Goal: Task Accomplishment & Management: Use online tool/utility

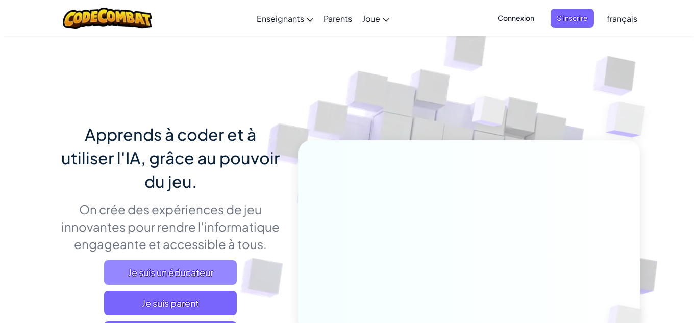
scroll to position [166, 0]
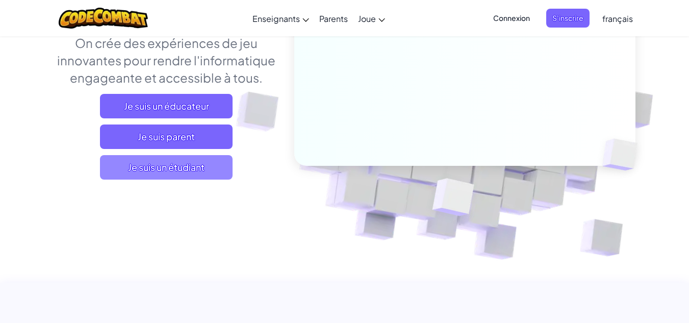
click at [196, 169] on span "Je suis un étudiant" at bounding box center [166, 167] width 133 height 24
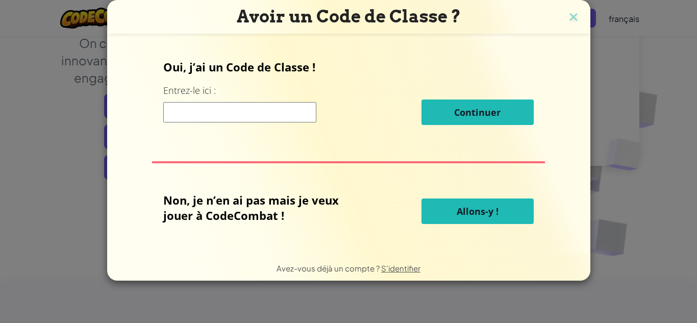
click at [230, 115] on input at bounding box center [239, 112] width 153 height 20
type input "SweetArtBed"
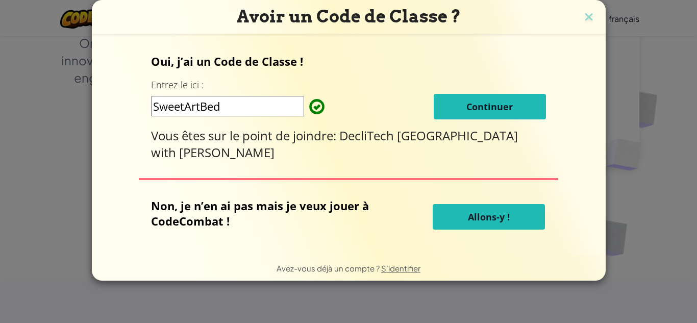
click at [491, 99] on button "Continuer" at bounding box center [490, 107] width 112 height 26
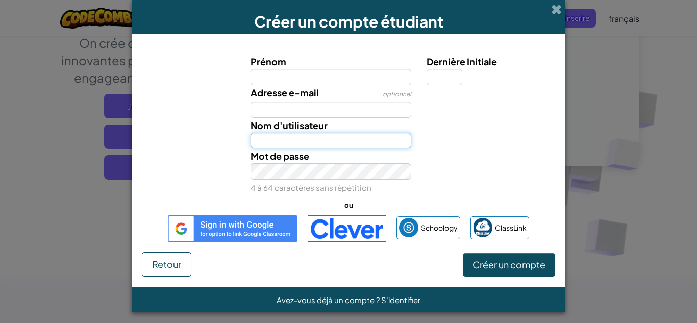
type input "Medyassinezanoussi1"
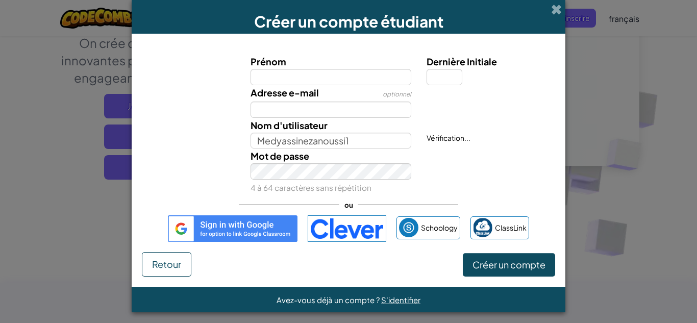
click at [297, 77] on input "Prénom" at bounding box center [331, 77] width 161 height 16
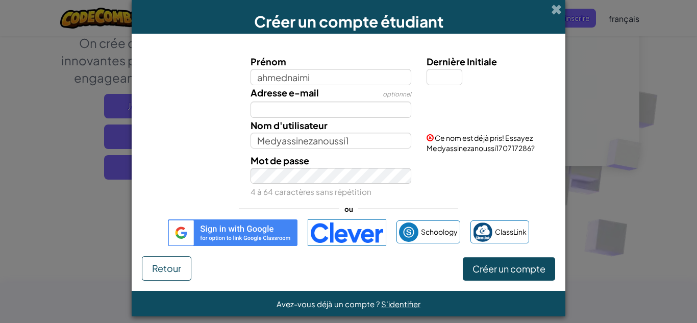
type input "ahmednaimi"
click at [437, 79] on input "Dernière Initiale" at bounding box center [445, 77] width 36 height 16
type input "Ahmednaimi"
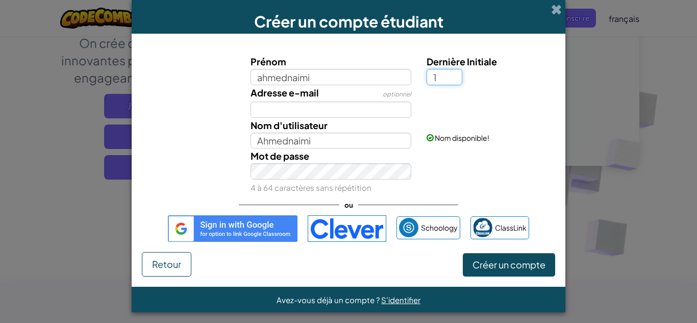
type input "1"
type input "Ahmednaimi1"
click at [502, 264] on span "Créer un compte" at bounding box center [508, 265] width 73 height 12
click at [493, 264] on button "Créer un compte" at bounding box center [509, 264] width 92 height 23
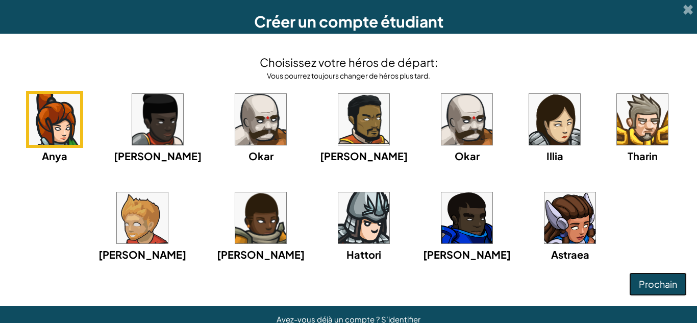
click at [666, 286] on span "Prochain" at bounding box center [658, 284] width 38 height 12
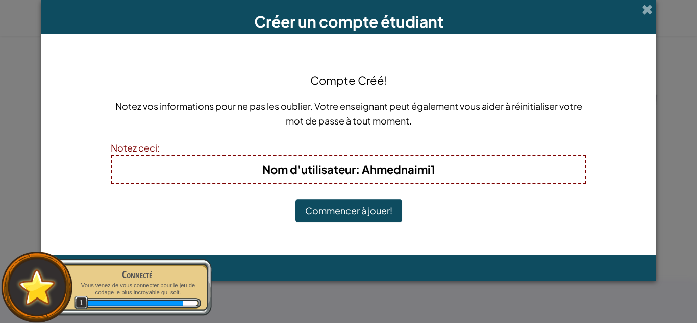
click at [380, 208] on button "Commencer à jouer!" at bounding box center [348, 210] width 107 height 23
click at [388, 213] on button "Commencer à jouer!" at bounding box center [348, 210] width 107 height 23
click at [330, 208] on button "Commencer à jouer!" at bounding box center [348, 210] width 107 height 23
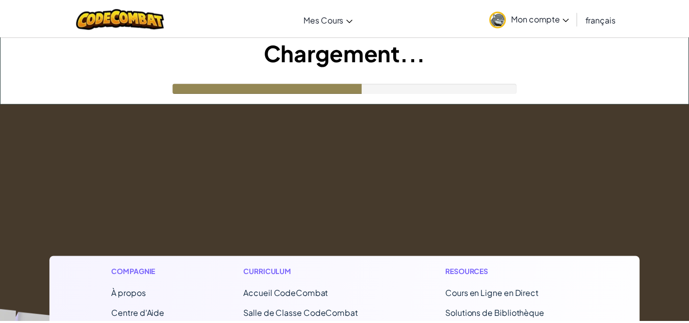
scroll to position [166, 0]
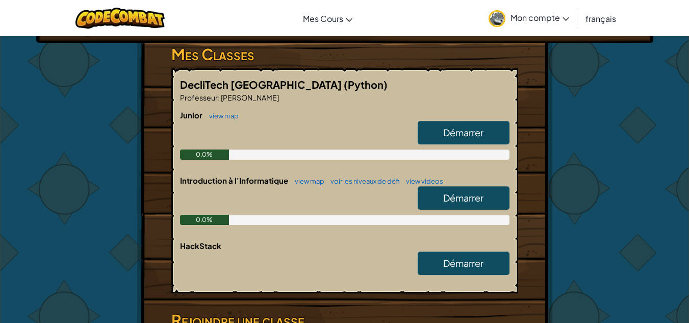
click at [457, 131] on span "Démarrer" at bounding box center [463, 133] width 40 height 12
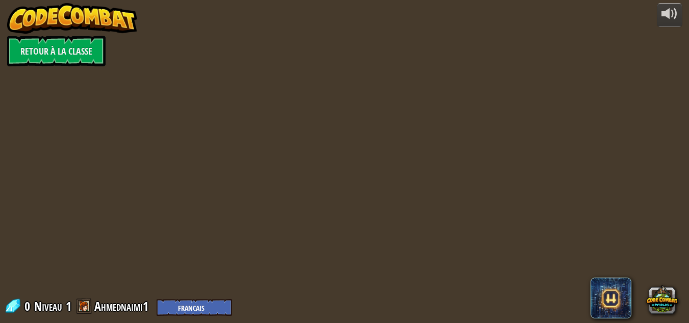
select select "fr"
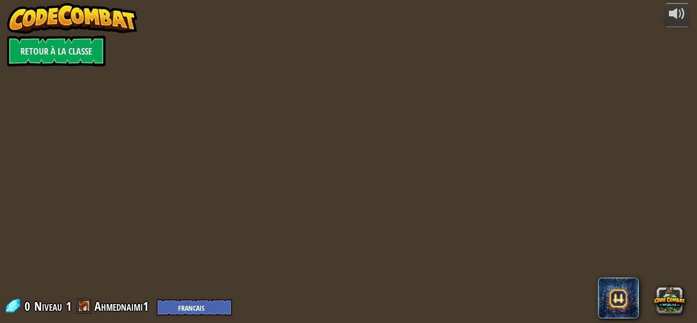
select select "fr"
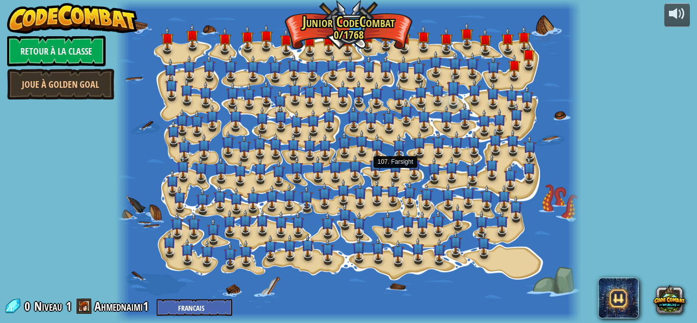
select select "fr"
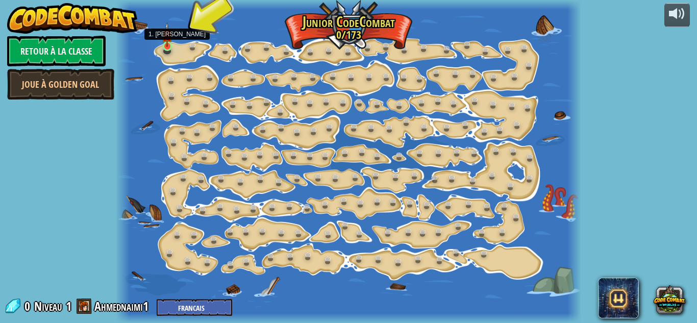
click at [168, 46] on img at bounding box center [167, 34] width 11 height 24
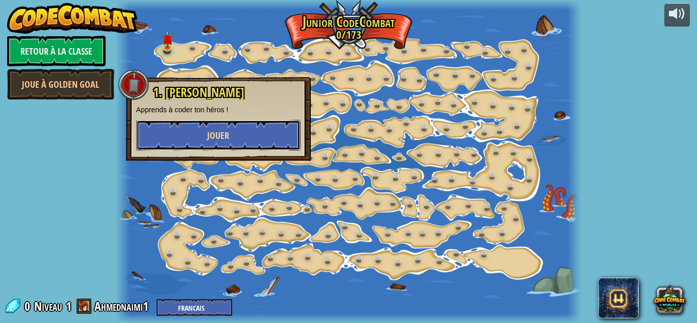
click at [220, 133] on span "Jouer" at bounding box center [218, 135] width 22 height 13
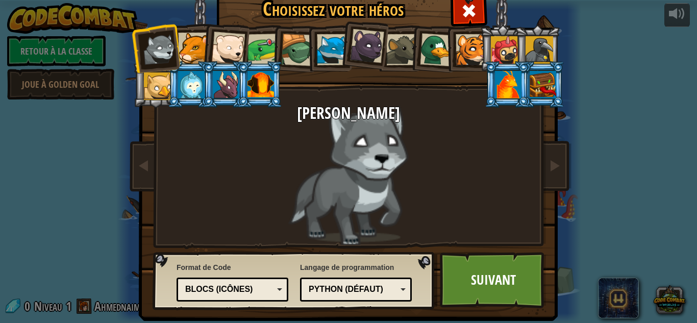
click at [277, 293] on div "Blocs (icônes)" at bounding box center [232, 290] width 98 height 16
click at [484, 284] on link "Suivant" at bounding box center [493, 280] width 107 height 56
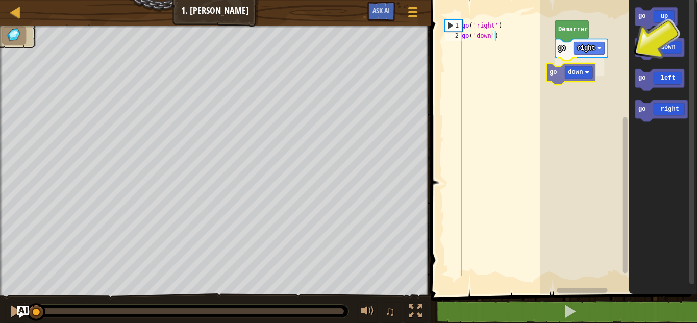
click at [562, 76] on div "go right go down [PERSON_NAME] go up go down go left go right go down" at bounding box center [618, 145] width 157 height 300
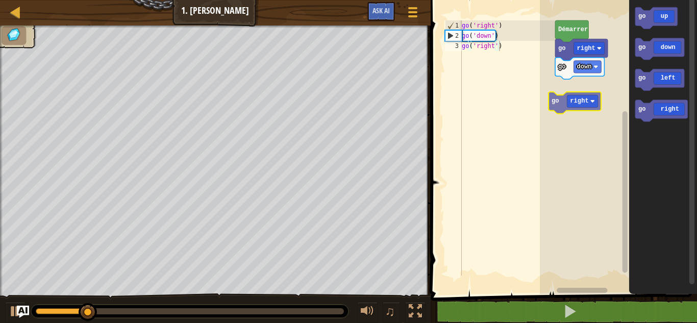
click at [562, 106] on div "go right go down [PERSON_NAME] go up go down go left go right go right" at bounding box center [618, 145] width 157 height 300
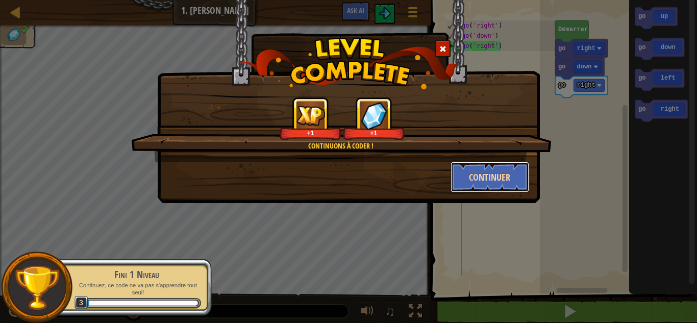
click at [496, 180] on button "Continuer" at bounding box center [490, 177] width 79 height 31
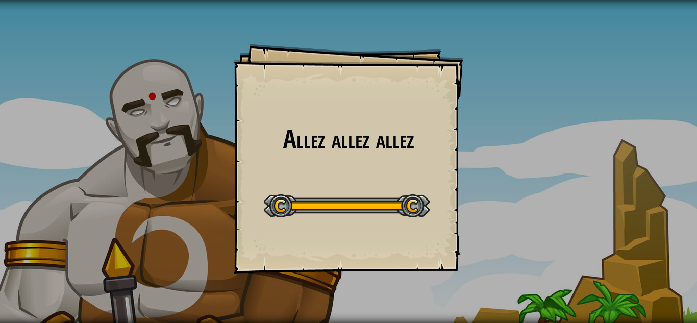
click at [319, 153] on div "Allez allez allez Goals Start Level Erreur de chargement du serveur Vous avez b…" at bounding box center [349, 159] width 230 height 230
click at [358, 144] on h1 "Allez allez allez" at bounding box center [348, 139] width 209 height 27
drag, startPoint x: 358, startPoint y: 144, endPoint x: 431, endPoint y: 215, distance: 101.8
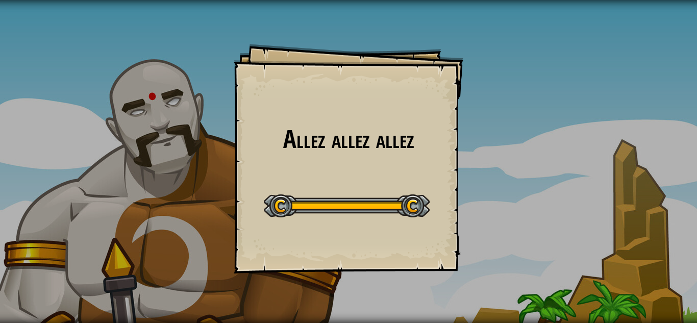
click at [431, 215] on div "Allez allez allez Goals Start Level Erreur de chargement du serveur Vous avez b…" at bounding box center [349, 159] width 230 height 230
click at [91, 256] on div "Allez allez allez Goals Start Level Erreur de chargement du serveur Vous avez b…" at bounding box center [348, 161] width 697 height 323
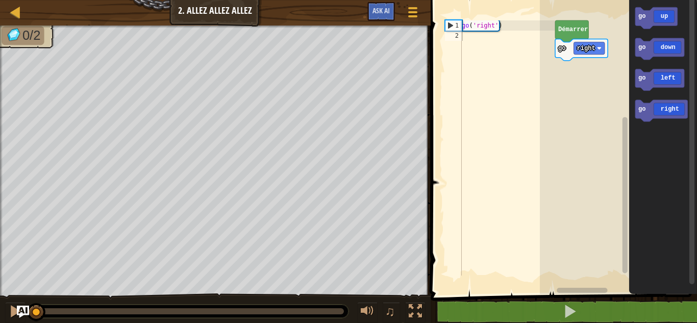
drag, startPoint x: 91, startPoint y: 256, endPoint x: 455, endPoint y: 83, distance: 402.6
click at [455, 83] on div "Carte Junior 2. Allez allez allez Menu du jeu Ask AI 1 הההההההההההההההההההההההה…" at bounding box center [348, 161] width 697 height 323
click at [600, 66] on div "go right go right [PERSON_NAME] go up go down go left go right go right" at bounding box center [618, 145] width 157 height 300
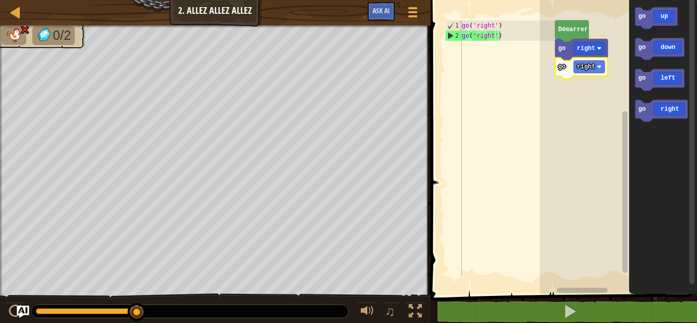
type textarea "go('right')"
click at [513, 97] on div "go ( 'right' ) go ( 'right' )" at bounding box center [507, 158] width 95 height 276
click at [590, 40] on div "Carte Junior 2. Allez allez allez Menu du jeu Ask AI 1 הההההההההההההההההההההההה…" at bounding box center [348, 161] width 697 height 323
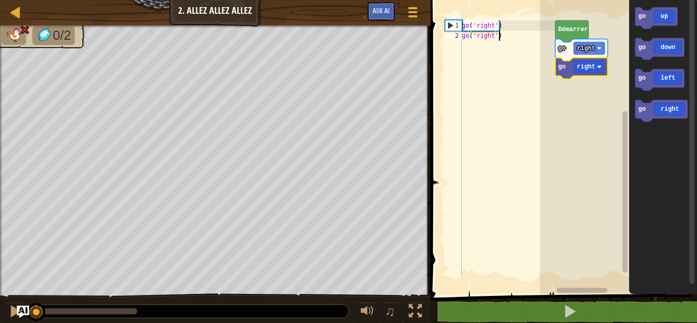
drag, startPoint x: 138, startPoint y: 309, endPoint x: 32, endPoint y: 298, distance: 106.2
click at [32, 298] on div "♫" at bounding box center [215, 308] width 431 height 31
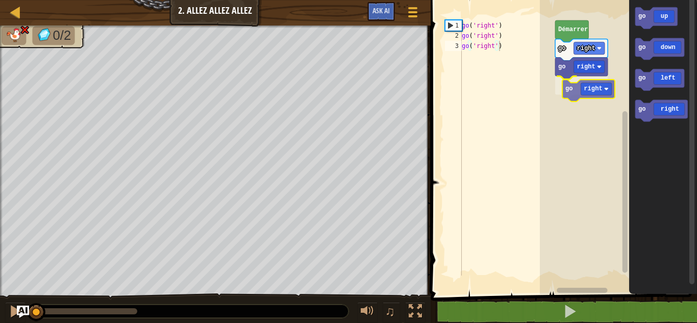
click at [592, 89] on div "go right go right go right Démarrer go up go down go left go right go right" at bounding box center [618, 145] width 157 height 300
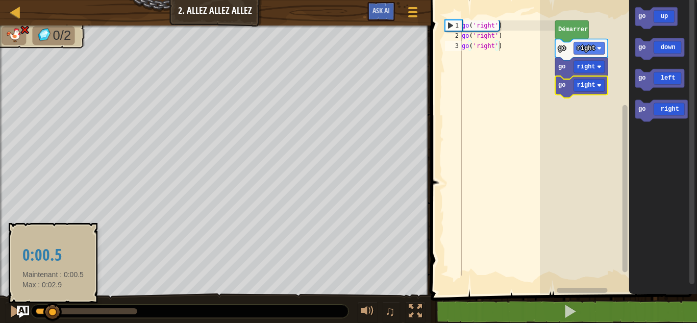
drag, startPoint x: 134, startPoint y: 308, endPoint x: 53, endPoint y: 305, distance: 81.2
click at [53, 305] on div at bounding box center [52, 312] width 18 height 18
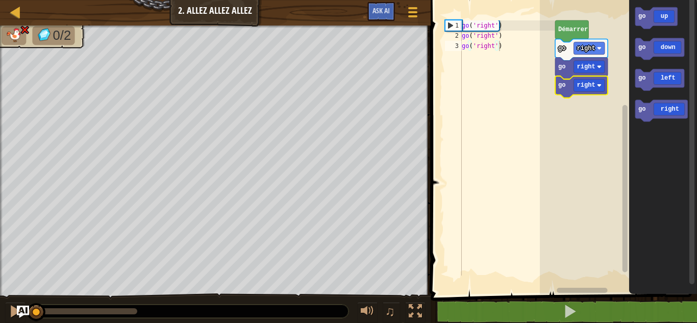
drag, startPoint x: 53, startPoint y: 305, endPoint x: 10, endPoint y: 298, distance: 43.8
click at [10, 298] on div "♫" at bounding box center [215, 308] width 431 height 31
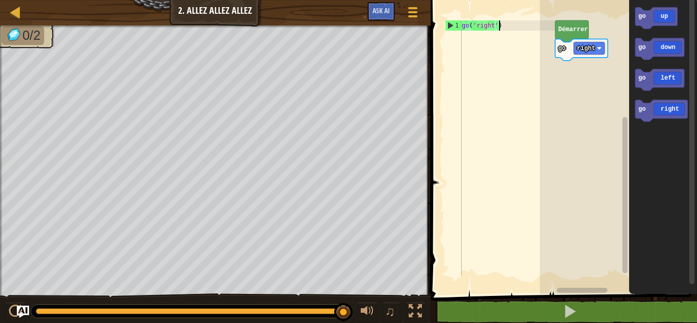
click at [483, 127] on div "go ( 'right' )" at bounding box center [507, 158] width 95 height 276
click at [570, 77] on div "[PERSON_NAME] go right go up go up go down go left go right go up" at bounding box center [618, 145] width 157 height 300
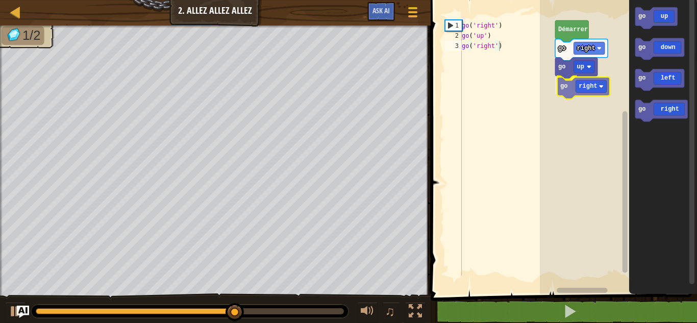
click at [584, 90] on div "[PERSON_NAME] go right go up go right go up go down go left go right go right" at bounding box center [618, 145] width 157 height 300
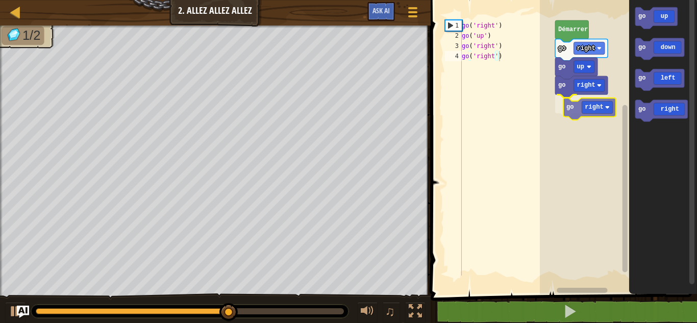
click at [606, 106] on div "[PERSON_NAME] go right go up go right go right go up go down go left go right g…" at bounding box center [618, 145] width 157 height 300
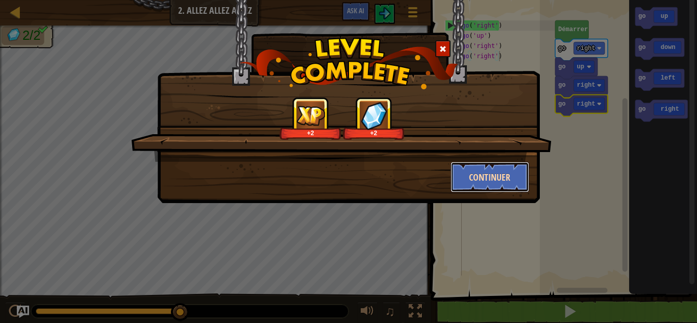
click at [503, 184] on button "Continuer" at bounding box center [490, 177] width 79 height 31
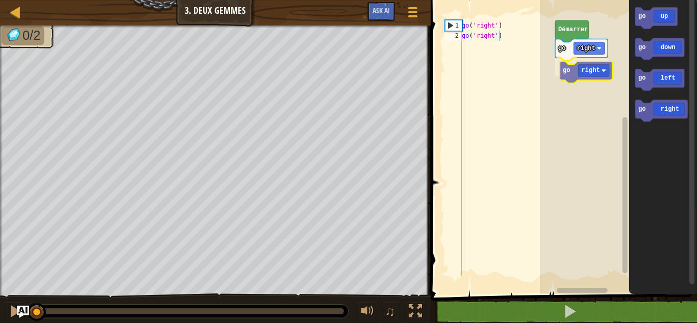
click at [588, 76] on div "go right go right [PERSON_NAME] go up go down go left go right go right" at bounding box center [618, 145] width 157 height 300
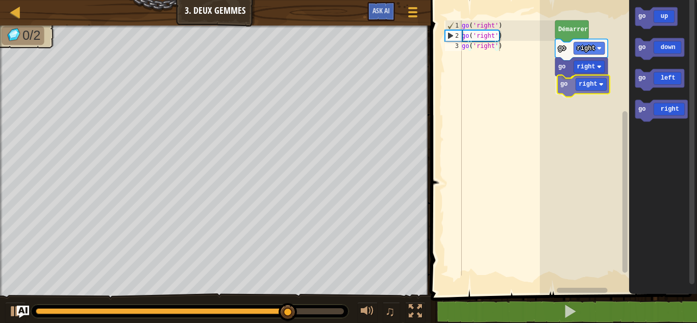
click at [572, 89] on div "go right go right go right Démarrer go up go down go left go right go right" at bounding box center [618, 145] width 157 height 300
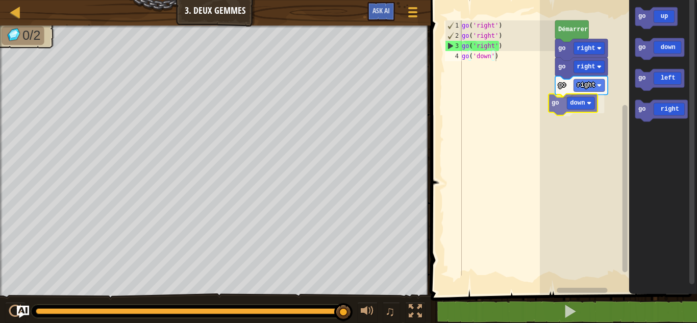
click at [579, 114] on div "go right go right go right go down [PERSON_NAME] go up go down go left go right…" at bounding box center [618, 145] width 157 height 300
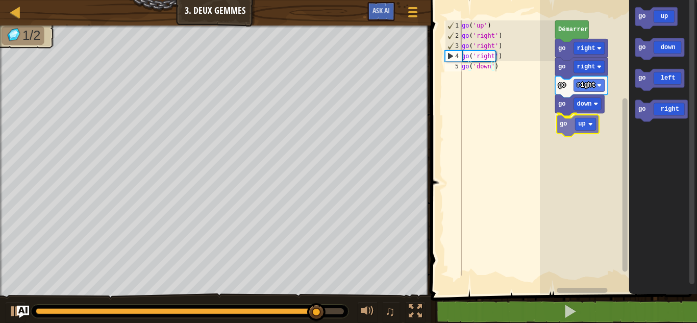
click at [584, 128] on div "go right go right go right go down go up [PERSON_NAME] go up go down go left go…" at bounding box center [618, 145] width 157 height 300
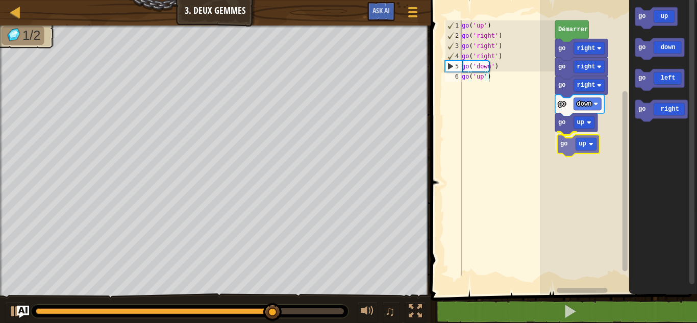
click at [584, 146] on div "go right go right go right go down go up go up [PERSON_NAME] go up go down go l…" at bounding box center [618, 145] width 157 height 300
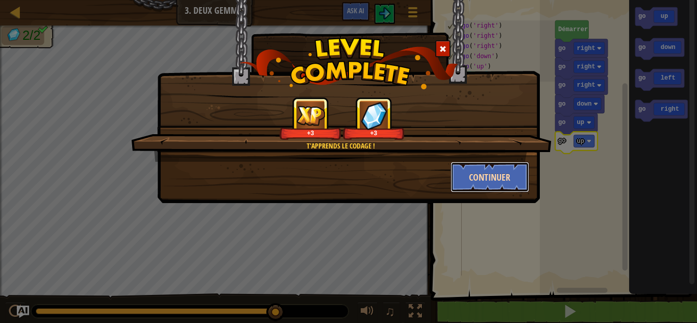
click at [497, 177] on button "Continuer" at bounding box center [490, 177] width 79 height 31
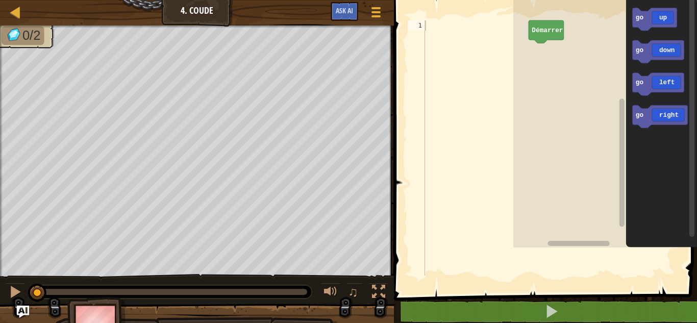
click at [407, 163] on div "1 ההההההההההההההההההההההההההההההההההההההההההההההההההההההההההההההההההההההההההההה…" at bounding box center [460, 147] width 109 height 255
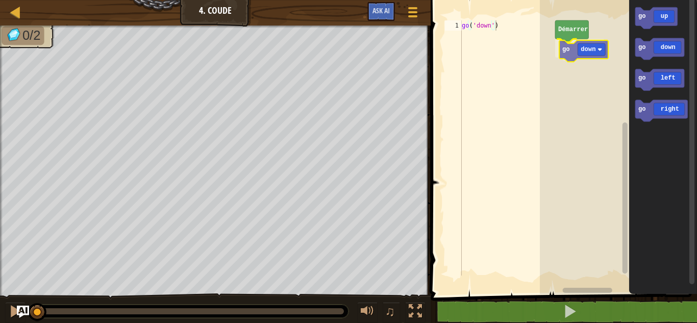
click at [592, 59] on div "[PERSON_NAME] go down go up go down go left go right go down" at bounding box center [618, 145] width 157 height 300
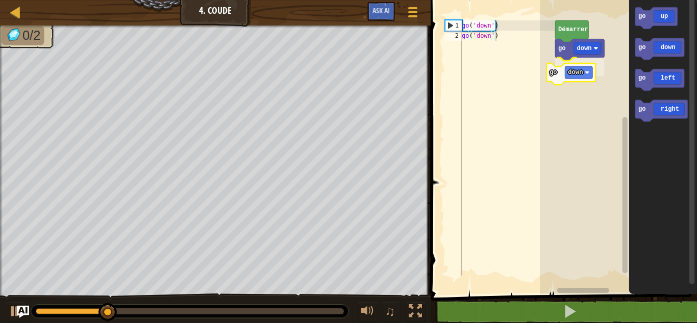
click at [572, 76] on div "go down go down [PERSON_NAME] go up go down go left go right go down" at bounding box center [618, 145] width 157 height 300
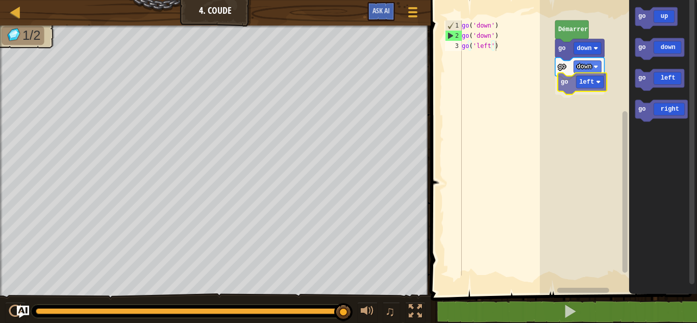
click at [587, 82] on div "go down go down go left [PERSON_NAME] go up go down go left go right go left" at bounding box center [618, 145] width 157 height 300
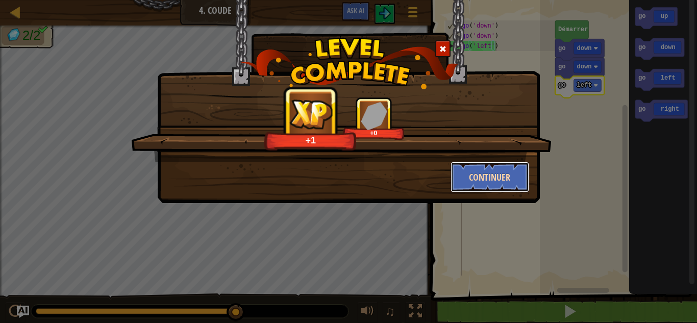
click at [492, 163] on button "Continuer" at bounding box center [490, 177] width 79 height 31
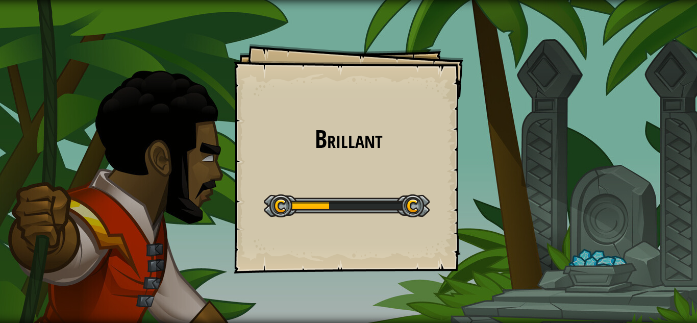
click at [379, 170] on div "Brillant Goals Start Level Erreur de chargement du serveur Vous avez besoin d'u…" at bounding box center [349, 159] width 230 height 230
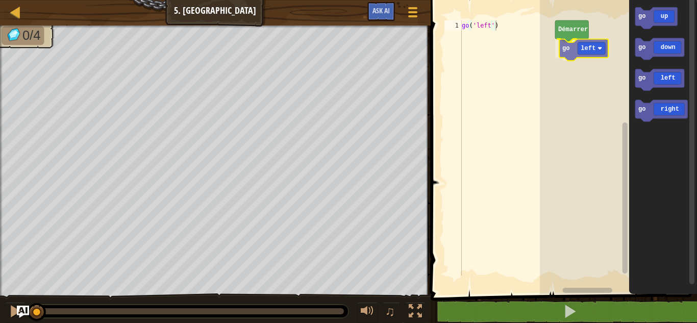
click at [582, 57] on div "[PERSON_NAME] go left go up go down go left go right go left" at bounding box center [618, 145] width 157 height 300
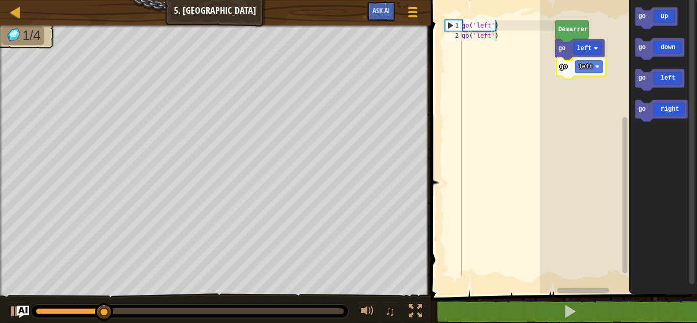
click at [595, 73] on div "go left go left [GEOGRAPHIC_DATA] go up go down go left go right go left" at bounding box center [618, 145] width 157 height 300
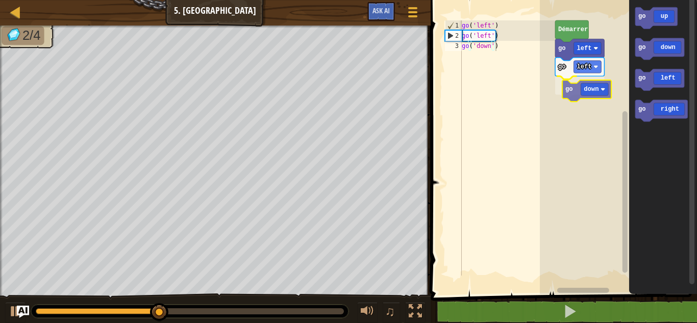
click at [593, 96] on div "go left go left go down [PERSON_NAME] go up go down go left go right go down" at bounding box center [618, 145] width 157 height 300
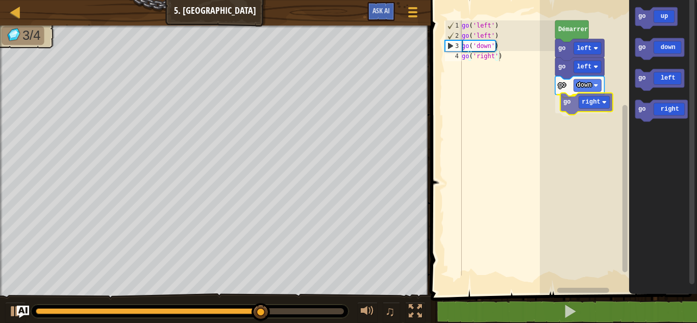
click at [577, 101] on div "go left go left go down go right Démarrer go up go down go left go right go rig…" at bounding box center [618, 145] width 157 height 300
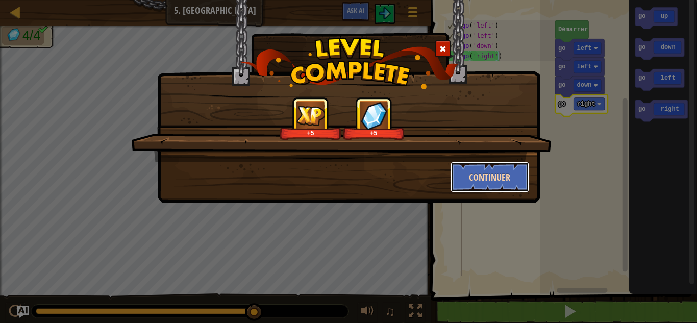
click at [507, 170] on button "Continuer" at bounding box center [490, 177] width 79 height 31
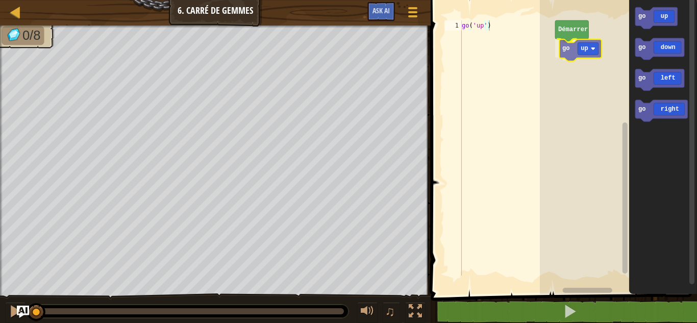
click at [581, 57] on div "[PERSON_NAME] go up go up go down go left go right go up" at bounding box center [618, 145] width 157 height 300
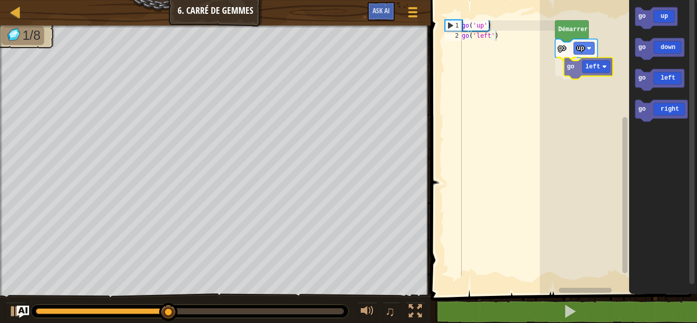
click at [589, 72] on div "[PERSON_NAME] go up go left go up go down go left go right go left" at bounding box center [618, 145] width 157 height 300
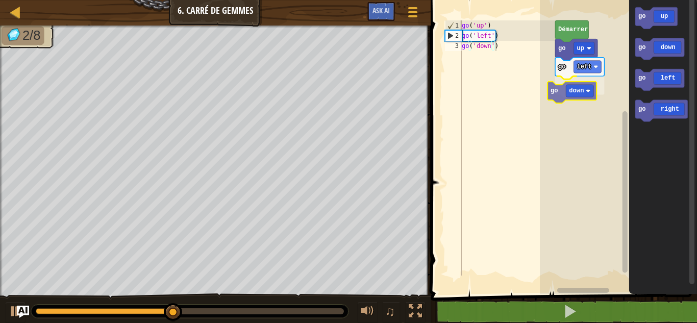
click at [578, 92] on div "[PERSON_NAME] go up go left go down go up go down go left go right go down" at bounding box center [618, 145] width 157 height 300
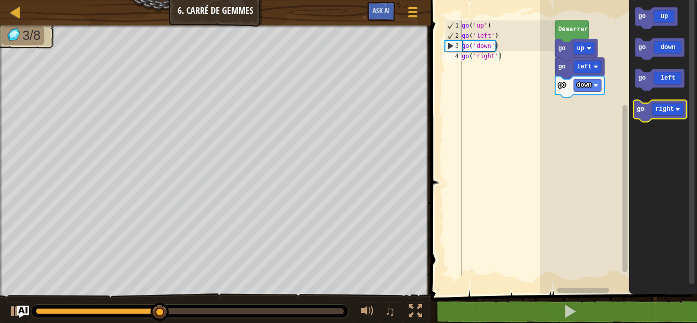
click at [653, 115] on icon "Espace de travail de Blocky" at bounding box center [661, 110] width 53 height 21
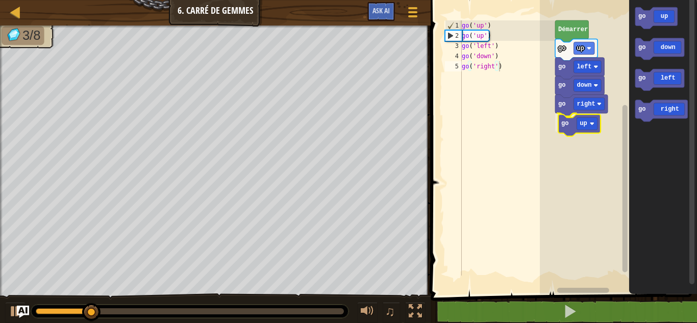
click at [580, 125] on div "[PERSON_NAME] go up go left go down go right go up go up go down go left go rig…" at bounding box center [618, 145] width 157 height 300
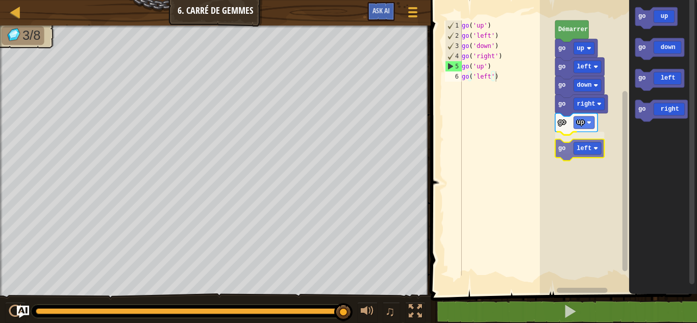
click at [586, 155] on div "[PERSON_NAME] go up go left go down go right go up go left go up go down go lef…" at bounding box center [618, 145] width 157 height 300
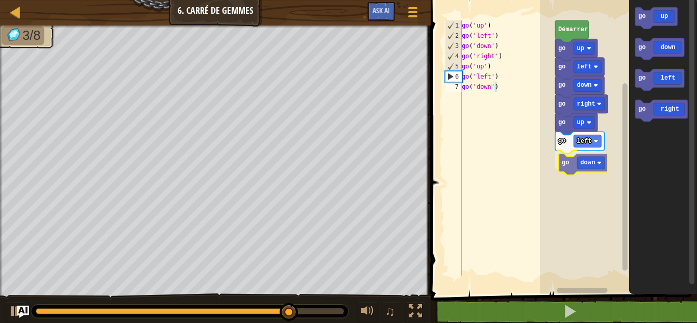
click at [585, 170] on div "[PERSON_NAME] go up go left go down go right go up go left go down go up go dow…" at bounding box center [618, 145] width 157 height 300
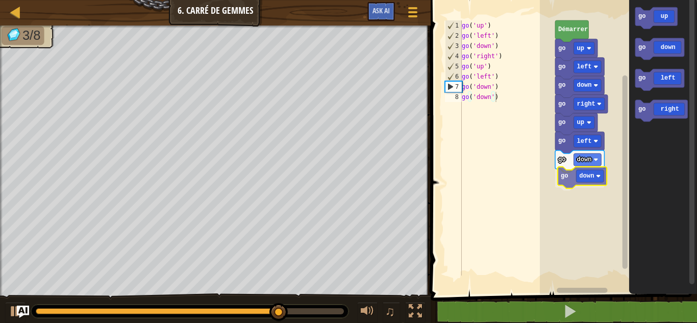
click at [590, 181] on div "[PERSON_NAME] go up go left go down go right go up go left go down go down go u…" at bounding box center [618, 145] width 157 height 300
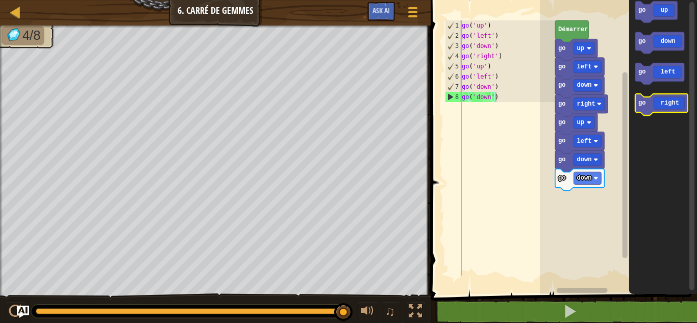
click at [660, 108] on icon "Espace de travail de Blocky" at bounding box center [661, 104] width 53 height 21
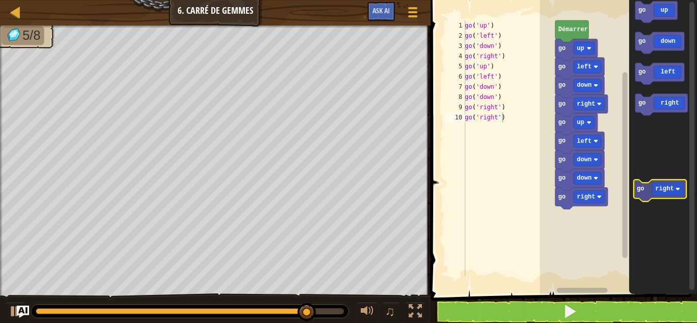
click at [658, 193] on icon "go up go down go left go right" at bounding box center [663, 145] width 68 height 300
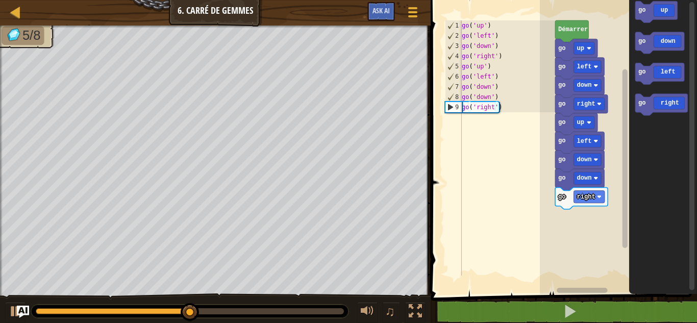
type textarea "go('right')"
click at [494, 159] on div "go ( 'up' ) go ( 'left' ) go ( 'down' ) go ( 'right' ) go ( 'up' ) go ( 'left' …" at bounding box center [507, 158] width 95 height 276
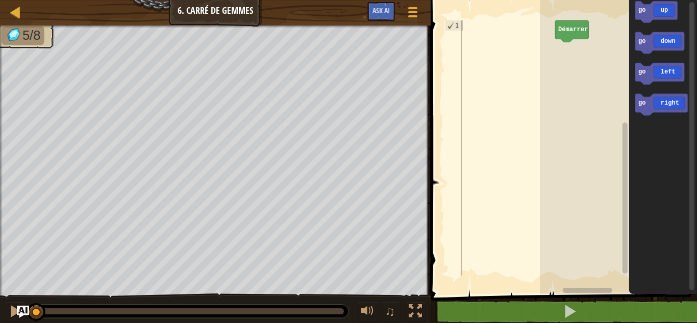
drag, startPoint x: 343, startPoint y: 312, endPoint x: 2, endPoint y: 326, distance: 341.6
click at [2, 0] on html "Carte Junior 6. Carré de Gemmes Menu du jeu Ask AI 1 הההההההההההההההההההההההההה…" at bounding box center [348, 0] width 697 height 0
click at [665, 18] on icon "Espace de travail de Blocky" at bounding box center [656, 11] width 42 height 21
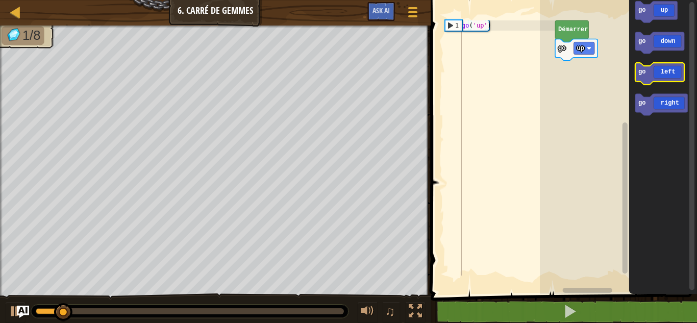
click at [669, 71] on icon "Espace de travail de Blocky" at bounding box center [659, 73] width 49 height 21
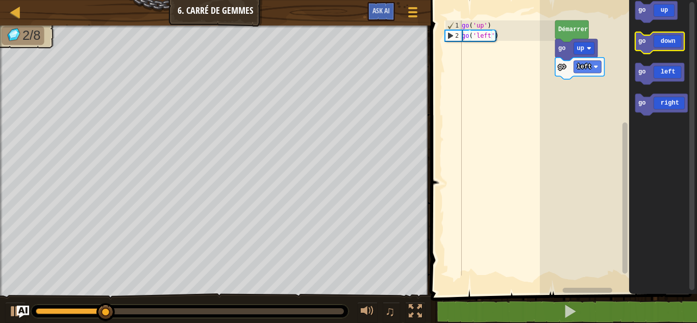
click at [662, 42] on icon "Espace de travail de Blocky" at bounding box center [659, 42] width 49 height 21
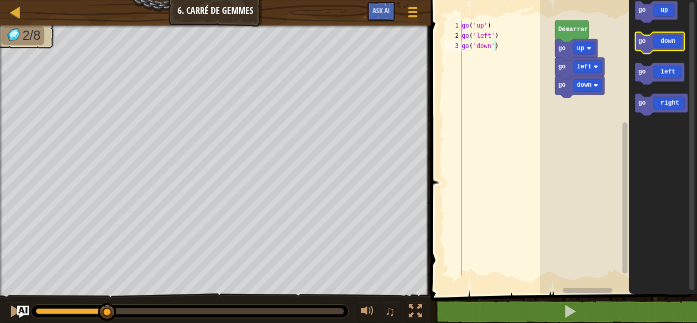
click at [662, 42] on icon "Espace de travail de Blocky" at bounding box center [659, 42] width 49 height 21
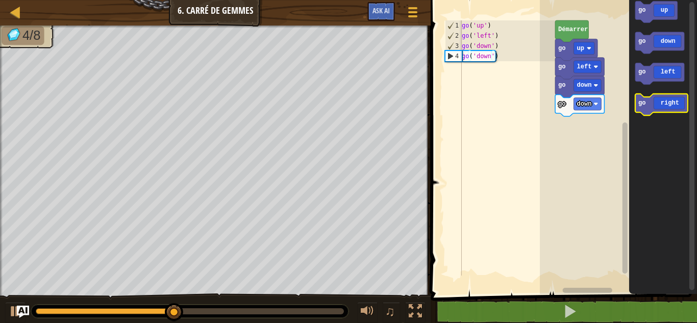
click at [662, 103] on icon "Espace de travail de Blocky" at bounding box center [661, 104] width 53 height 21
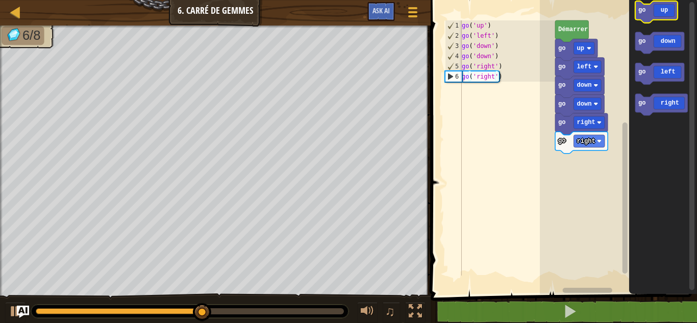
click at [666, 20] on icon "Espace de travail de Blocky" at bounding box center [656, 11] width 42 height 21
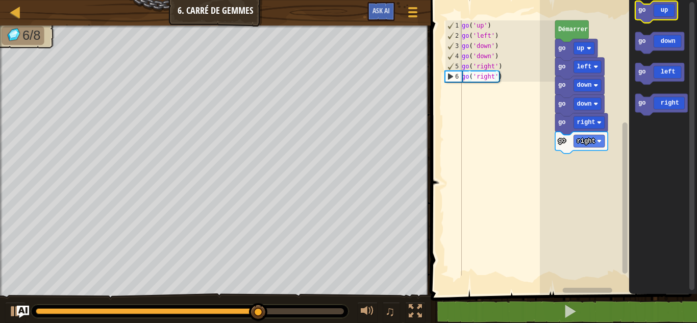
click at [666, 20] on icon "Espace de travail de Blocky" at bounding box center [656, 11] width 42 height 21
click at [663, 18] on g "go up" at bounding box center [656, 11] width 42 height 21
click at [663, 18] on icon "Espace de travail de Blocky" at bounding box center [656, 11] width 42 height 21
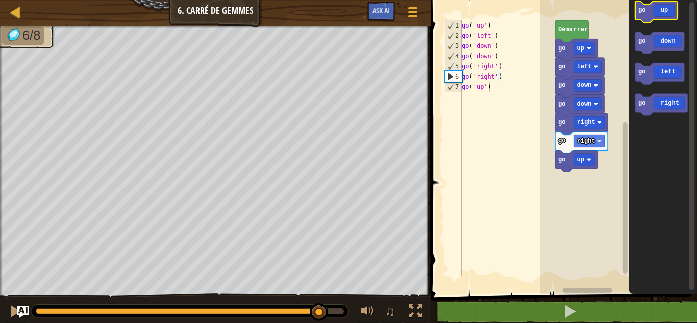
click at [663, 18] on icon "Espace de travail de Blocky" at bounding box center [656, 11] width 42 height 21
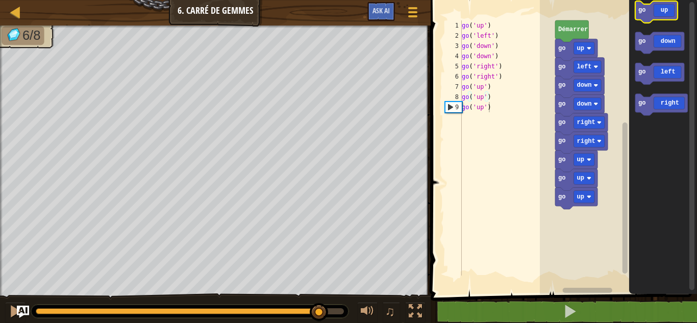
click at [663, 18] on icon "Espace de travail de Blocky" at bounding box center [656, 11] width 42 height 21
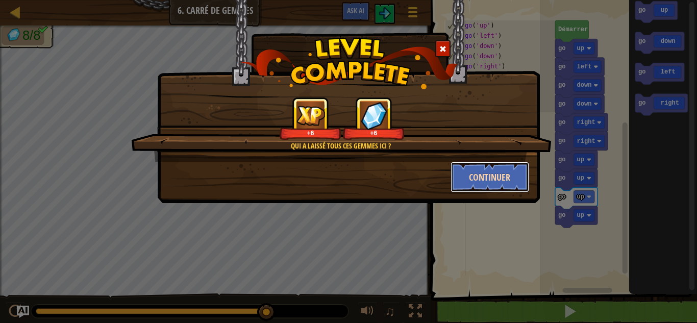
click at [490, 173] on button "Continuer" at bounding box center [490, 177] width 79 height 31
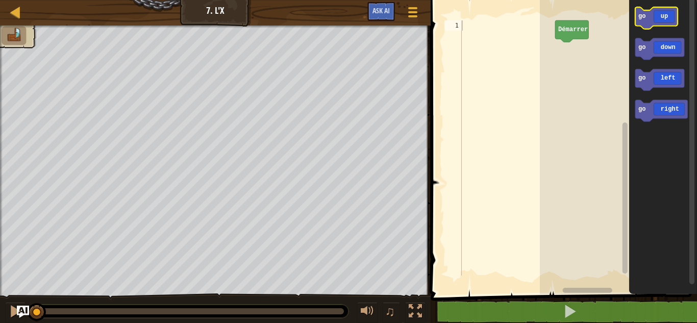
click at [661, 16] on icon "Espace de travail de Blocky" at bounding box center [656, 17] width 42 height 21
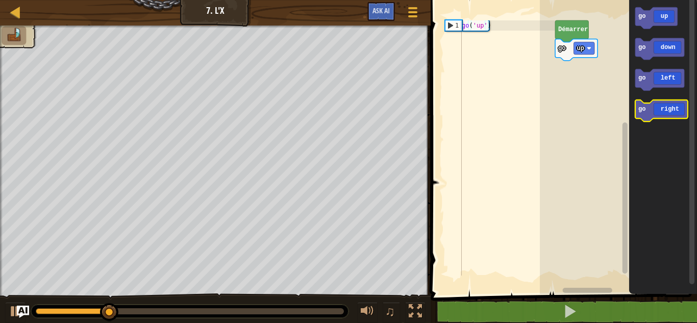
click at [661, 113] on icon "Espace de travail de Blocky" at bounding box center [661, 110] width 53 height 21
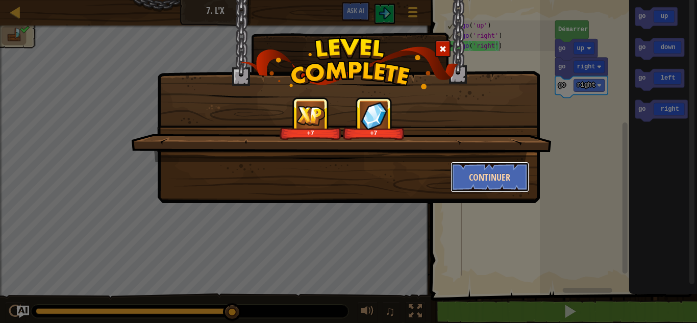
click at [512, 173] on button "Continuer" at bounding box center [490, 177] width 79 height 31
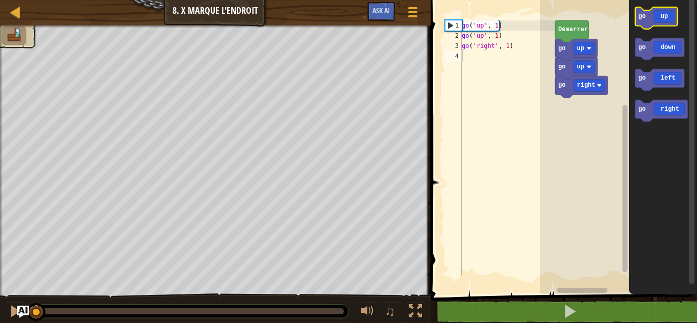
click at [645, 21] on icon "Espace de travail de Blocky" at bounding box center [656, 17] width 42 height 21
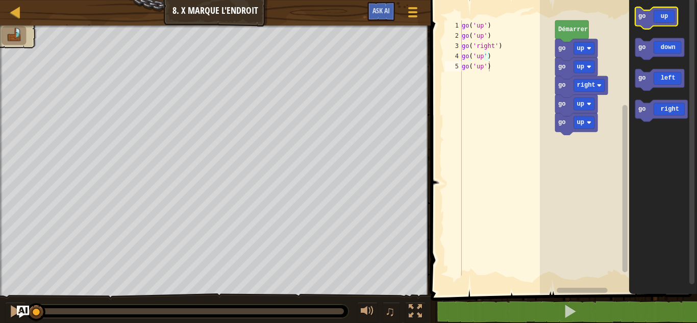
click at [645, 21] on icon "Espace de travail de Blocky" at bounding box center [656, 17] width 42 height 21
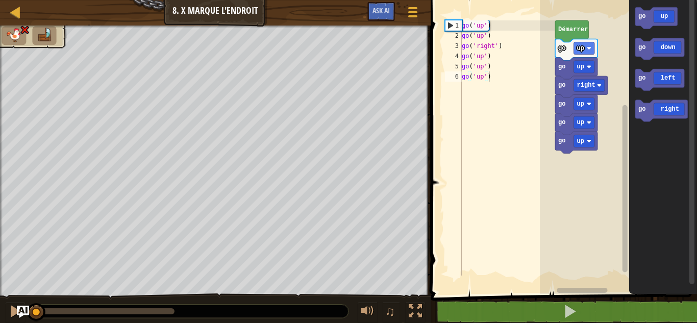
drag, startPoint x: 170, startPoint y: 312, endPoint x: 1, endPoint y: 296, distance: 170.6
click at [1, 296] on div "♫" at bounding box center [215, 308] width 431 height 31
click at [649, 19] on icon "Espace de travail de Blocky" at bounding box center [656, 17] width 42 height 21
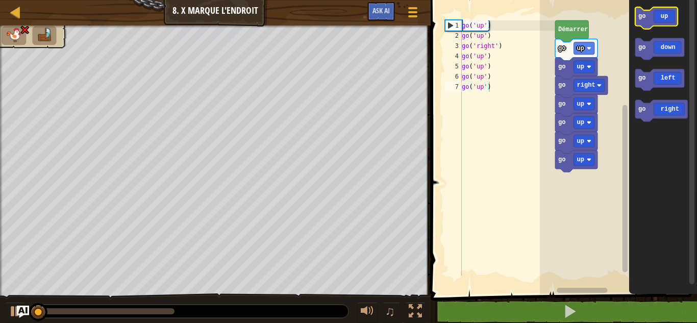
click at [649, 19] on icon "Espace de travail de Blocky" at bounding box center [656, 17] width 42 height 21
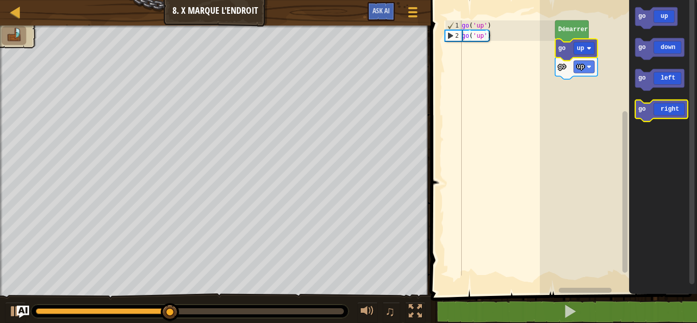
click at [653, 106] on icon "Espace de travail de Blocky" at bounding box center [661, 110] width 53 height 21
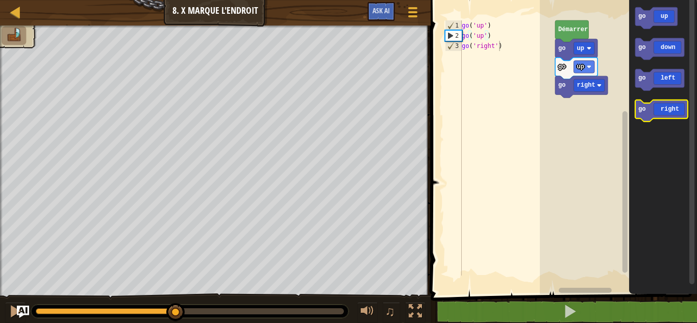
click at [653, 106] on icon "Espace de travail de Blocky" at bounding box center [661, 110] width 53 height 21
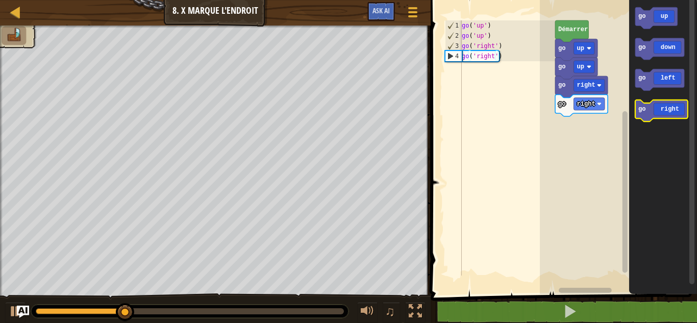
click at [653, 106] on icon "Espace de travail de Blocky" at bounding box center [661, 110] width 53 height 21
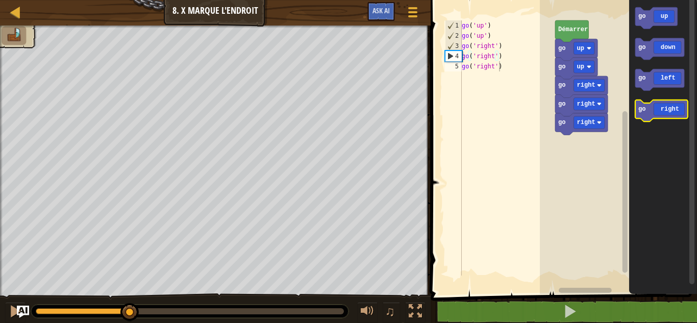
click at [653, 106] on icon "Espace de travail de Blocky" at bounding box center [661, 110] width 53 height 21
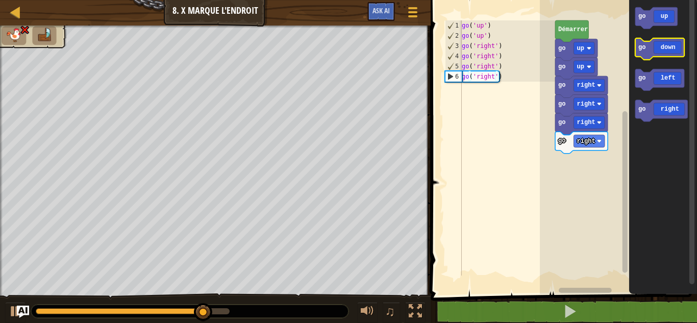
click at [652, 46] on icon "Espace de travail de Blocky" at bounding box center [659, 48] width 49 height 21
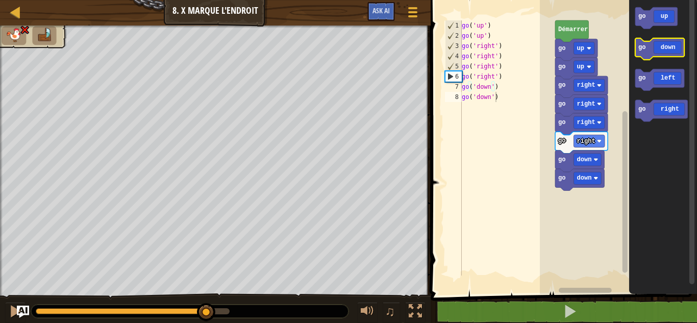
click at [652, 46] on icon "Espace de travail de Blocky" at bounding box center [659, 48] width 49 height 21
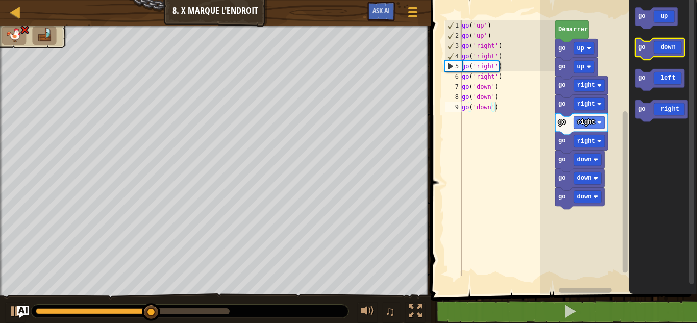
click at [652, 46] on icon "Espace de travail de Blocky" at bounding box center [659, 48] width 49 height 21
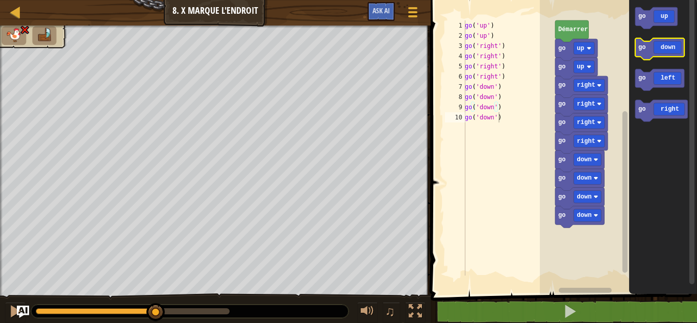
click at [652, 46] on icon "Espace de travail de Blocky" at bounding box center [659, 48] width 49 height 21
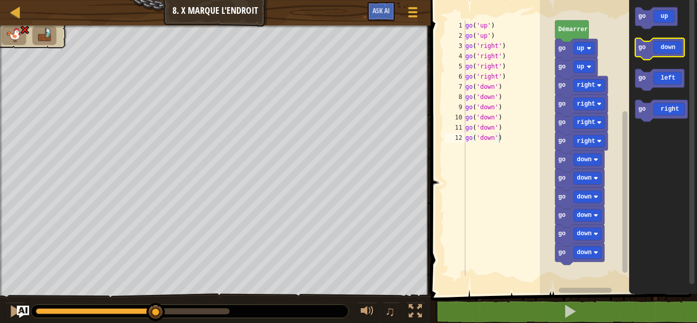
click at [652, 46] on icon "Espace de travail de Blocky" at bounding box center [659, 48] width 49 height 21
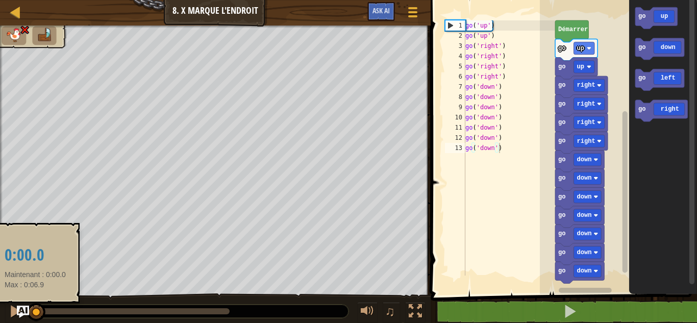
drag, startPoint x: 222, startPoint y: 308, endPoint x: 35, endPoint y: 313, distance: 187.3
click at [35, 313] on div at bounding box center [36, 312] width 18 height 18
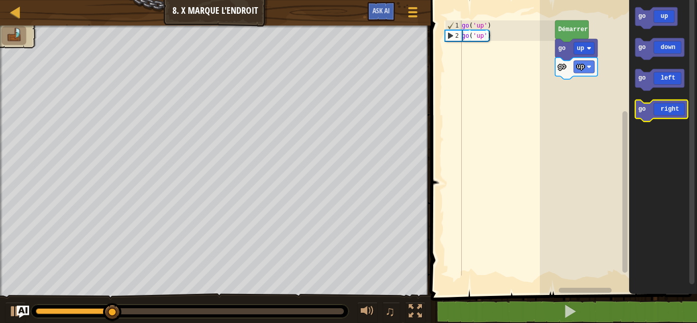
click at [659, 110] on icon "Espace de travail de Blocky" at bounding box center [661, 110] width 53 height 21
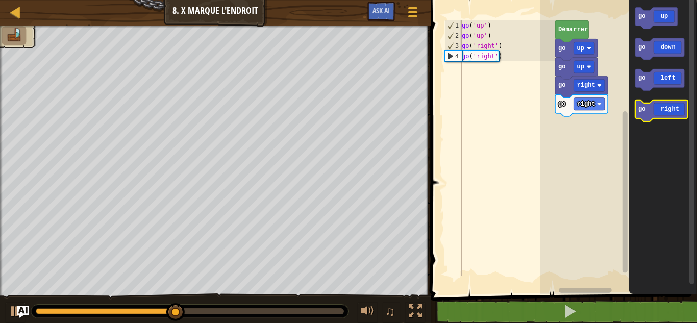
click at [680, 114] on icon "Espace de travail de Blocky" at bounding box center [661, 110] width 53 height 21
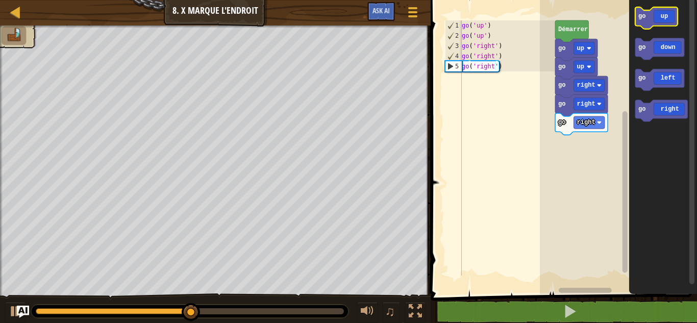
click at [664, 20] on icon "Espace de travail de Blocky" at bounding box center [656, 17] width 42 height 21
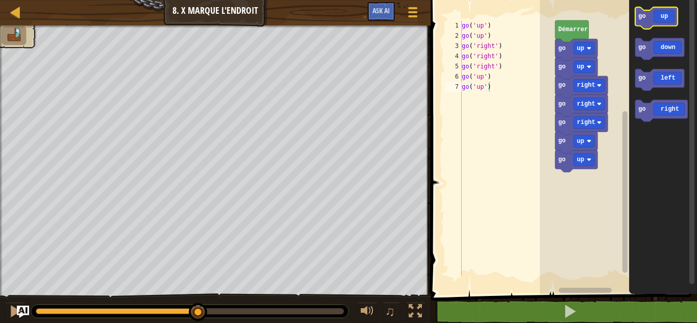
click at [664, 20] on icon "Espace de travail de Blocky" at bounding box center [656, 17] width 42 height 21
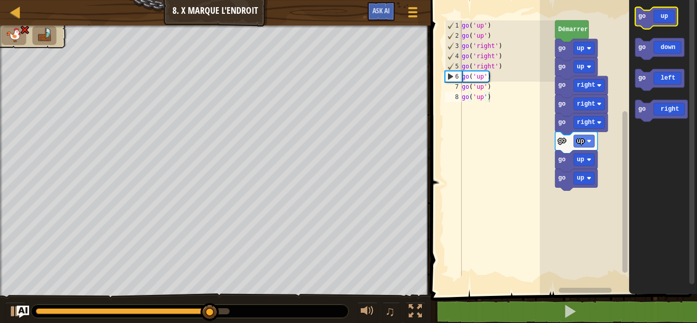
click at [664, 20] on icon "Espace de travail de Blocky" at bounding box center [656, 17] width 42 height 21
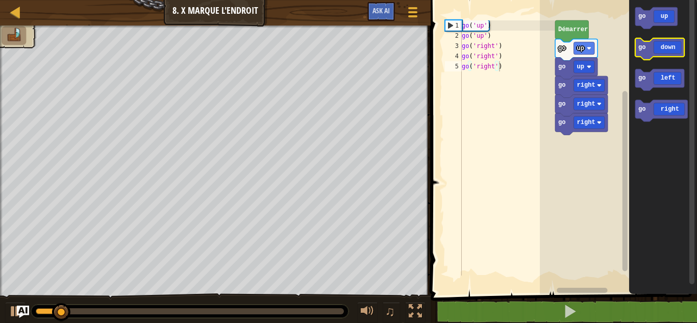
click at [663, 46] on icon "Espace de travail de Blocky" at bounding box center [659, 48] width 49 height 21
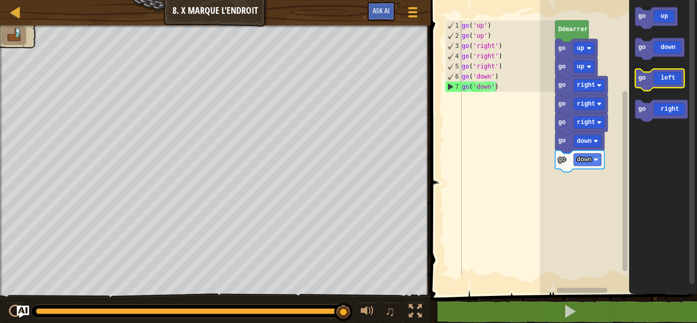
click at [662, 82] on icon "Espace de travail de Blocky" at bounding box center [659, 79] width 49 height 21
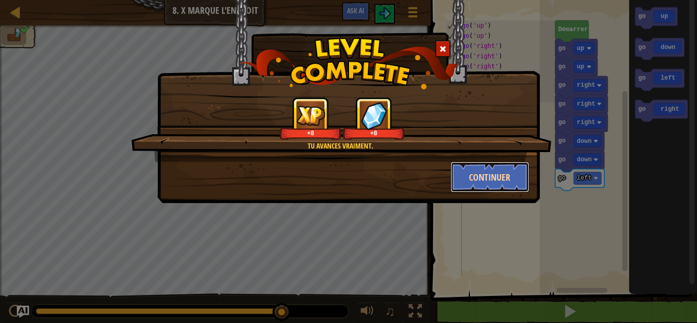
click at [506, 176] on button "Continuer" at bounding box center [490, 177] width 79 height 31
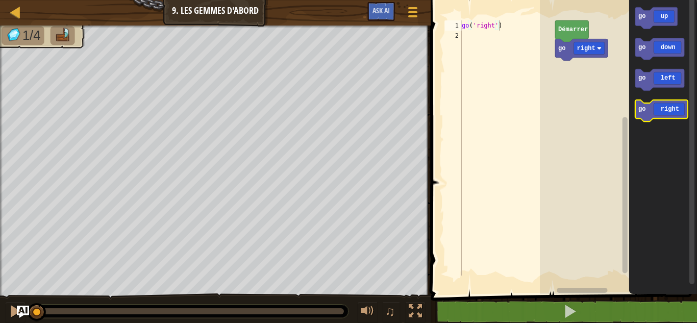
click at [676, 107] on icon "Espace de travail de Blocky" at bounding box center [661, 110] width 53 height 21
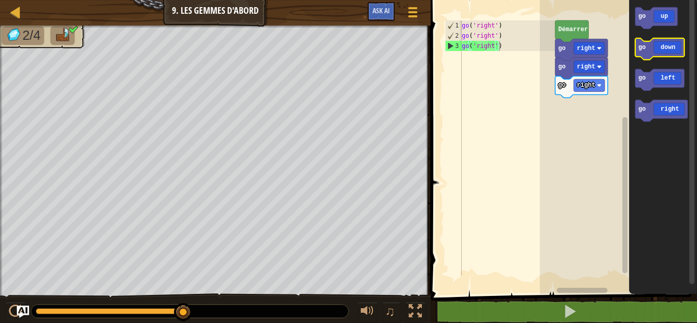
click at [665, 57] on icon "Espace de travail de Blocky" at bounding box center [659, 48] width 49 height 21
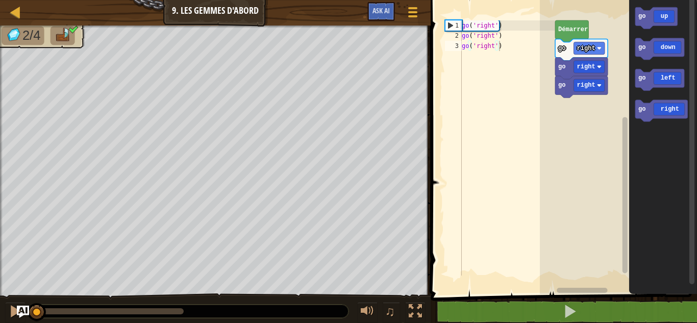
drag, startPoint x: 182, startPoint y: 312, endPoint x: 0, endPoint y: 317, distance: 182.2
click at [0, 317] on div "♫" at bounding box center [215, 308] width 431 height 31
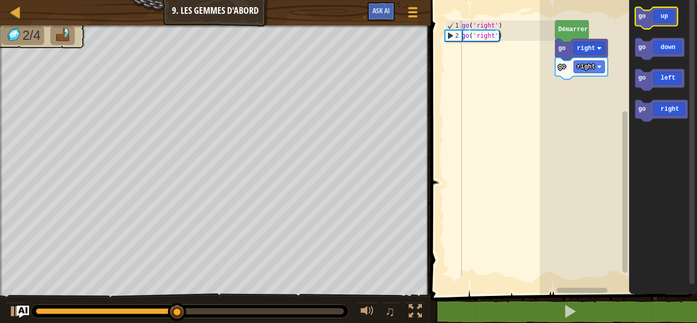
click at [659, 22] on icon "Espace de travail de Blocky" at bounding box center [656, 17] width 42 height 21
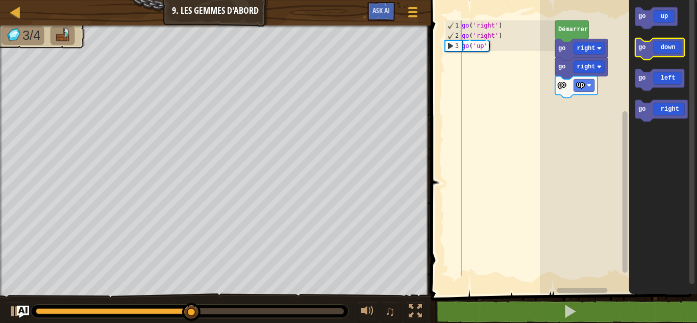
click at [659, 55] on icon "Espace de travail de Blocky" at bounding box center [659, 48] width 49 height 21
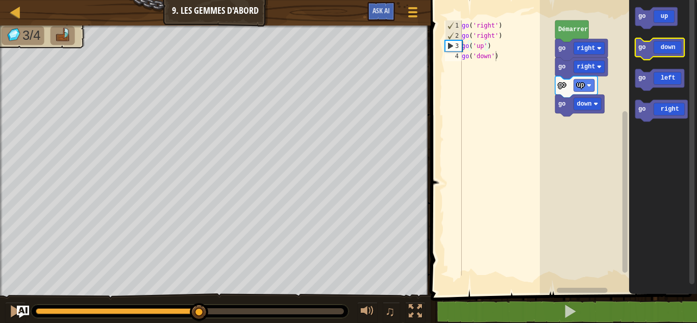
click at [659, 55] on icon "Espace de travail de Blocky" at bounding box center [659, 48] width 49 height 21
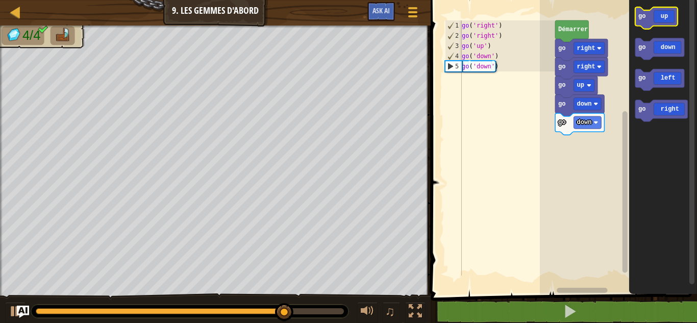
click at [668, 22] on icon "Espace de travail de Blocky" at bounding box center [656, 17] width 42 height 21
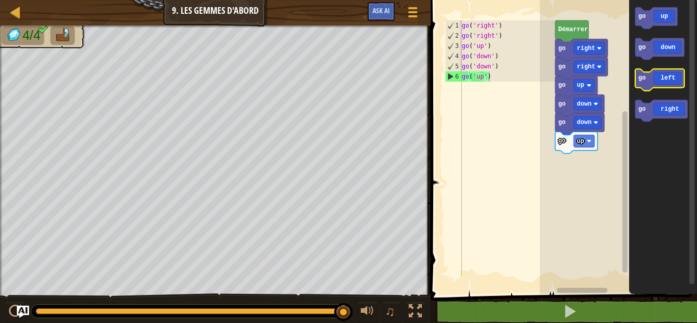
click at [669, 88] on rect "Espace de travail de Blocky" at bounding box center [659, 79] width 49 height 21
click at [664, 117] on icon "Espace de travail de Blocky" at bounding box center [661, 110] width 53 height 21
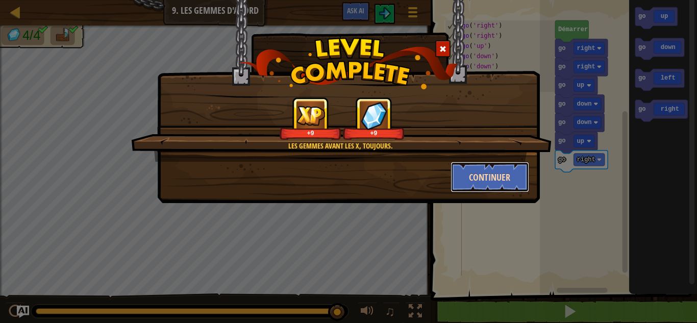
click at [508, 173] on button "Continuer" at bounding box center [490, 177] width 79 height 31
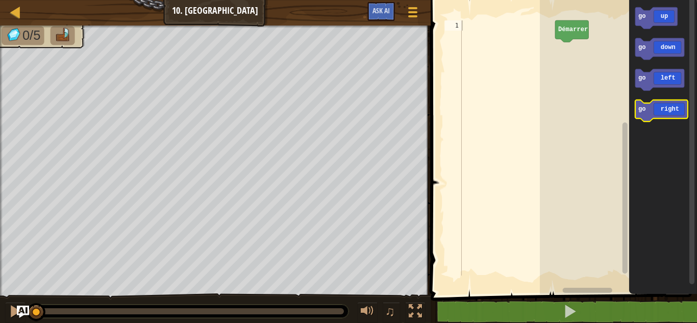
click at [665, 114] on icon "Espace de travail de Blocky" at bounding box center [661, 110] width 53 height 21
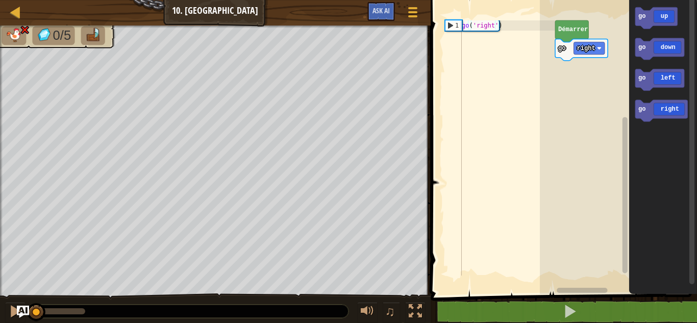
drag, startPoint x: 84, startPoint y: 307, endPoint x: 0, endPoint y: 286, distance: 86.6
click at [0, 286] on div "0/5 ♫ [PERSON_NAME]" at bounding box center [348, 175] width 697 height 298
click at [650, 27] on icon "Espace de travail de Blocky" at bounding box center [656, 17] width 42 height 21
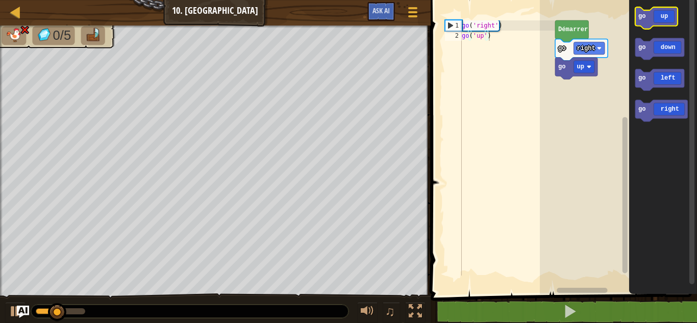
click at [650, 27] on icon "Espace de travail de Blocky" at bounding box center [656, 17] width 42 height 21
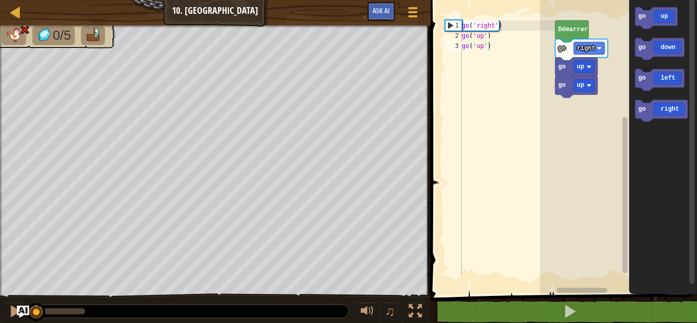
drag, startPoint x: 82, startPoint y: 307, endPoint x: 0, endPoint y: 313, distance: 81.9
click at [0, 313] on div "♫" at bounding box center [215, 308] width 431 height 31
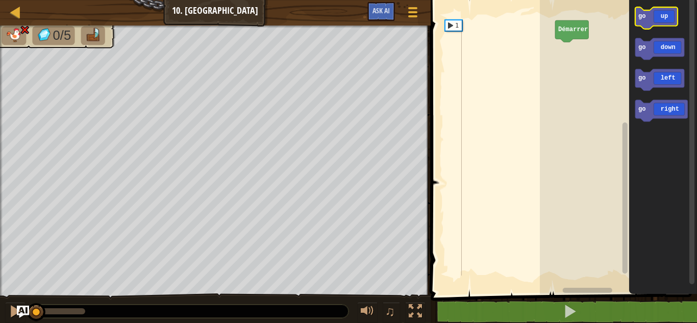
click at [642, 14] on text "go" at bounding box center [642, 16] width 8 height 7
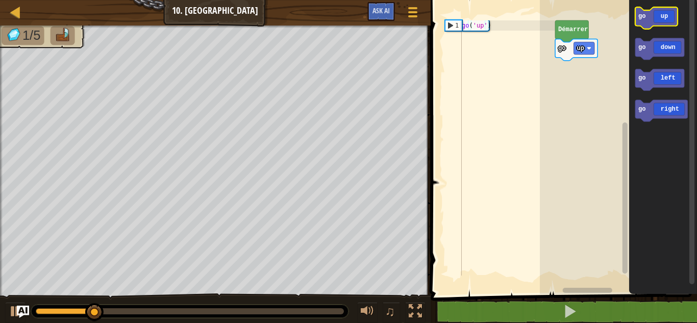
click at [636, 16] on icon "Espace de travail de Blocky" at bounding box center [656, 17] width 42 height 21
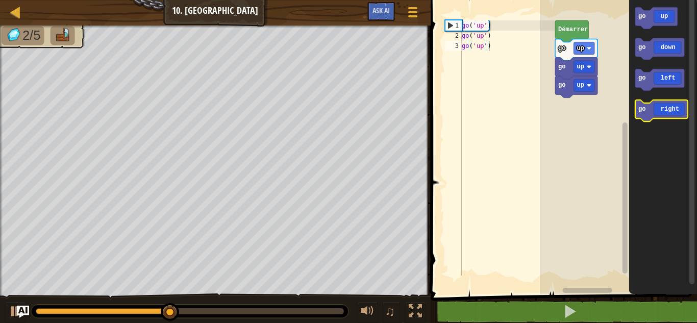
click at [651, 114] on icon "Espace de travail de Blocky" at bounding box center [661, 110] width 53 height 21
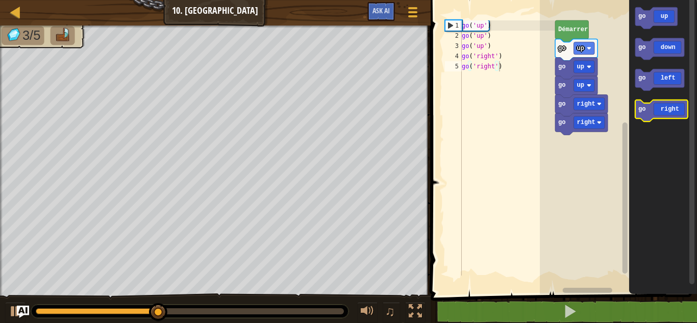
click at [651, 114] on icon "Espace de travail de Blocky" at bounding box center [661, 110] width 53 height 21
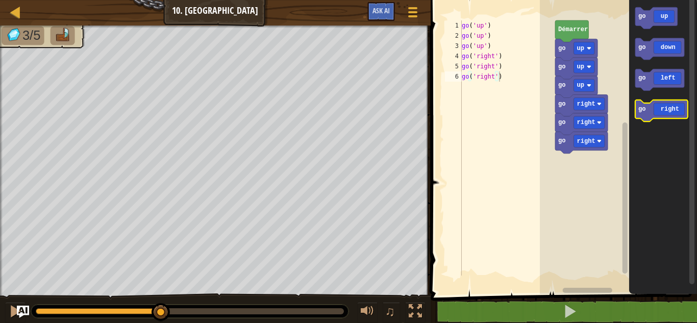
click at [651, 114] on icon "Espace de travail de Blocky" at bounding box center [661, 110] width 53 height 21
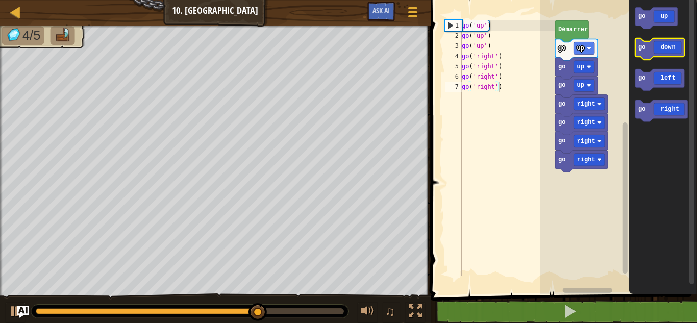
click at [661, 48] on icon "Espace de travail de Blocky" at bounding box center [659, 48] width 49 height 21
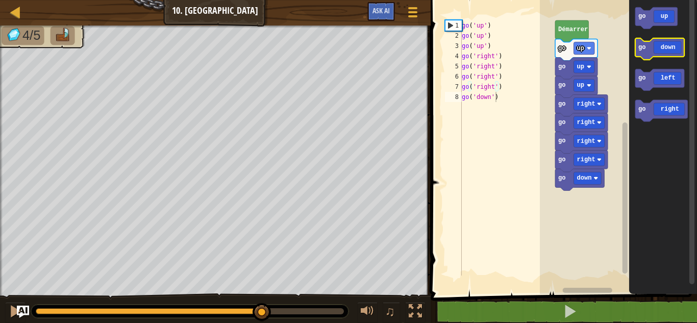
click at [661, 48] on icon "Espace de travail de Blocky" at bounding box center [659, 48] width 49 height 21
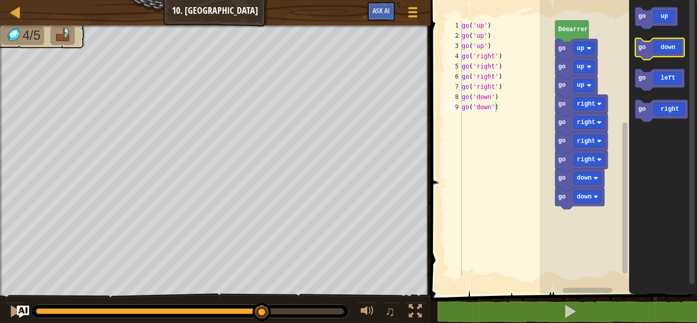
click at [661, 48] on icon "Espace de travail de Blocky" at bounding box center [659, 48] width 49 height 21
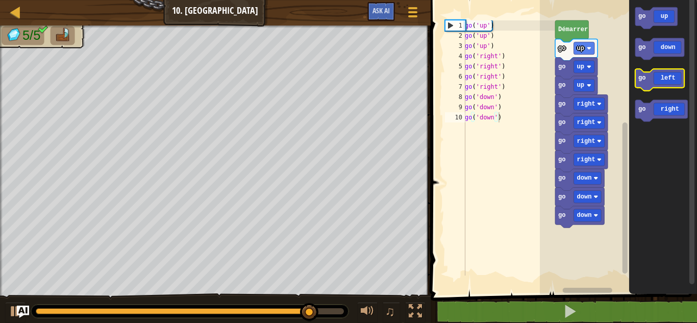
click at [654, 86] on icon "Espace de travail de Blocky" at bounding box center [659, 79] width 49 height 21
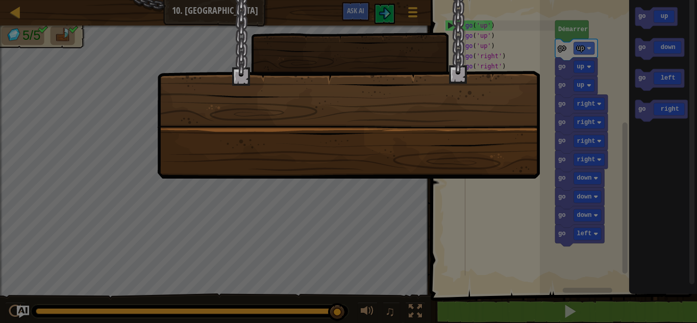
click at [420, 166] on div at bounding box center [348, 89] width 383 height 179
click at [455, 201] on div at bounding box center [348, 161] width 697 height 323
drag, startPoint x: 455, startPoint y: 201, endPoint x: 465, endPoint y: 92, distance: 108.7
click at [465, 92] on div at bounding box center [348, 161] width 697 height 323
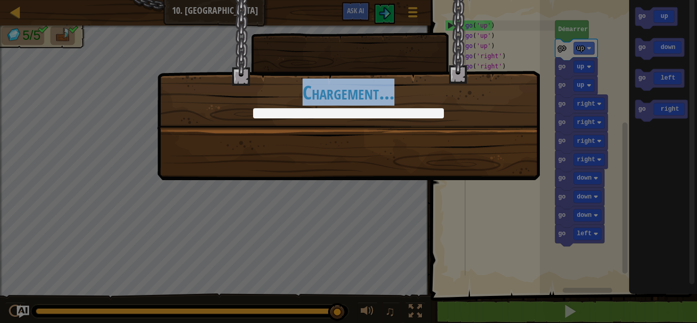
click at [292, 172] on div "+10 +10 Continuer Chargement..." at bounding box center [348, 90] width 383 height 180
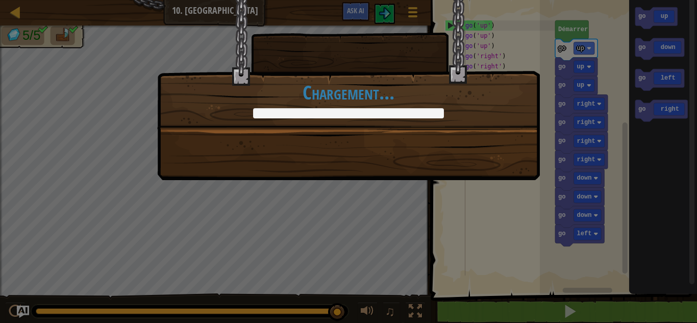
click at [292, 172] on div "+10 +10 Continuer Chargement..." at bounding box center [348, 90] width 383 height 180
click at [344, 120] on div "+10 +10 Continuer Chargement..." at bounding box center [348, 64] width 383 height 130
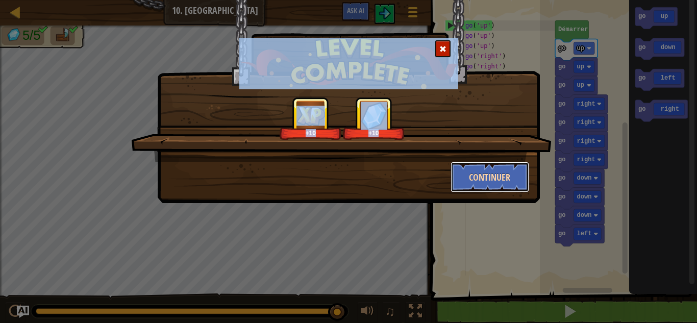
click at [471, 178] on button "Continuer" at bounding box center [490, 177] width 79 height 31
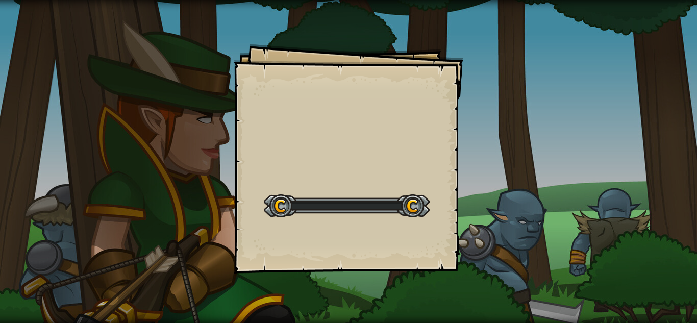
click at [402, 161] on div "Goals Start Level Erreur de chargement du serveur Vous avez besoin d'un abonnem…" at bounding box center [349, 159] width 230 height 230
click at [340, 204] on div at bounding box center [347, 205] width 166 height 23
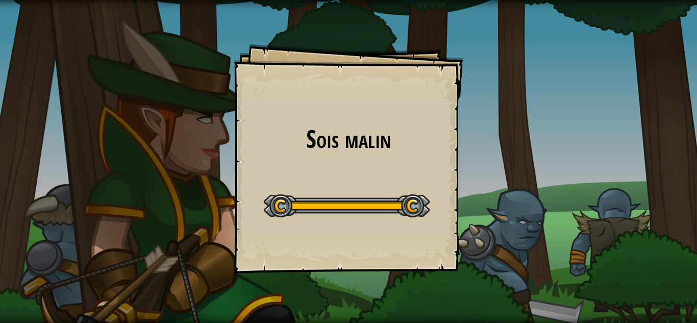
drag, startPoint x: 364, startPoint y: 155, endPoint x: 381, endPoint y: 165, distance: 20.1
click at [381, 165] on div "Sois malin Goals Start Level Erreur de chargement du serveur Vous avez besoin d…" at bounding box center [349, 159] width 230 height 230
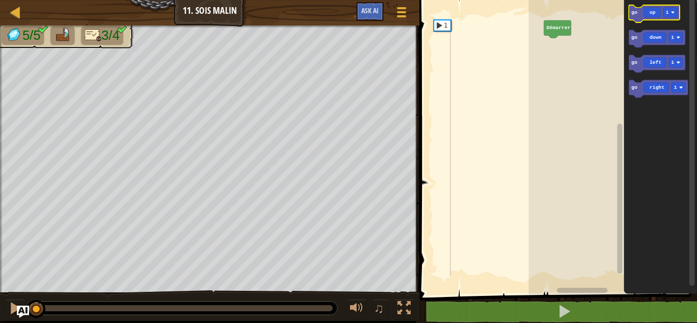
click at [647, 18] on icon "Espace de travail de Blocky" at bounding box center [654, 13] width 51 height 17
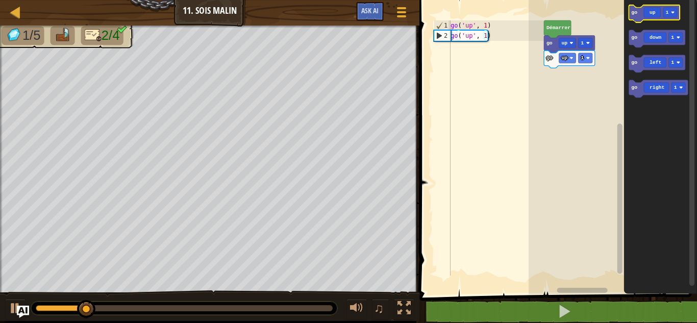
click at [647, 18] on icon "Espace de travail de Blocky" at bounding box center [654, 13] width 51 height 17
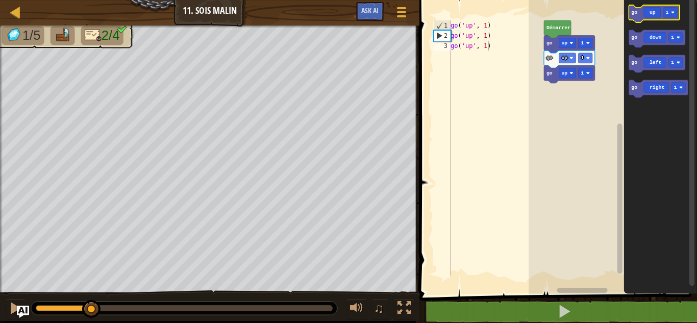
click at [647, 18] on icon "Espace de travail de Blocky" at bounding box center [654, 13] width 51 height 17
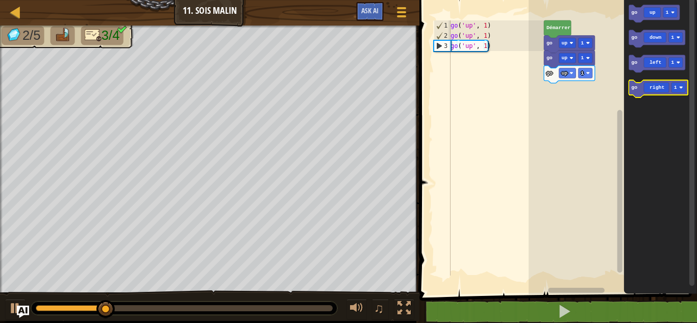
click at [660, 93] on icon "Espace de travail de Blocky" at bounding box center [658, 88] width 59 height 17
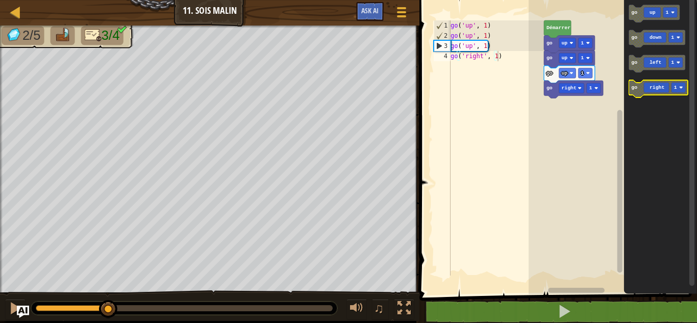
click at [660, 93] on icon "Espace de travail de Blocky" at bounding box center [658, 88] width 59 height 17
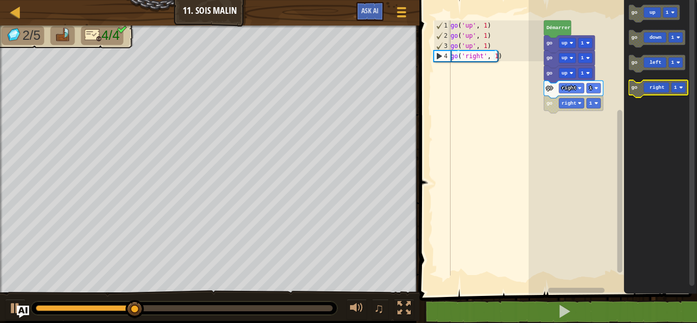
click at [660, 93] on icon "Espace de travail de Blocky" at bounding box center [658, 88] width 59 height 17
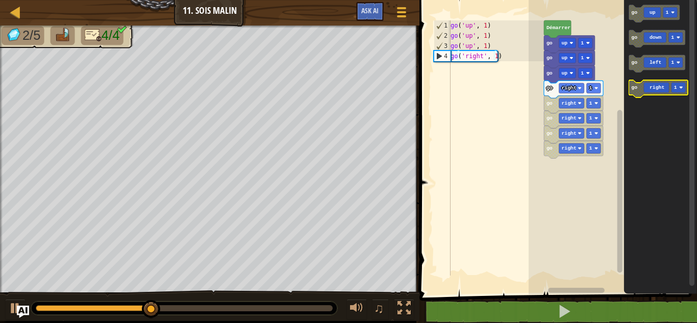
click at [660, 93] on icon "Espace de travail de Blocky" at bounding box center [658, 88] width 59 height 17
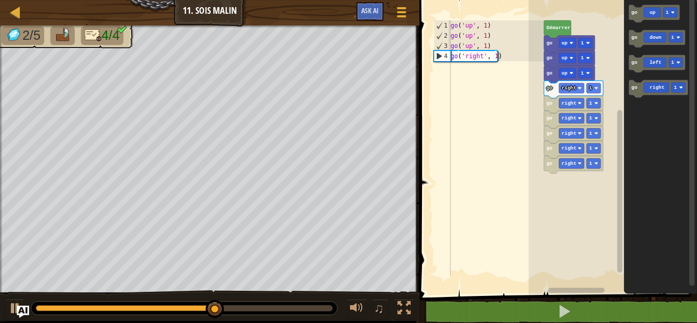
click at [658, 168] on icon "Espace de travail de Blocky" at bounding box center [660, 145] width 73 height 300
click at [649, 89] on icon "Espace de travail de Blocky" at bounding box center [658, 88] width 59 height 17
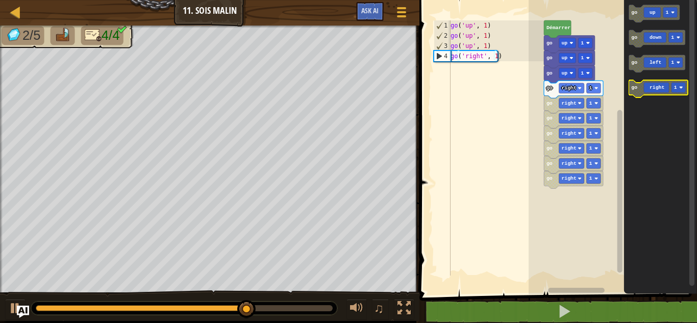
click at [649, 89] on icon "Espace de travail de Blocky" at bounding box center [658, 88] width 59 height 17
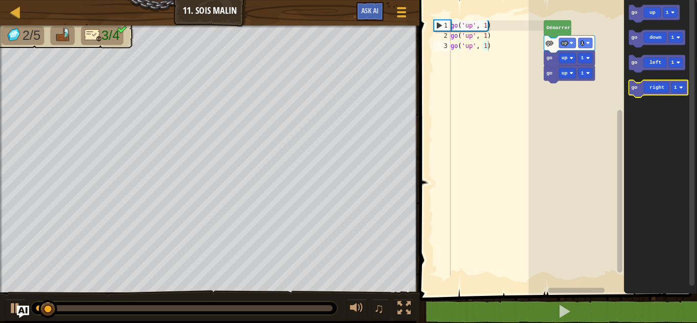
click at [635, 91] on icon "Espace de travail de Blocky" at bounding box center [658, 88] width 59 height 17
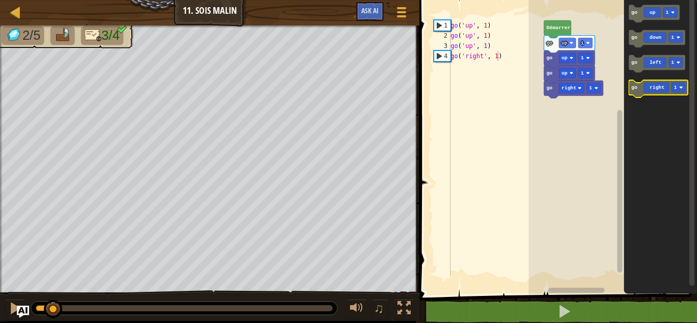
click at [635, 91] on icon "Espace de travail de Blocky" at bounding box center [658, 88] width 59 height 17
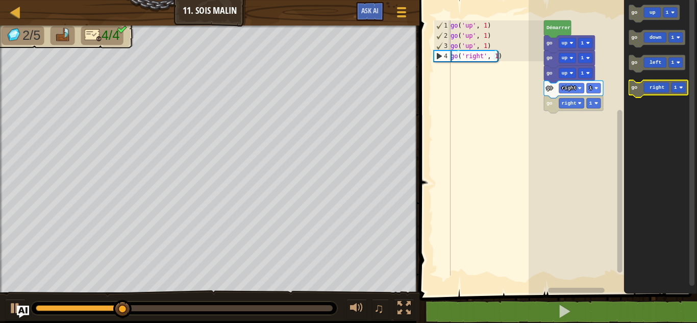
click at [635, 91] on icon "Espace de travail de Blocky" at bounding box center [658, 88] width 59 height 17
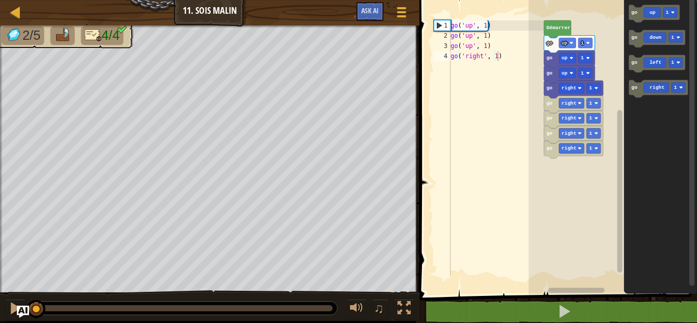
drag, startPoint x: 254, startPoint y: 308, endPoint x: 1, endPoint y: 314, distance: 253.2
click at [1, 314] on div "♫" at bounding box center [209, 305] width 419 height 31
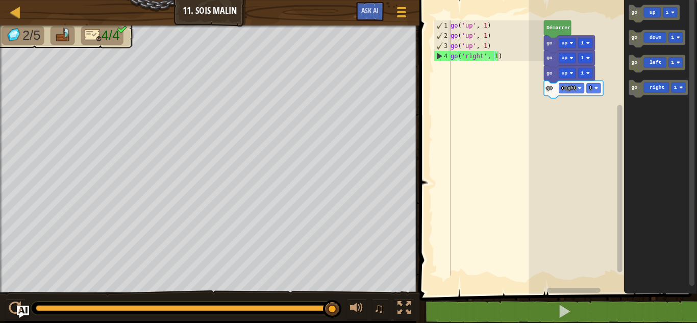
click at [628, 89] on icon "Espace de travail de Blocky" at bounding box center [660, 145] width 73 height 300
click at [628, 87] on icon "Espace de travail de Blocky" at bounding box center [660, 145] width 73 height 300
click at [635, 93] on icon "Espace de travail de Blocky" at bounding box center [658, 88] width 59 height 17
click at [587, 99] on rect "Espace de travail de Blocky" at bounding box center [593, 103] width 14 height 10
click at [13, 6] on div at bounding box center [15, 12] width 13 height 13
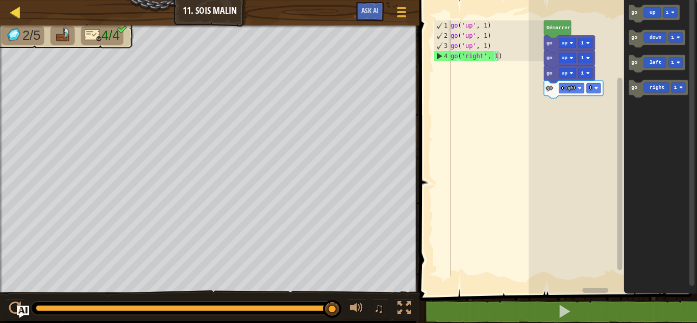
select select "fr"
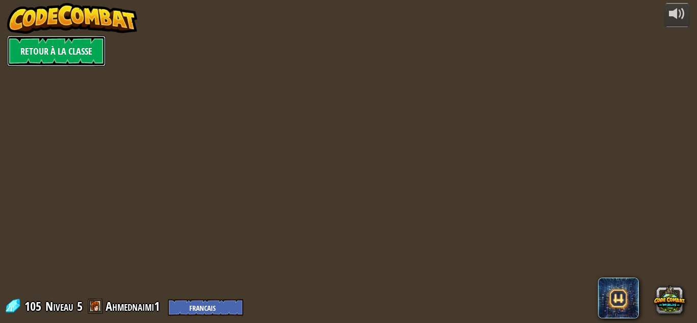
click at [81, 51] on link "Retour à la Classe" at bounding box center [56, 51] width 98 height 31
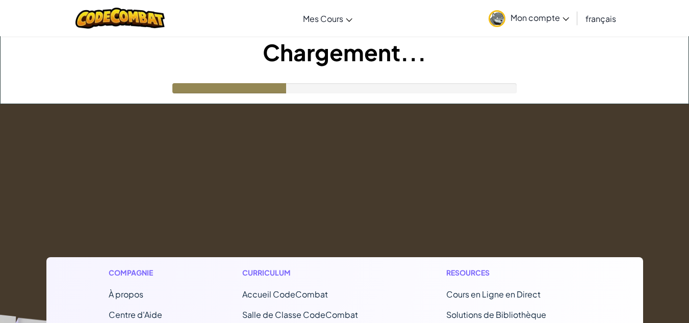
click at [505, 19] on img at bounding box center [497, 18] width 17 height 17
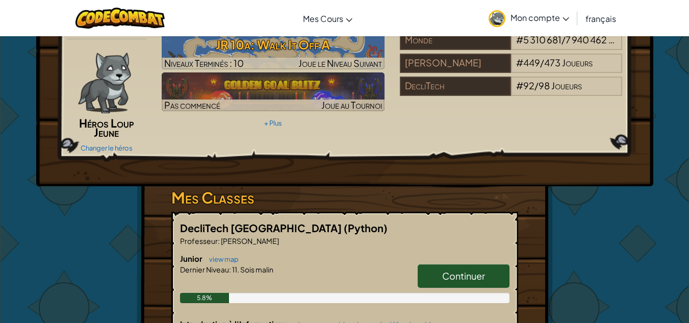
scroll to position [61, 0]
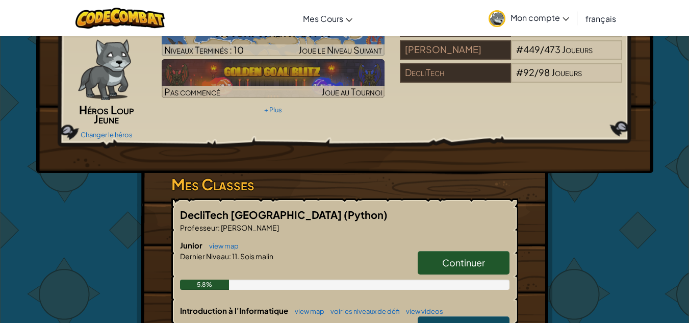
click at [492, 255] on link "Continuer" at bounding box center [464, 262] width 92 height 23
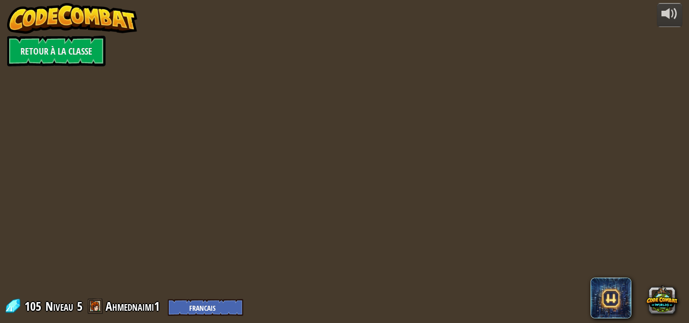
click at [492, 255] on div "powered by Retour à la Classe 105 Niveau 5 Ahmednaimi1 English ([GEOGRAPHIC_DAT…" at bounding box center [344, 161] width 689 height 323
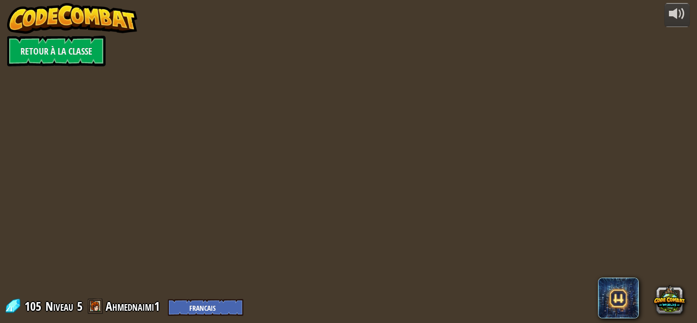
select select "fr"
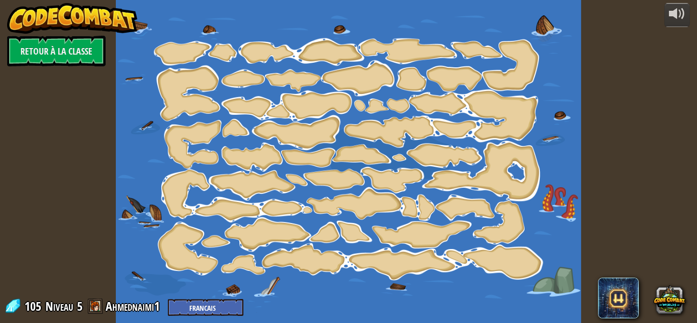
select select "fr"
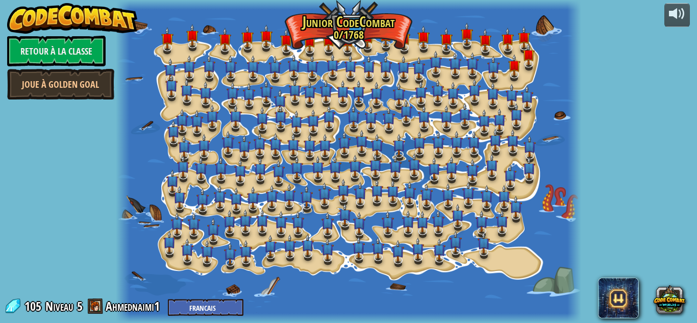
select select "fr"
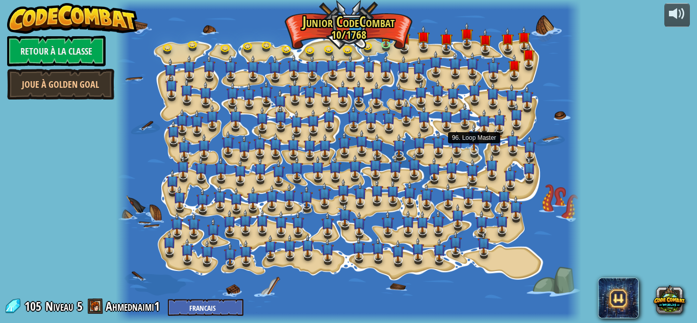
select select "fr"
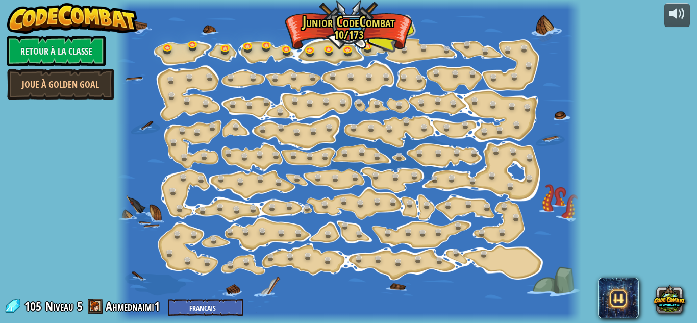
click at [353, 37] on div at bounding box center [348, 161] width 465 height 323
click at [387, 44] on link at bounding box center [388, 44] width 20 height 20
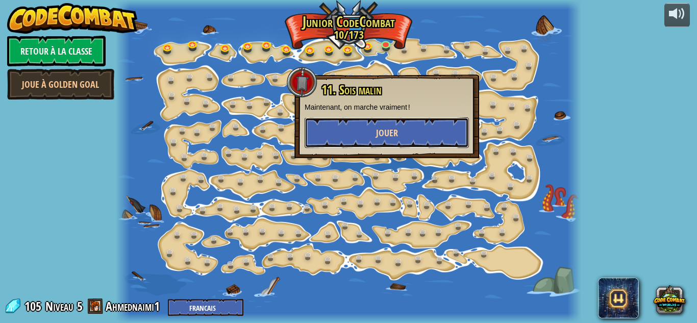
click at [362, 135] on button "Jouer" at bounding box center [387, 132] width 164 height 31
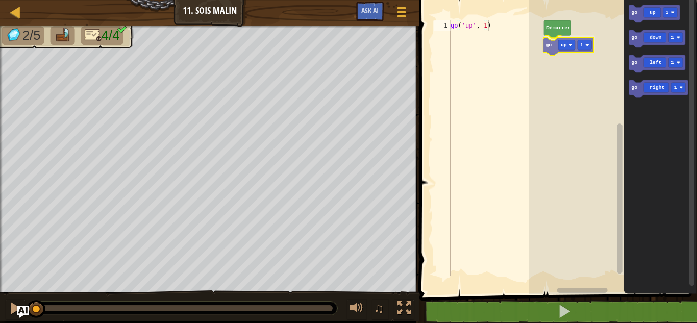
click at [569, 52] on div "Démarrer go up 1 go up 1 go down 1 go left 1 go right 1 go up 1" at bounding box center [613, 145] width 168 height 300
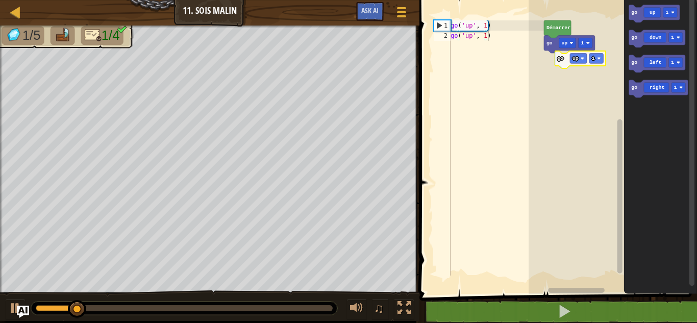
click at [562, 64] on div "Démarrer go up 1 go up 1 go down 1 go left 1 go right 1 go up 1" at bounding box center [613, 145] width 168 height 300
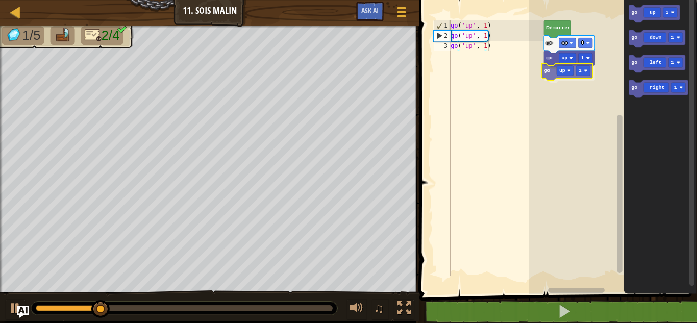
click at [541, 75] on div "go up 1 go up 1 go up 1 Démarrer go up 1 go down 1 go left 1 go right 1 go up 1" at bounding box center [613, 145] width 168 height 300
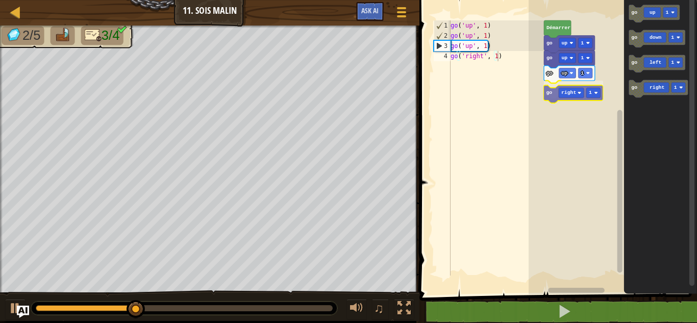
click at [576, 96] on div "go up 1 go up 1 go right 1 go up 1 Démarrer go up 1 go down 1 go left 1 go righ…" at bounding box center [613, 145] width 168 height 300
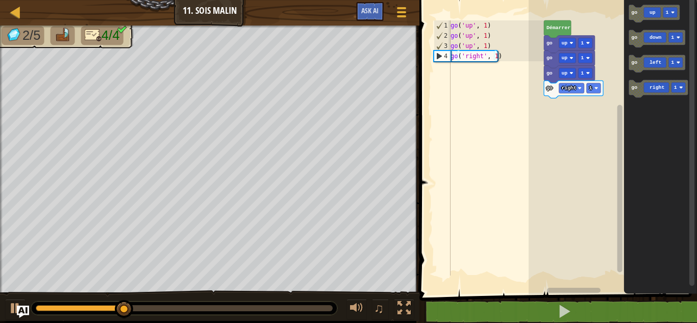
click at [556, 113] on div "go up 1 go up 1 go right 1 go up 1 Démarrer go up 1 go down 1 go left 1 go righ…" at bounding box center [613, 145] width 168 height 300
click at [591, 113] on div "go up 1 go up 1 go right 1 go up 1 Démarrer go up 1 go down 1 go left 1 go righ…" at bounding box center [613, 145] width 168 height 300
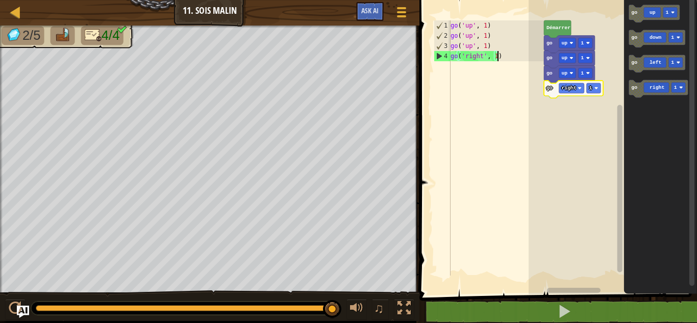
click at [485, 171] on div "go ( 'up' , 1 ) go ( 'up' , 1 ) go ( 'up' , 1 ) go ( 'right' , 1 )" at bounding box center [496, 158] width 95 height 276
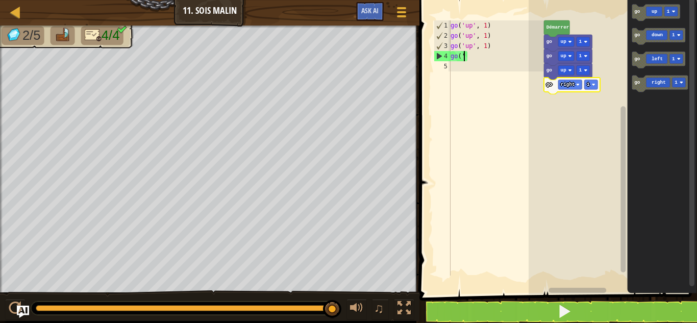
type textarea "g"
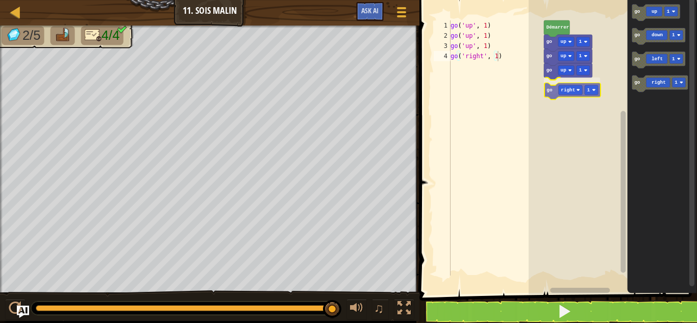
click at [552, 91] on div "go up 1 go right 1 go up 1 go up 1 Démarrer go up 1 go down 1 go left 1 go righ…" at bounding box center [613, 145] width 168 height 300
click at [545, 98] on div "go up 1 go right 1 go up 1 go up 1 Démarrer go up 1 go down 1 go left 1 go righ…" at bounding box center [613, 145] width 168 height 300
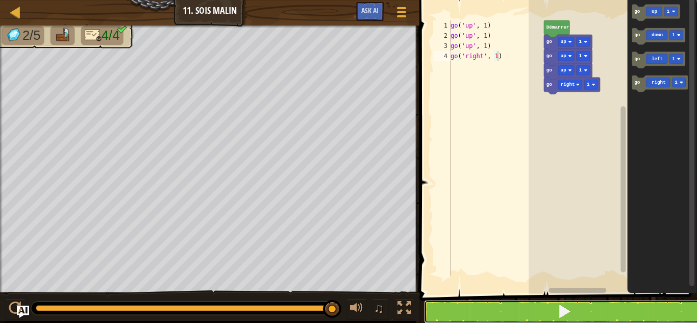
click at [527, 310] on button at bounding box center [564, 311] width 281 height 23
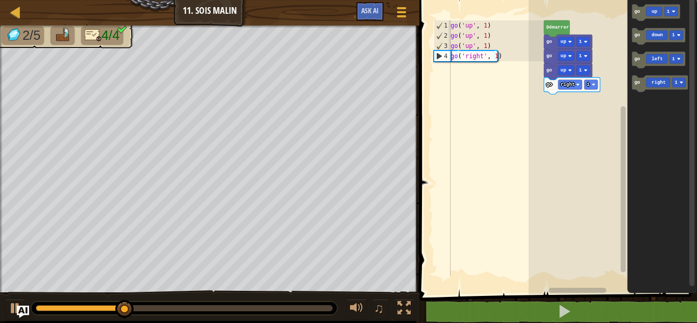
click at [555, 88] on div "go up 1 go right 1 go up 1 go up 1 Démarrer go up 1 go down 1 go left 1 go righ…" at bounding box center [613, 145] width 168 height 300
click at [555, 88] on icon "Espace de travail de Blocky" at bounding box center [572, 86] width 56 height 17
click at [671, 83] on icon "Espace de travail de Blocky" at bounding box center [660, 84] width 56 height 17
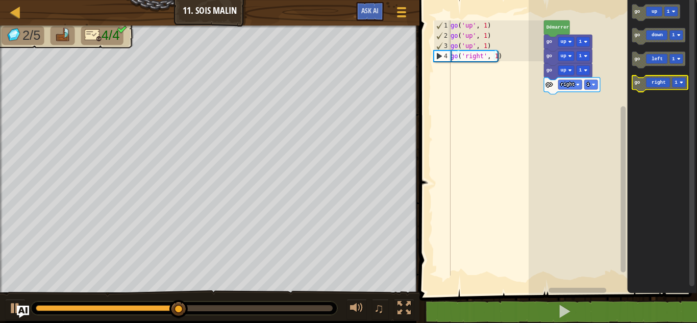
click at [671, 83] on icon "Espace de travail de Blocky" at bounding box center [660, 84] width 56 height 17
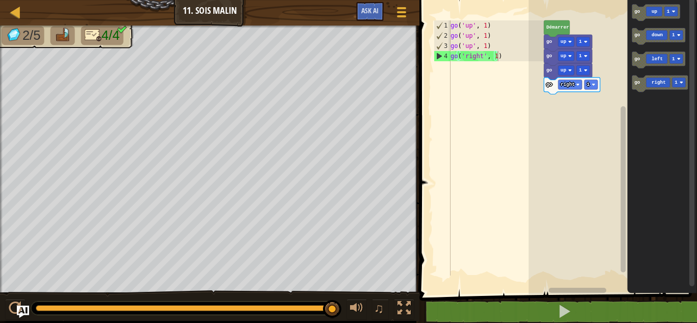
click at [596, 77] on div "[PERSON_NAME] go up 1 go up 1 go up 1 go right 1 go up 1 go down 1 go left 1 go…" at bounding box center [613, 145] width 168 height 300
click at [655, 33] on icon "Espace de travail de Blocky" at bounding box center [659, 36] width 54 height 17
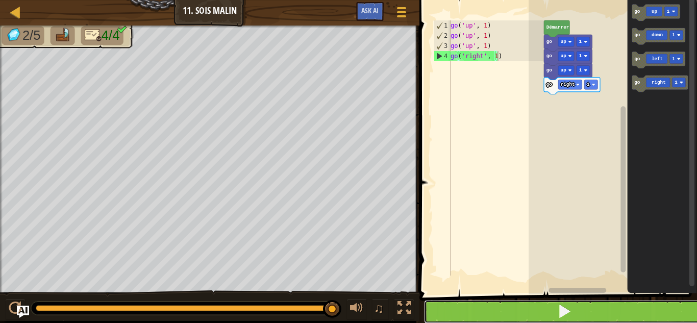
click at [582, 315] on button at bounding box center [564, 311] width 281 height 23
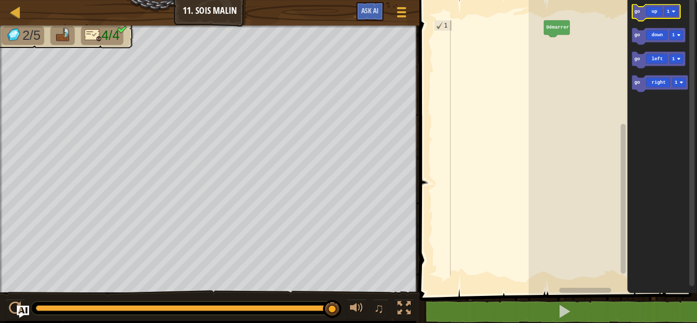
click at [639, 15] on icon "Espace de travail de Blocky" at bounding box center [656, 13] width 48 height 17
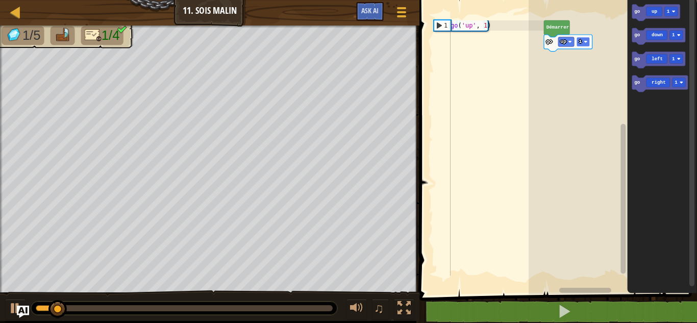
click at [578, 44] on rect "Espace de travail de Blocky" at bounding box center [583, 42] width 13 height 10
click at [642, 83] on icon "Espace de travail de Blocky" at bounding box center [660, 84] width 56 height 17
click at [592, 54] on rect "Espace de travail de Blocky" at bounding box center [590, 57] width 13 height 10
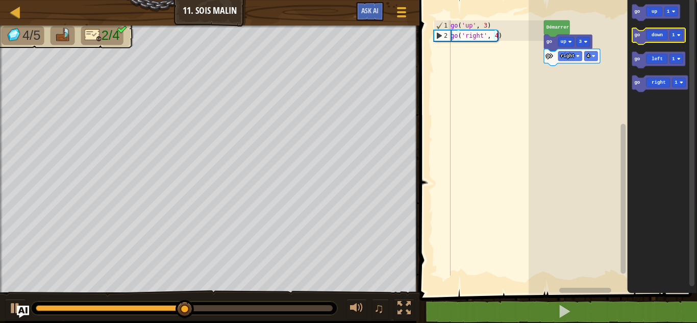
click at [638, 39] on icon "Espace de travail de Blocky" at bounding box center [659, 36] width 54 height 17
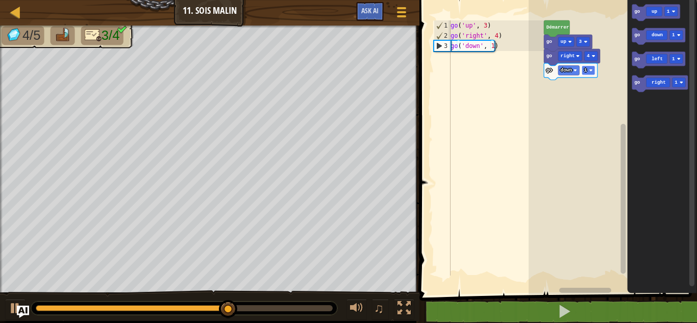
click at [583, 68] on rect "Espace de travail de Blocky" at bounding box center [588, 71] width 13 height 10
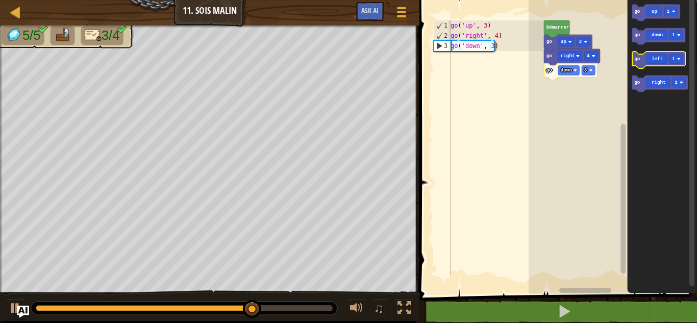
click at [641, 61] on icon "Espace de travail de Blocky" at bounding box center [659, 60] width 54 height 17
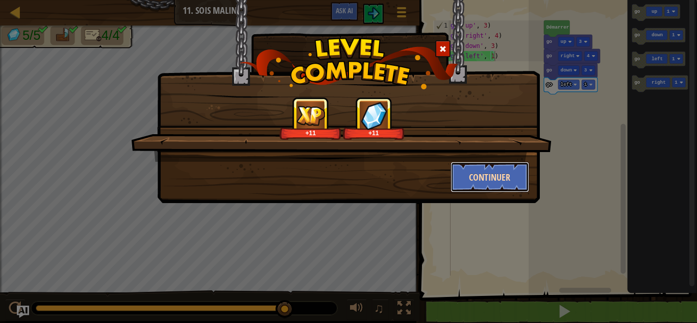
click at [504, 171] on button "Continuer" at bounding box center [490, 177] width 79 height 31
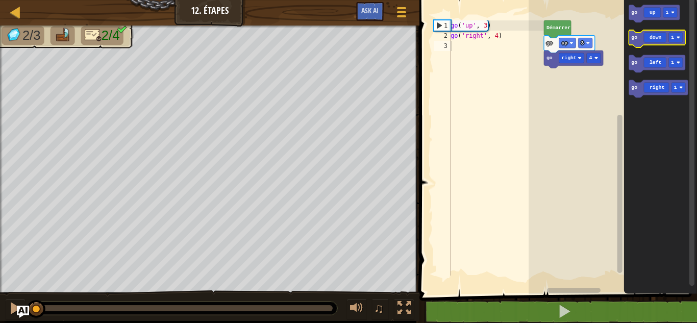
click at [637, 40] on text "go" at bounding box center [634, 38] width 6 height 6
click at [669, 39] on rect "Espace de travail de Blocky" at bounding box center [675, 38] width 14 height 10
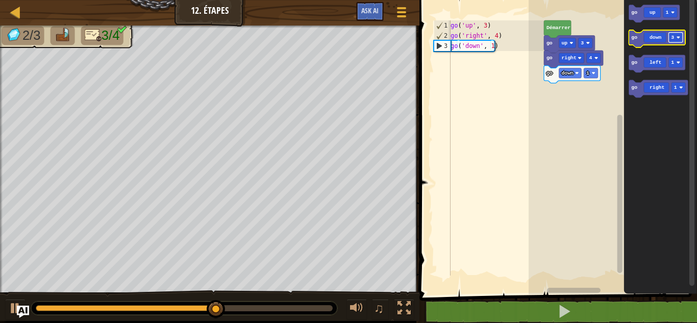
click at [672, 38] on text "3" at bounding box center [672, 38] width 3 height 6
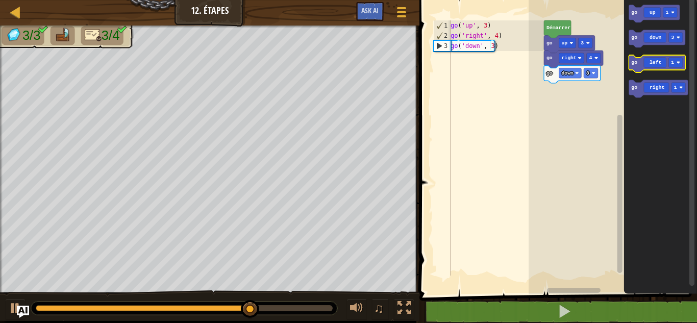
click at [635, 66] on icon "Espace de travail de Blocky" at bounding box center [657, 63] width 57 height 17
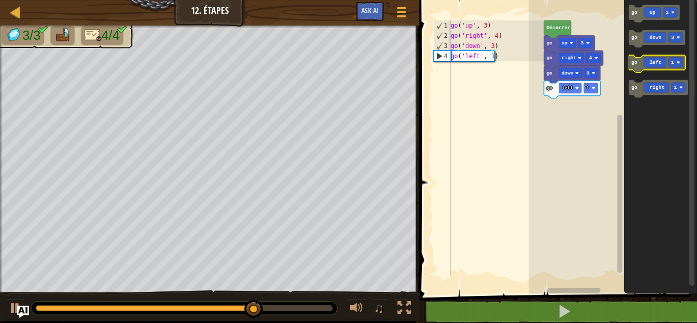
click at [674, 64] on text "1" at bounding box center [672, 63] width 3 height 6
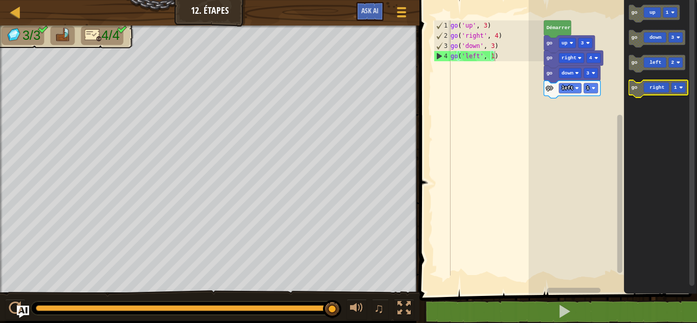
click at [675, 86] on text "1" at bounding box center [675, 88] width 3 height 6
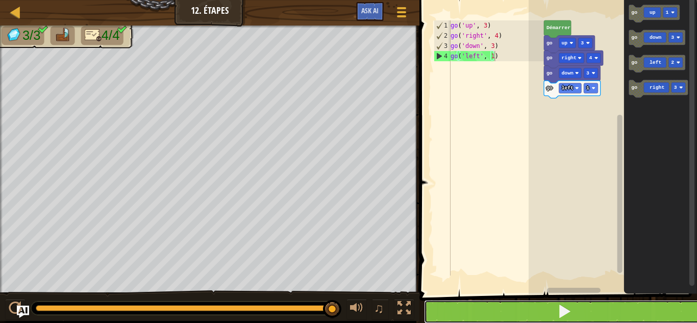
click at [485, 317] on button at bounding box center [564, 311] width 281 height 23
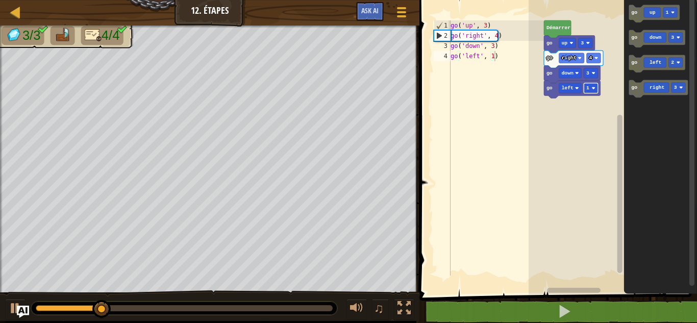
click at [594, 90] on image "Espace de travail de Blocky" at bounding box center [593, 88] width 4 height 4
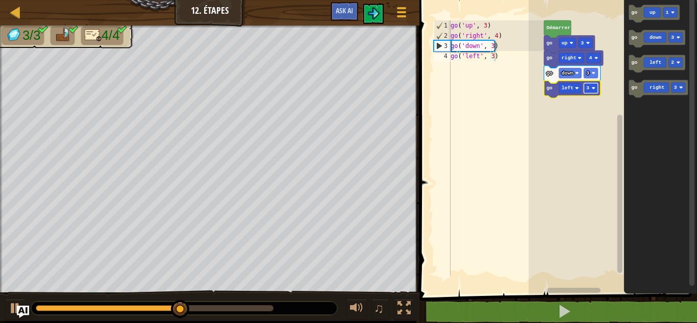
click at [589, 85] on rect "Espace de travail de Blocky" at bounding box center [591, 88] width 14 height 10
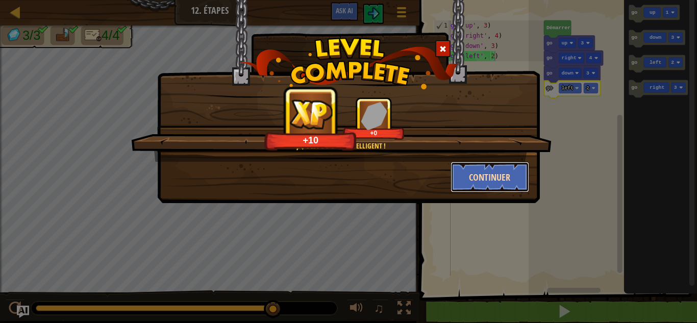
click at [501, 174] on button "Continuer" at bounding box center [490, 177] width 79 height 31
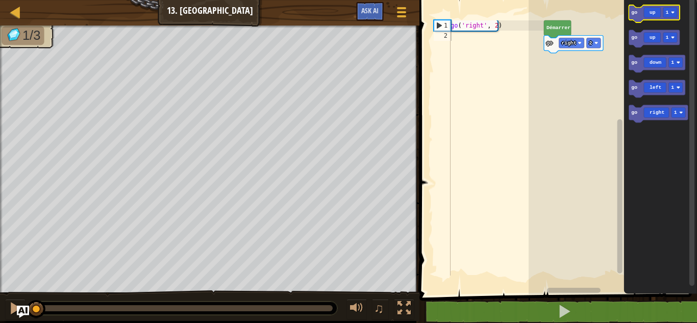
click at [637, 21] on icon "Espace de travail de Blocky" at bounding box center [654, 13] width 51 height 17
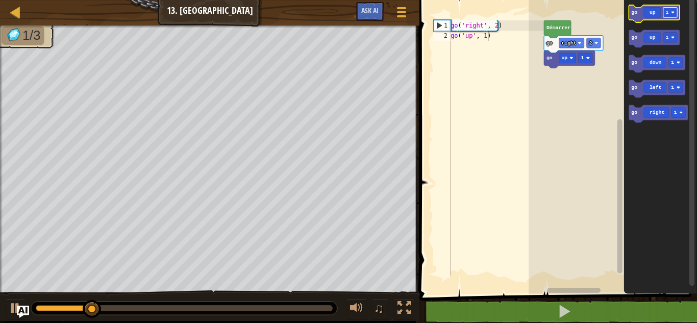
click at [667, 14] on text "1" at bounding box center [667, 13] width 3 height 6
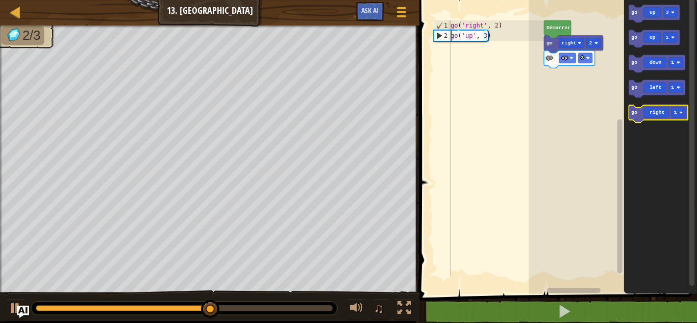
click at [645, 109] on icon "Espace de travail de Blocky" at bounding box center [658, 113] width 59 height 17
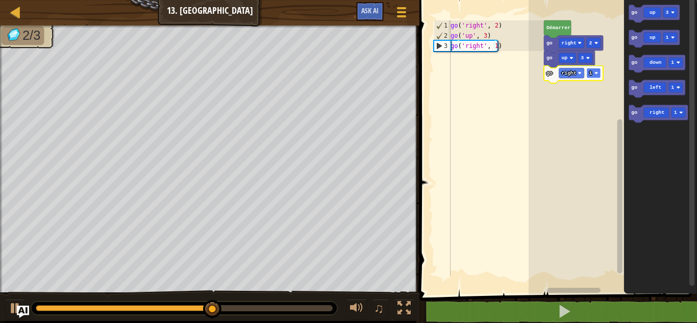
click at [594, 73] on rect "Espace de travail de Blocky" at bounding box center [593, 73] width 14 height 10
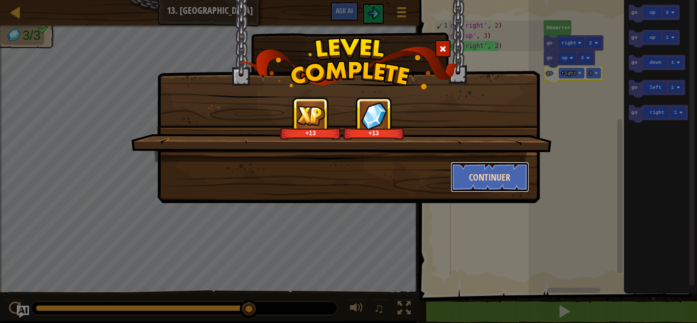
click at [500, 181] on button "Continuer" at bounding box center [490, 177] width 79 height 31
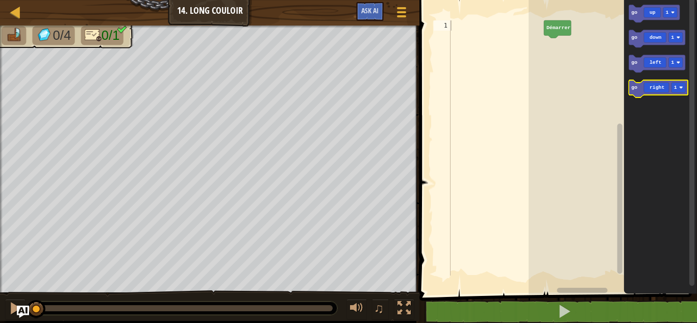
click at [637, 93] on icon "Espace de travail de Blocky" at bounding box center [658, 88] width 59 height 17
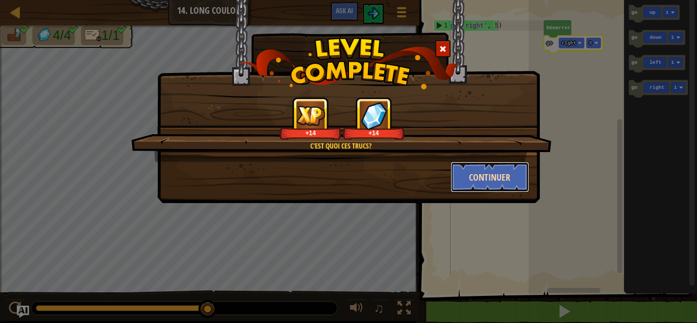
click at [508, 170] on button "Continuer" at bounding box center [490, 177] width 79 height 31
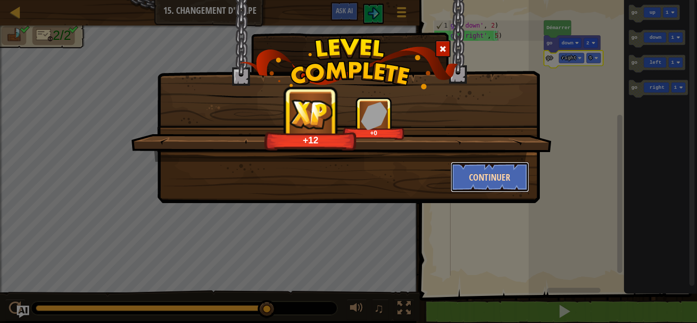
click at [502, 169] on button "Continuer" at bounding box center [490, 177] width 79 height 31
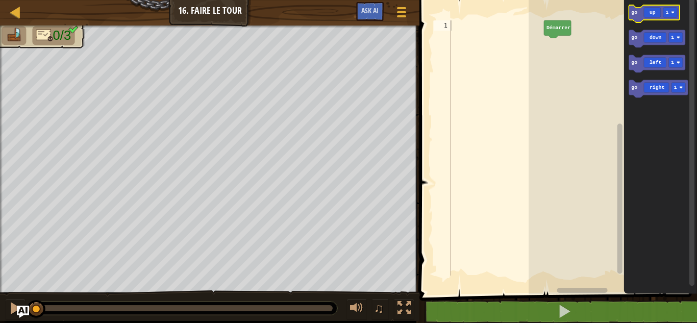
click at [636, 20] on icon "Espace de travail de Blocky" at bounding box center [654, 13] width 51 height 17
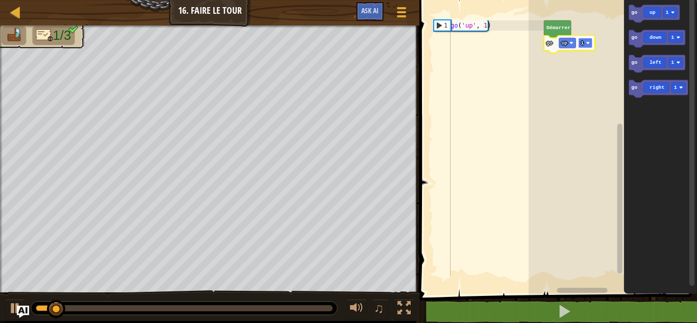
click at [586, 43] on rect "Espace de travail de Blocky" at bounding box center [585, 43] width 14 height 10
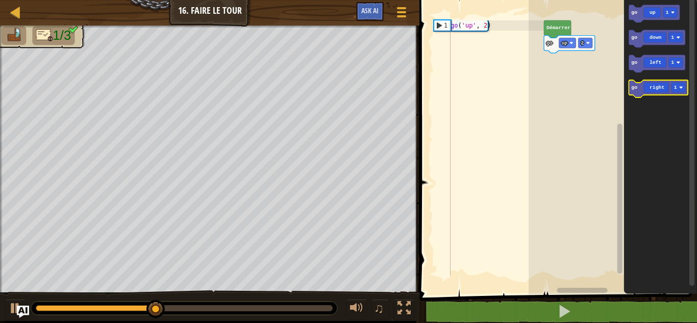
click at [640, 93] on icon "Espace de travail de Blocky" at bounding box center [658, 88] width 59 height 17
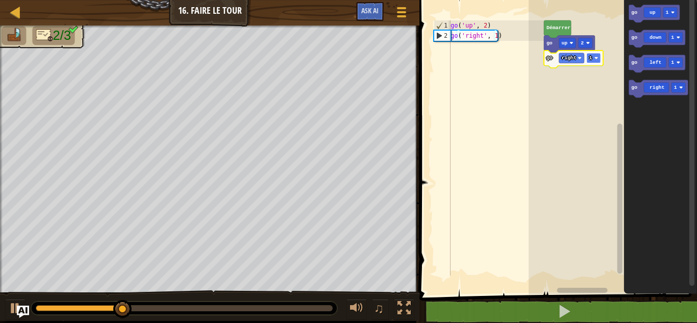
click at [592, 59] on rect "Espace de travail de Blocky" at bounding box center [593, 58] width 14 height 10
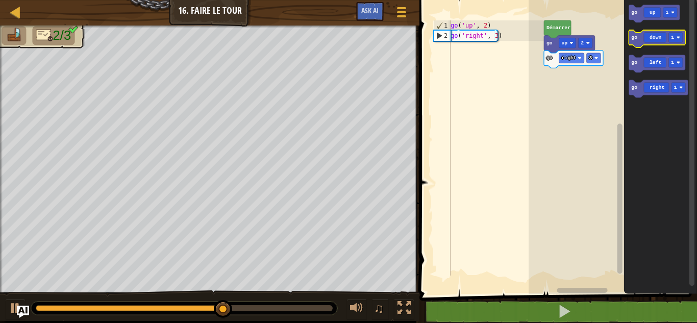
click at [651, 43] on icon "Espace de travail de Blocky" at bounding box center [657, 38] width 57 height 17
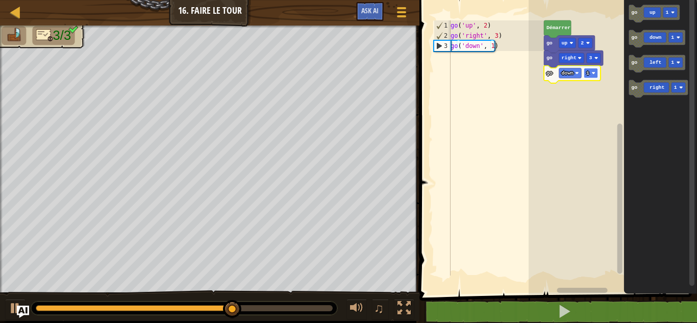
click at [594, 72] on image "Espace de travail de Blocky" at bounding box center [593, 73] width 4 height 4
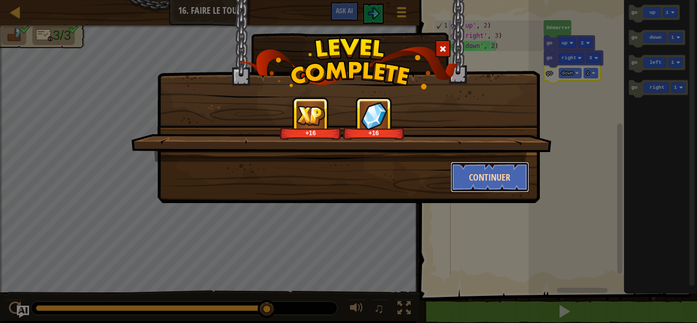
click at [494, 178] on button "Continuer" at bounding box center [490, 177] width 79 height 31
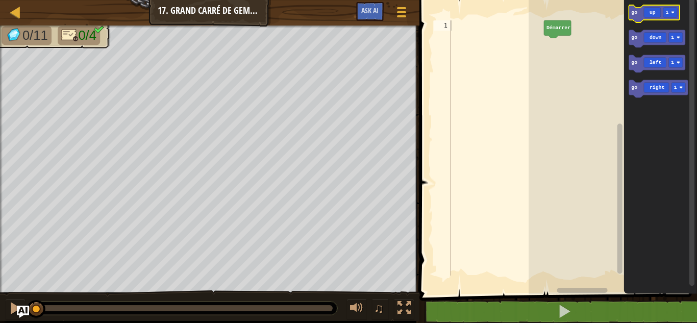
click at [646, 16] on icon "Espace de travail de Blocky" at bounding box center [654, 13] width 51 height 17
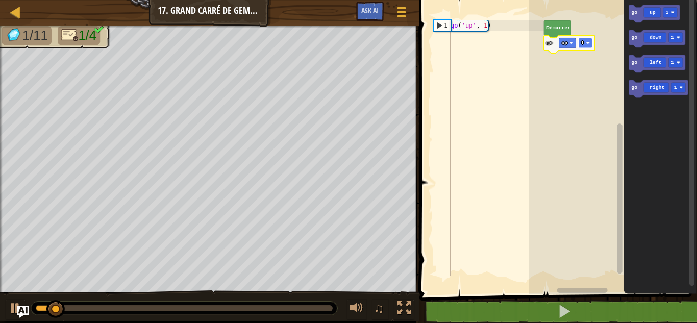
click at [592, 46] on rect "Espace de travail de Blocky" at bounding box center [585, 43] width 14 height 10
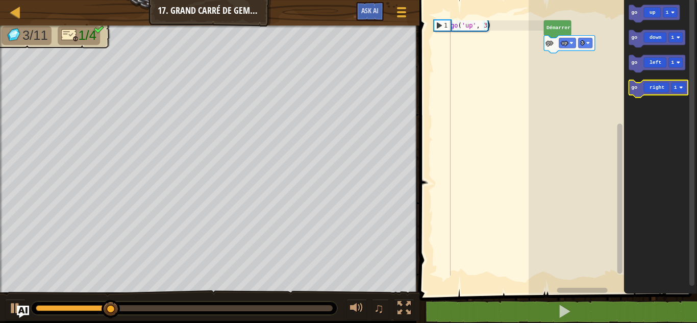
click at [651, 90] on icon "Espace de travail de Blocky" at bounding box center [658, 88] width 59 height 17
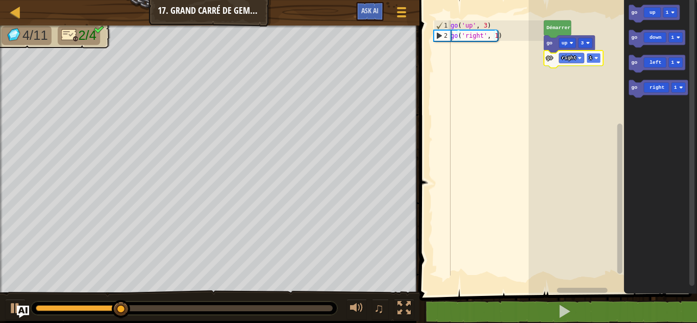
click at [590, 53] on rect "Espace de travail de Blocky" at bounding box center [593, 58] width 14 height 10
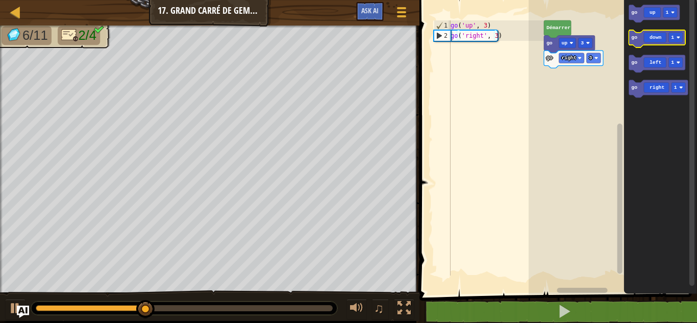
click at [649, 39] on icon "Espace de travail de Blocky" at bounding box center [657, 38] width 57 height 17
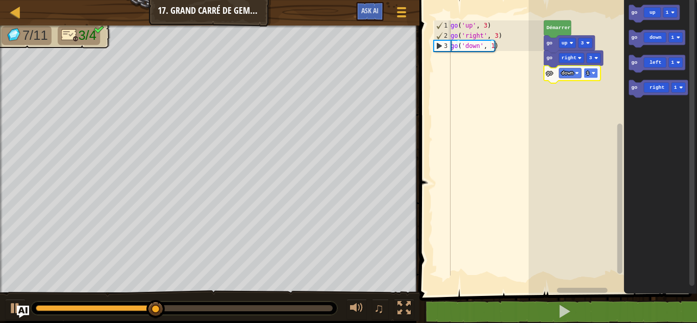
click at [590, 72] on rect "Espace de travail de Blocky" at bounding box center [591, 73] width 14 height 10
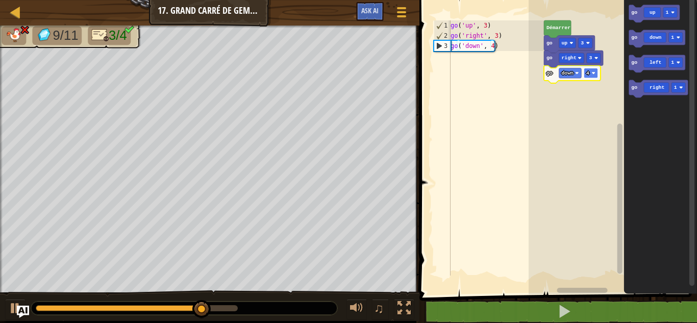
click at [595, 73] on image "Espace de travail de Blocky" at bounding box center [593, 73] width 4 height 4
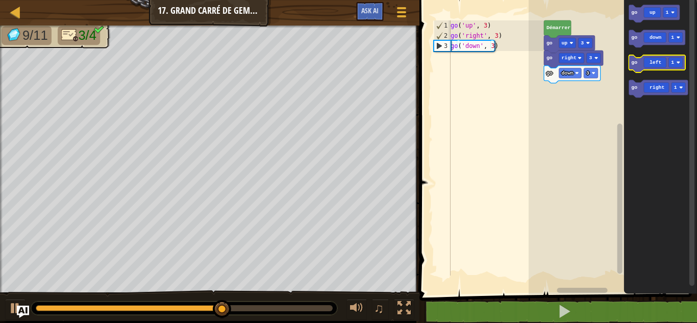
click at [640, 64] on icon "Espace de travail de Blocky" at bounding box center [657, 63] width 57 height 17
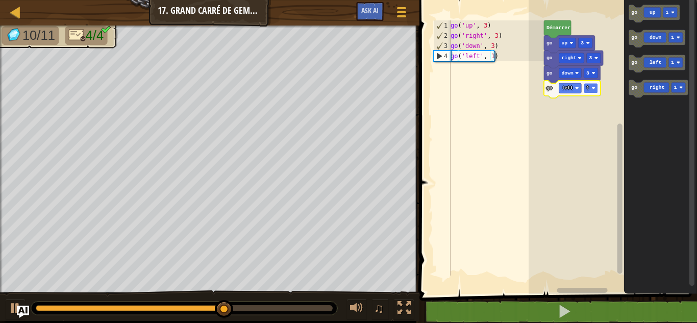
click at [591, 87] on rect "Espace de travail de Blocky" at bounding box center [591, 88] width 14 height 10
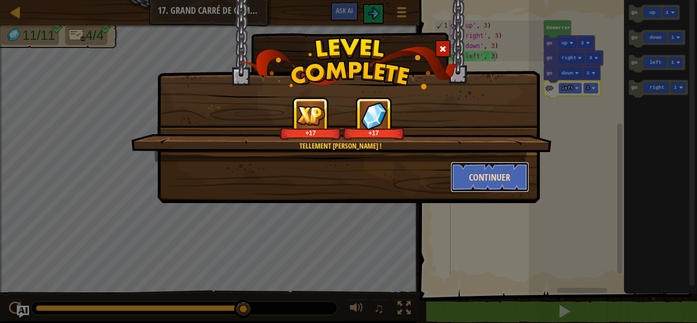
click at [489, 178] on button "Continuer" at bounding box center [490, 177] width 79 height 31
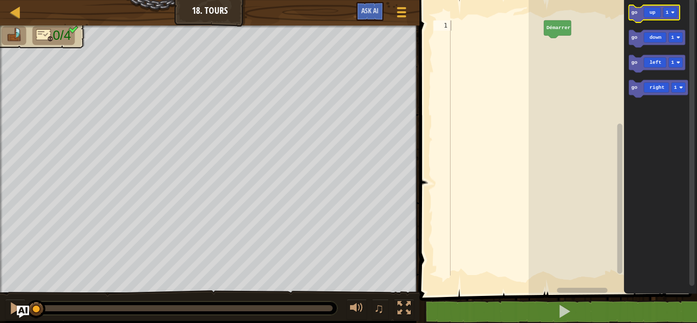
click at [634, 15] on icon "Espace de travail de Blocky" at bounding box center [654, 13] width 51 height 17
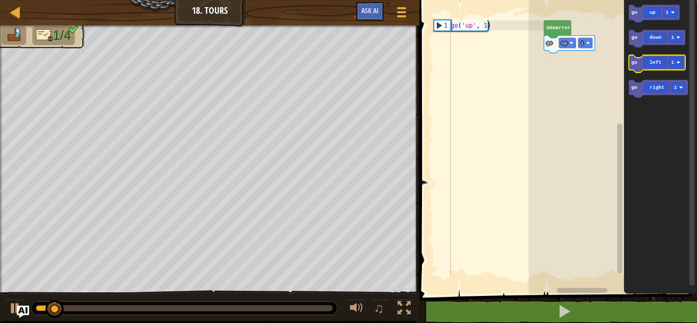
click at [638, 64] on icon "Espace de travail de Blocky" at bounding box center [657, 63] width 57 height 17
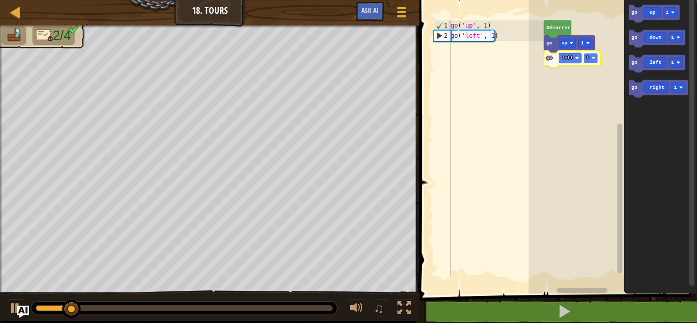
click at [586, 58] on rect "Espace de travail de Blocky" at bounding box center [591, 58] width 14 height 10
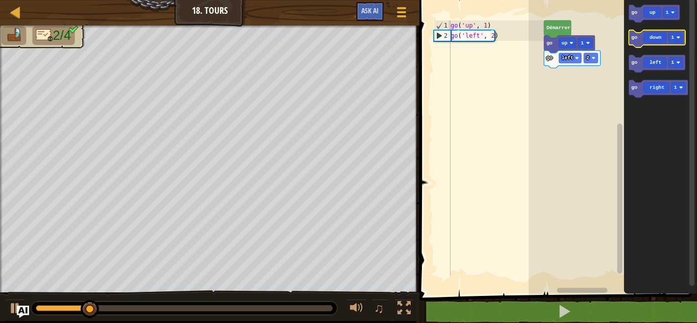
click at [645, 38] on icon "Espace de travail de Blocky" at bounding box center [657, 38] width 57 height 17
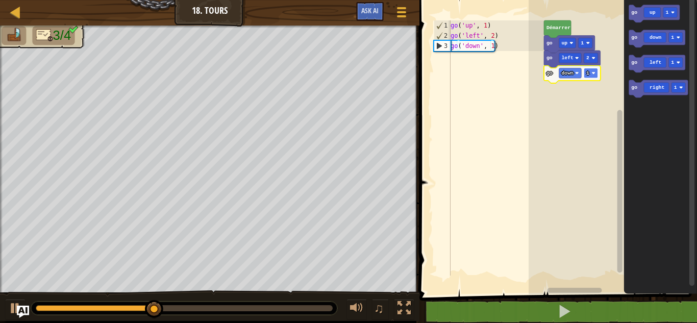
click at [592, 70] on rect "Espace de travail de Blocky" at bounding box center [591, 73] width 14 height 10
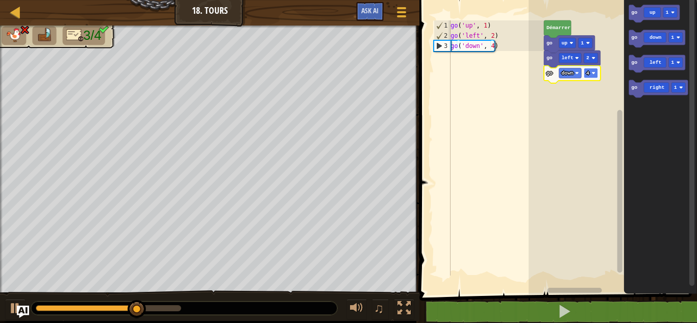
click at [588, 70] on text "4" at bounding box center [587, 73] width 3 height 6
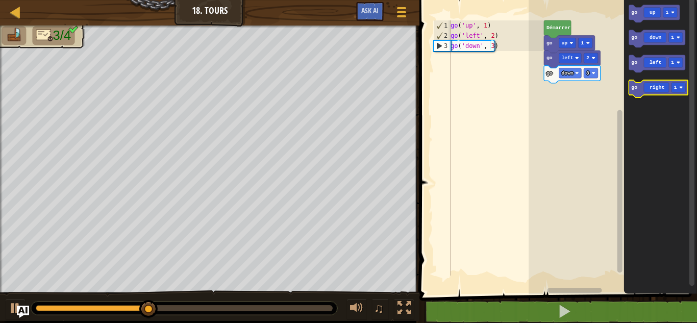
click at [654, 83] on icon "Espace de travail de Blocky" at bounding box center [658, 88] width 59 height 17
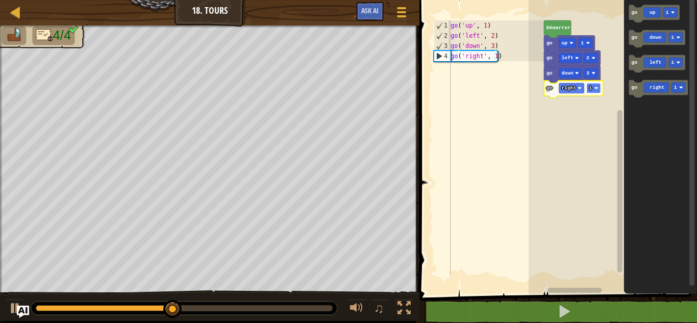
click at [593, 87] on rect "Espace de travail de Blocky" at bounding box center [593, 88] width 14 height 10
click at [594, 83] on rect "Espace de travail de Blocky" at bounding box center [593, 88] width 14 height 10
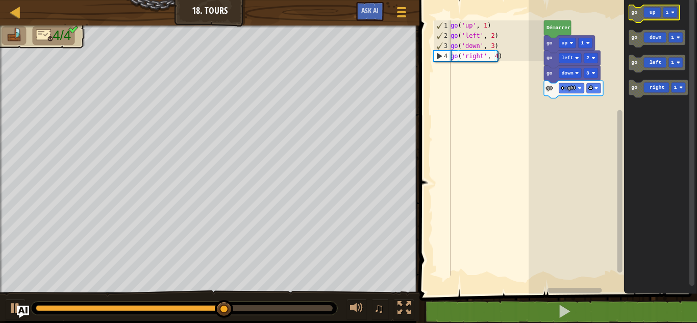
click at [654, 20] on icon "Espace de travail de Blocky" at bounding box center [654, 13] width 51 height 17
click at [647, 17] on icon "Espace de travail de Blocky" at bounding box center [654, 13] width 51 height 17
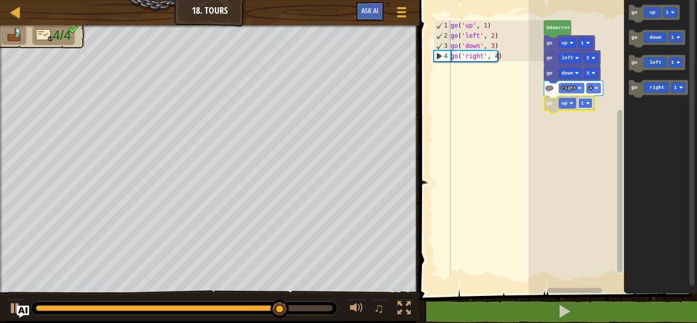
click at [592, 102] on rect "Espace de travail de Blocky" at bounding box center [585, 103] width 14 height 10
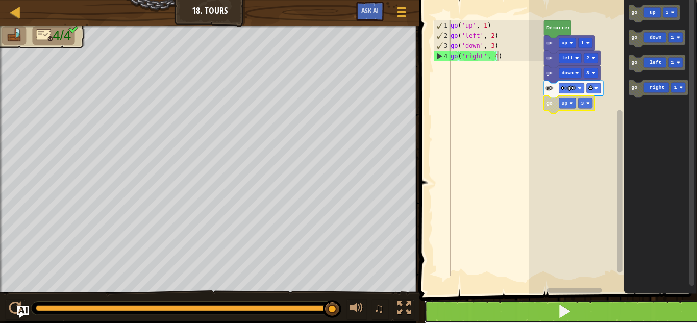
click at [567, 309] on span at bounding box center [564, 311] width 14 height 14
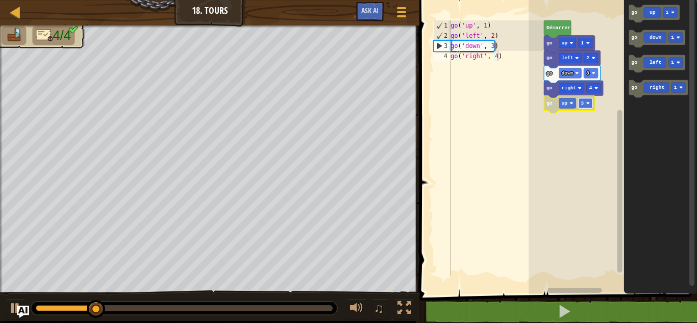
click at [584, 106] on rect "Espace de travail de Blocky" at bounding box center [585, 103] width 14 height 10
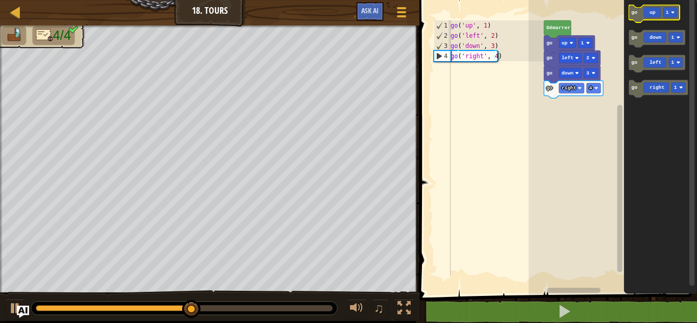
click at [645, 9] on icon "Espace de travail de Blocky" at bounding box center [654, 13] width 51 height 17
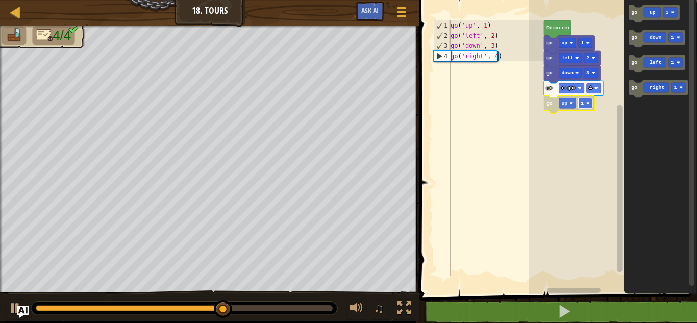
click at [585, 107] on rect "Espace de travail de Blocky" at bounding box center [585, 103] width 14 height 10
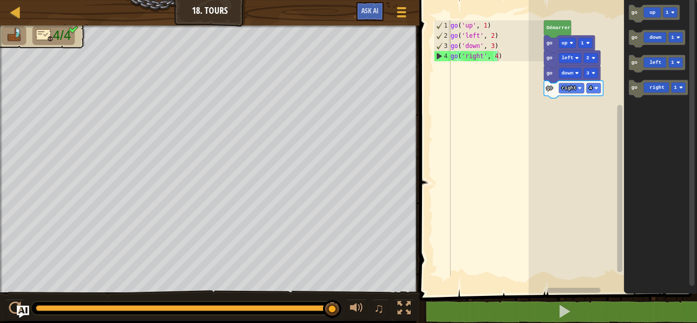
click at [562, 106] on div "[PERSON_NAME] go up 1 go left 2 go down 3 go right 4 go up 1 go down 1 go left …" at bounding box center [613, 145] width 168 height 300
click at [642, 16] on icon "Espace de travail de Blocky" at bounding box center [654, 13] width 51 height 17
click at [580, 103] on rect "Espace de travail de Blocky" at bounding box center [585, 103] width 14 height 10
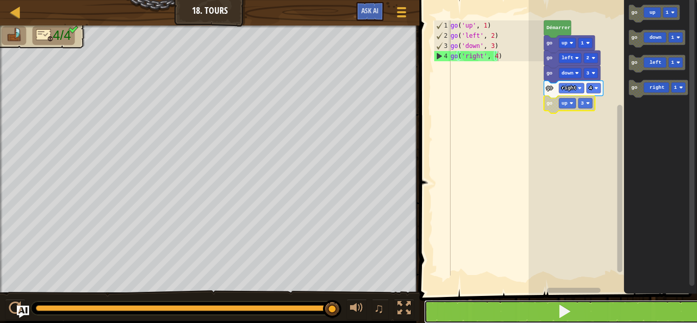
click at [547, 310] on button at bounding box center [564, 311] width 281 height 23
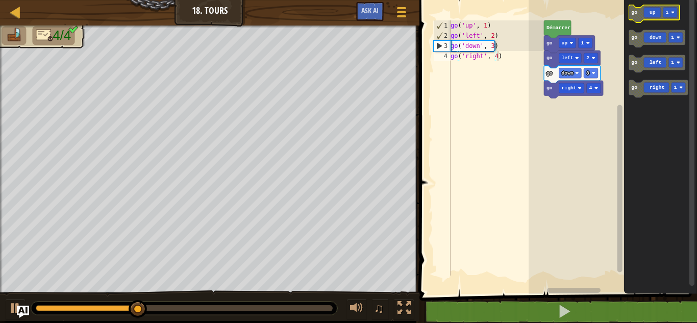
click at [638, 7] on rect "Espace de travail de Blocky" at bounding box center [654, 13] width 51 height 17
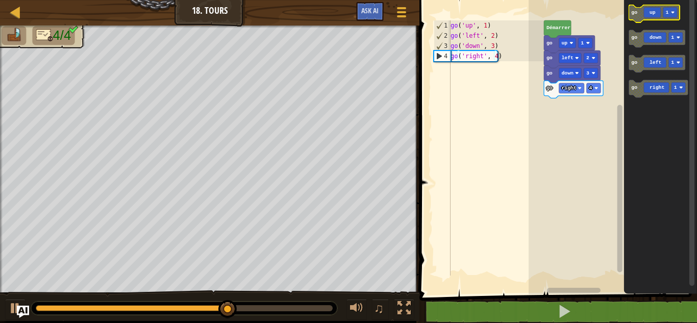
click at [637, 14] on icon "Espace de travail de Blocky" at bounding box center [654, 13] width 51 height 17
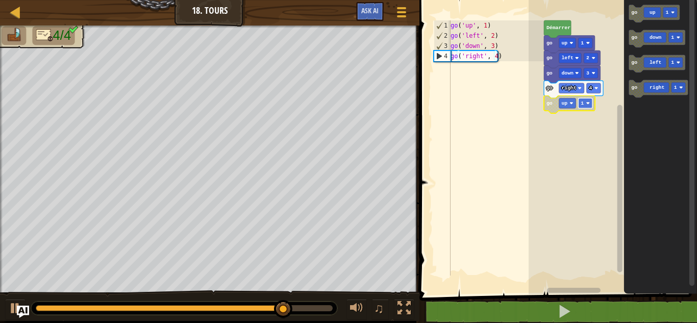
click at [586, 104] on image "Espace de travail de Blocky" at bounding box center [588, 104] width 4 height 4
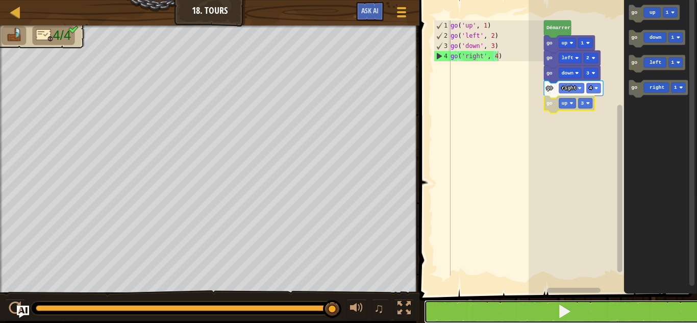
click at [474, 304] on button at bounding box center [564, 311] width 281 height 23
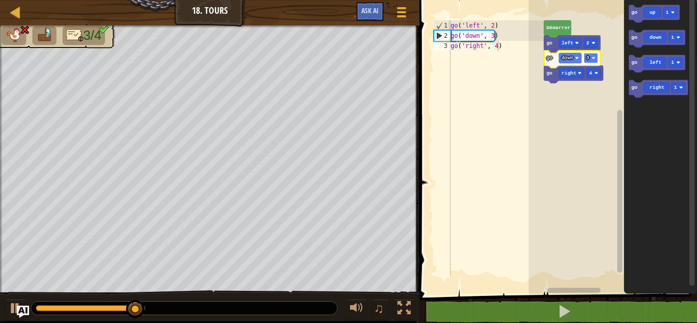
click at [596, 60] on rect "Espace de travail de Blocky" at bounding box center [591, 58] width 14 height 10
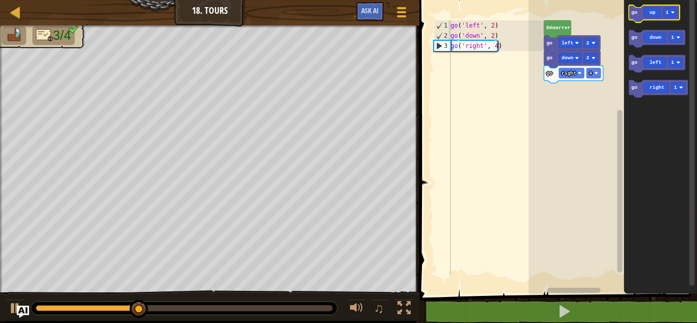
click at [639, 16] on icon "Espace de travail de Blocky" at bounding box center [654, 13] width 51 height 17
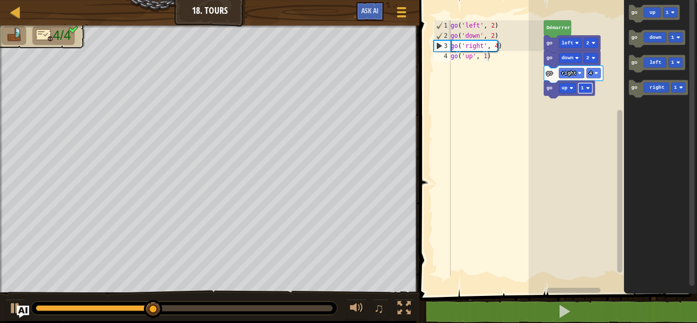
click at [583, 88] on text "1" at bounding box center [582, 88] width 3 height 6
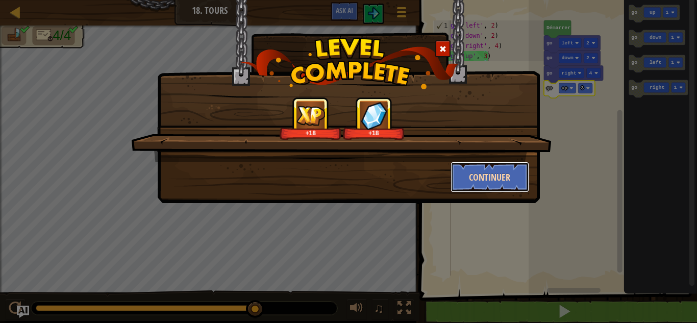
click at [494, 176] on button "Continuer" at bounding box center [490, 177] width 79 height 31
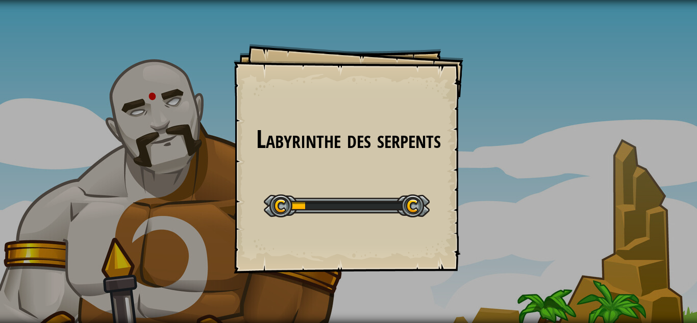
click at [476, 276] on div "Labyrinthe des serpents Goals Start Level Erreur de chargement du serveur Vous …" at bounding box center [348, 161] width 697 height 323
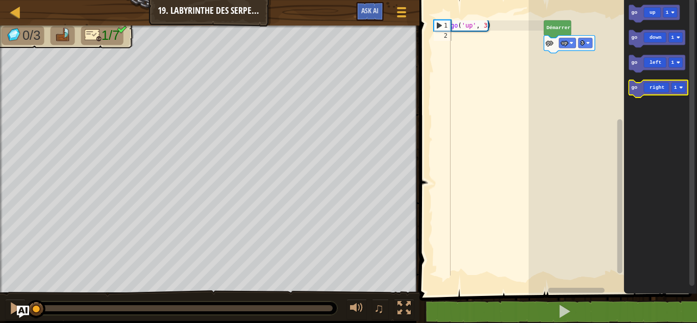
click at [640, 89] on icon "Espace de travail de Blocky" at bounding box center [658, 88] width 59 height 17
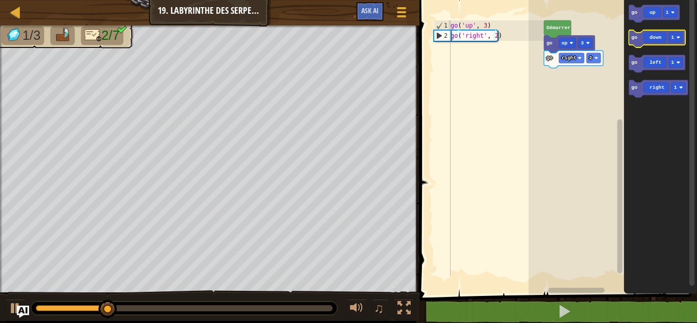
click at [648, 36] on icon "Espace de travail de Blocky" at bounding box center [657, 38] width 57 height 17
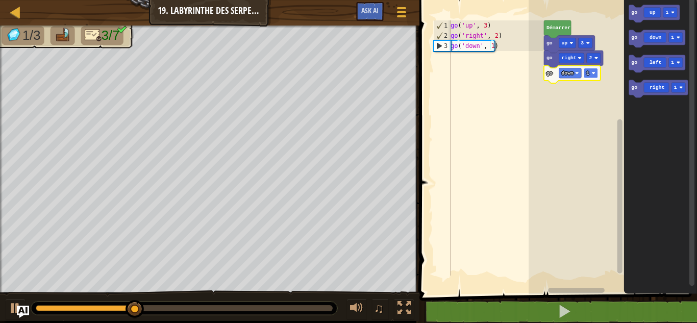
click at [592, 76] on rect "Espace de travail de Blocky" at bounding box center [591, 73] width 14 height 10
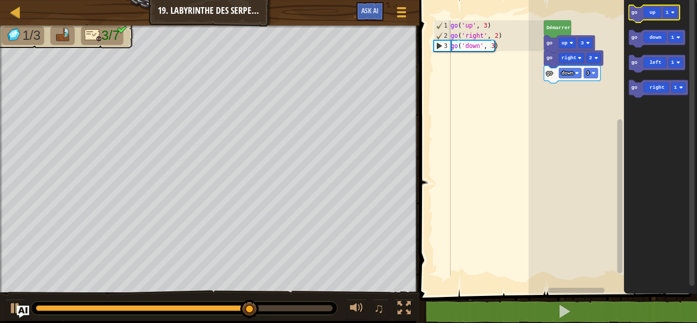
click at [649, 15] on icon "Espace de travail de Blocky" at bounding box center [654, 13] width 51 height 17
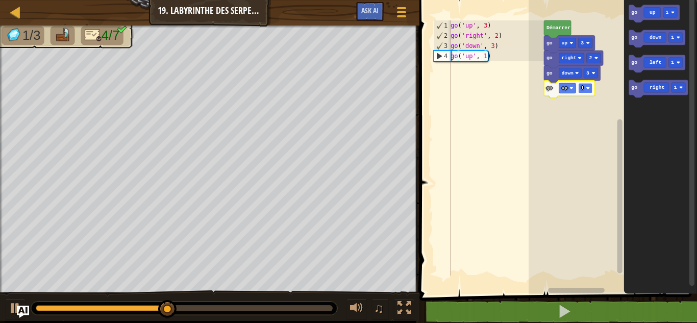
click at [584, 90] on rect "Espace de travail de Blocky" at bounding box center [585, 88] width 14 height 10
click at [587, 83] on rect "Espace de travail de Blocky" at bounding box center [585, 88] width 14 height 10
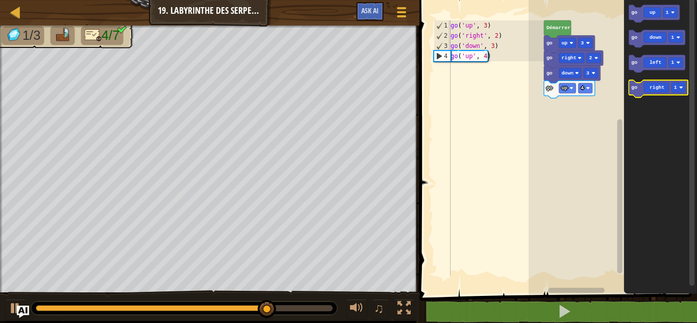
click at [640, 93] on icon "Espace de travail de Blocky" at bounding box center [658, 88] width 59 height 17
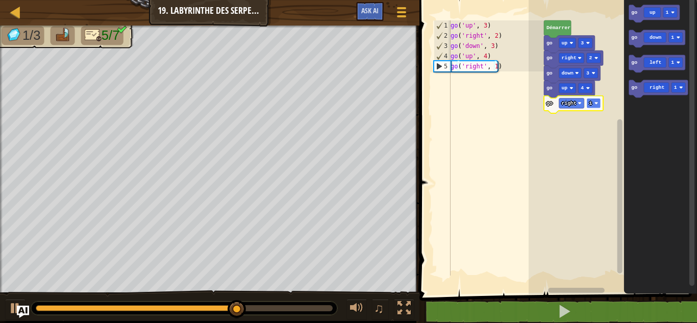
click at [594, 102] on image "Espace de travail de Blocky" at bounding box center [596, 104] width 4 height 4
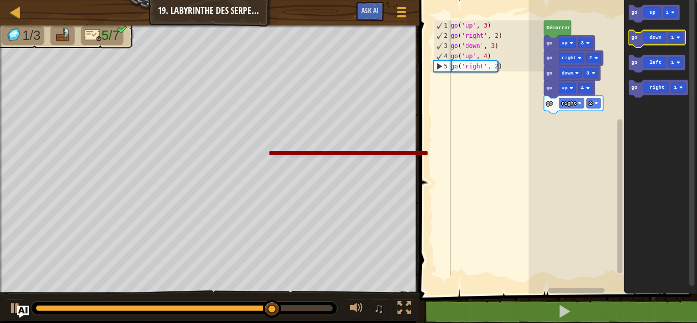
click at [644, 41] on icon "Espace de travail de Blocky" at bounding box center [657, 38] width 57 height 17
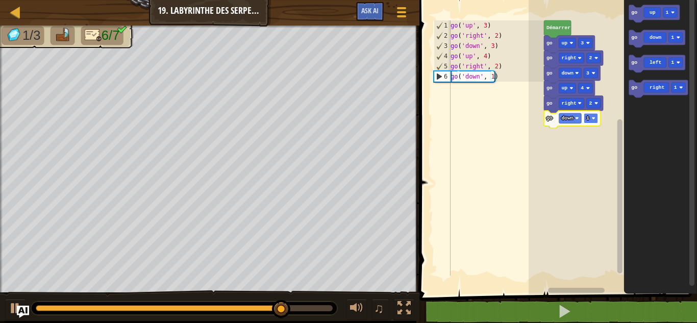
click at [592, 116] on rect "Espace de travail de Blocky" at bounding box center [591, 118] width 14 height 10
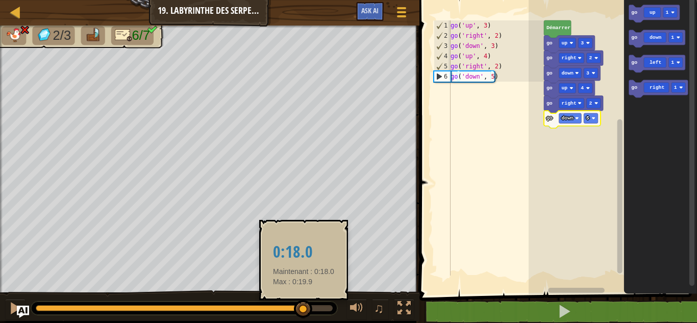
drag, startPoint x: 331, startPoint y: 306, endPoint x: 301, endPoint y: 301, distance: 30.0
click at [301, 301] on div at bounding box center [303, 309] width 18 height 18
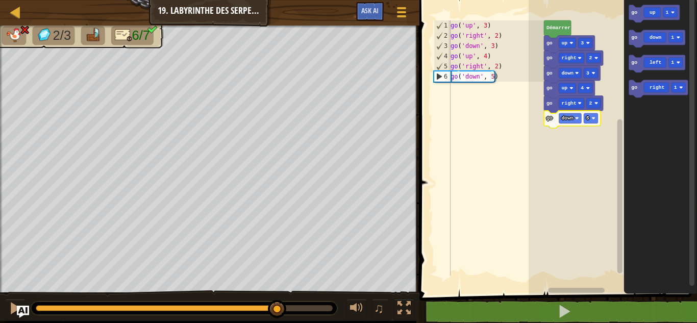
drag, startPoint x: 301, startPoint y: 301, endPoint x: 278, endPoint y: 297, distance: 23.3
click at [278, 297] on div "♫" at bounding box center [209, 305] width 419 height 31
click at [592, 118] on image "Espace de travail de Blocky" at bounding box center [593, 118] width 4 height 4
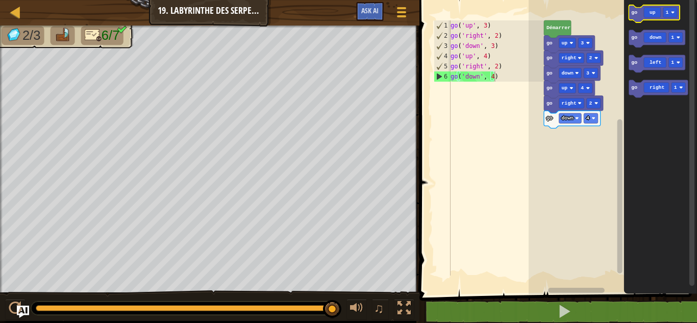
click at [663, 10] on icon "Espace de travail de Blocky" at bounding box center [654, 13] width 51 height 17
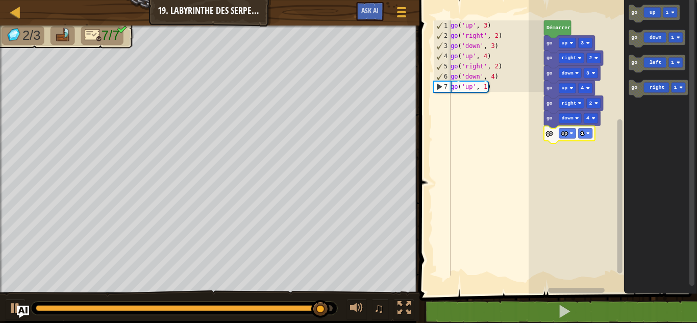
click at [587, 139] on icon "Espace de travail de Blocky" at bounding box center [569, 134] width 51 height 17
click at [589, 138] on rect "Espace de travail de Blocky" at bounding box center [585, 133] width 14 height 10
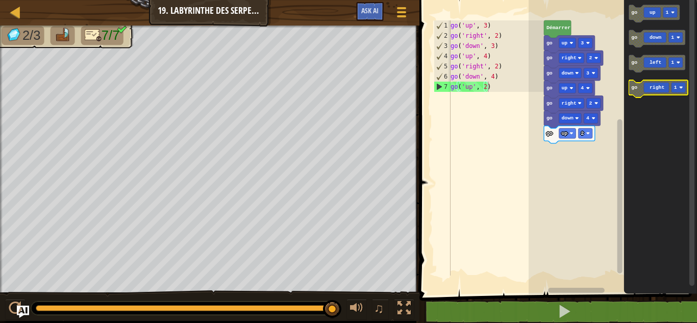
click at [650, 87] on icon "Espace de travail de Blocky" at bounding box center [658, 88] width 59 height 17
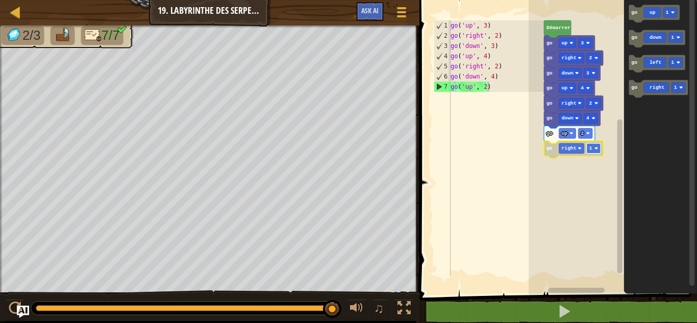
click at [590, 151] on text "1" at bounding box center [590, 148] width 3 height 6
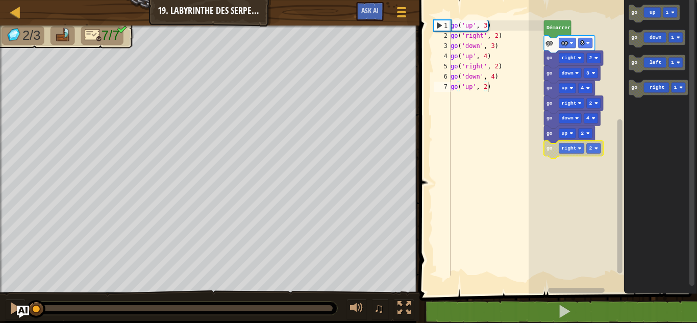
drag, startPoint x: 332, startPoint y: 304, endPoint x: 22, endPoint y: 294, distance: 309.3
click at [22, 294] on div "♫" at bounding box center [209, 305] width 419 height 31
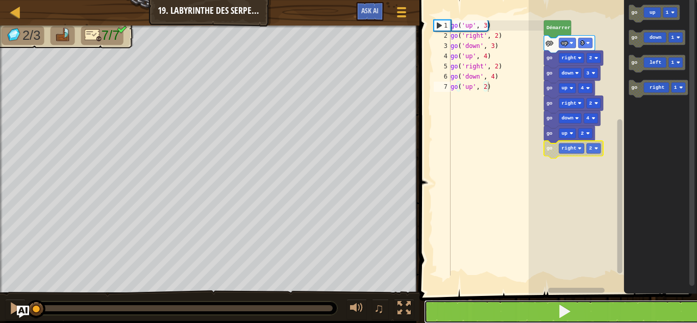
click at [452, 316] on button at bounding box center [564, 311] width 281 height 23
click at [452, 311] on button at bounding box center [564, 311] width 281 height 23
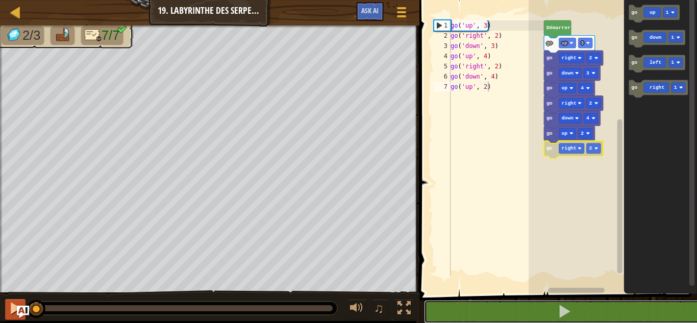
drag, startPoint x: 62, startPoint y: 306, endPoint x: 17, endPoint y: 305, distance: 44.9
click at [17, 305] on div "♫" at bounding box center [209, 305] width 419 height 31
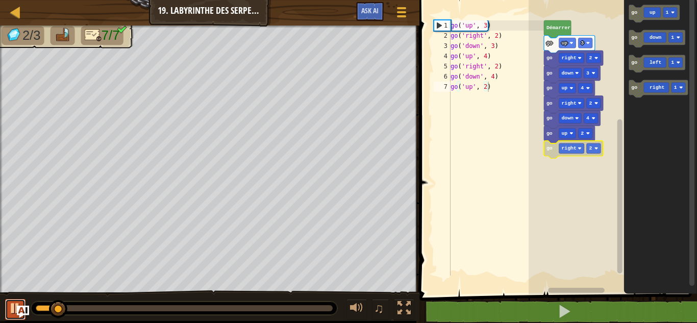
click at [17, 305] on div at bounding box center [15, 308] width 13 height 13
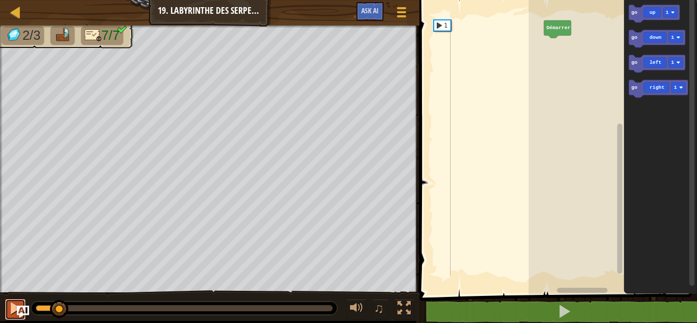
click at [19, 299] on button at bounding box center [15, 309] width 20 height 21
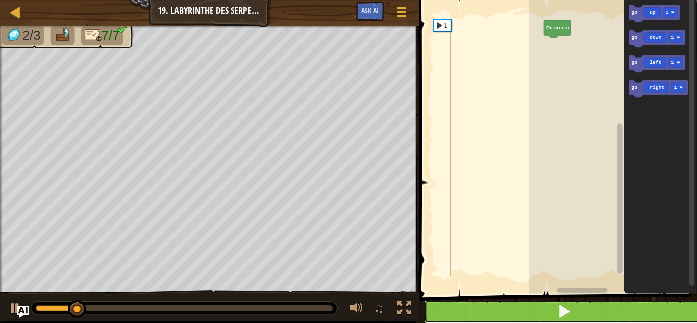
click at [525, 309] on button at bounding box center [564, 311] width 281 height 23
drag, startPoint x: 93, startPoint y: 307, endPoint x: 14, endPoint y: 311, distance: 79.2
click at [14, 311] on div "♫" at bounding box center [209, 305] width 419 height 31
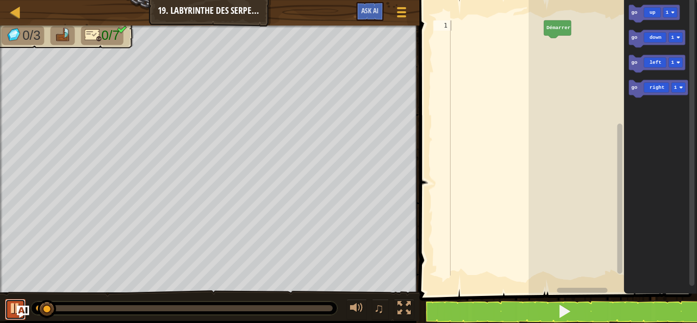
click at [14, 311] on div at bounding box center [15, 308] width 13 height 13
click at [538, 65] on rect "Espace de travail de Blocky" at bounding box center [613, 145] width 168 height 300
click at [639, 17] on icon "Espace de travail de Blocky" at bounding box center [654, 13] width 51 height 17
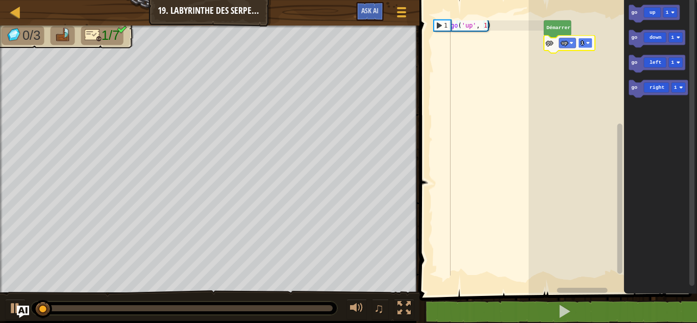
click at [584, 43] on rect "Espace de travail de Blocky" at bounding box center [585, 43] width 14 height 10
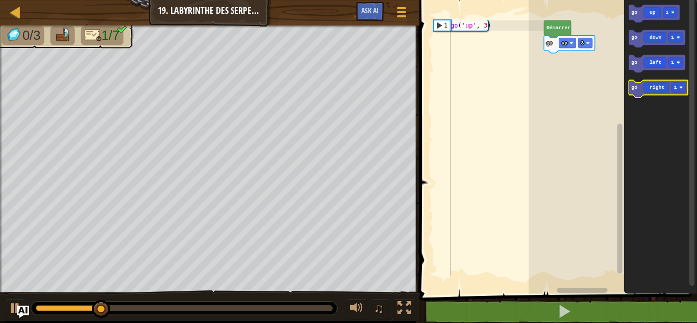
click at [639, 88] on icon "Espace de travail de Blocky" at bounding box center [658, 88] width 59 height 17
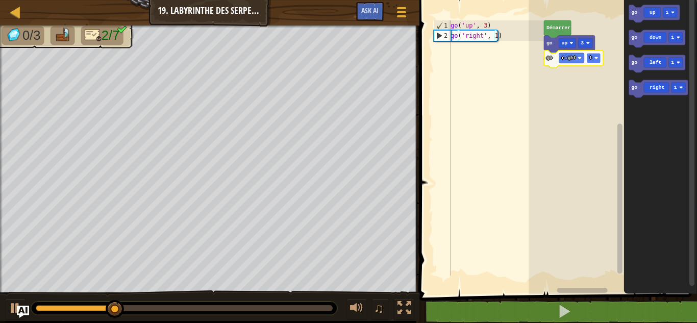
click at [592, 59] on rect "Espace de travail de Blocky" at bounding box center [593, 58] width 14 height 10
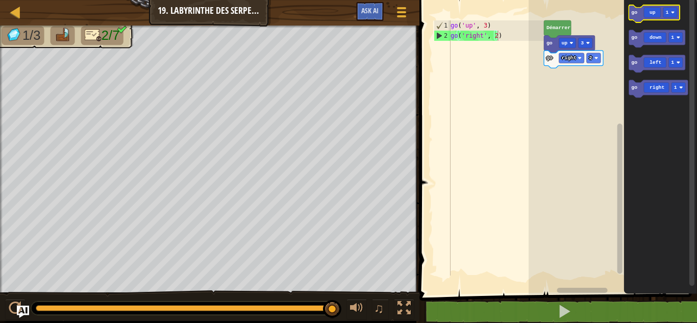
click at [643, 14] on icon "Espace de travail de Blocky" at bounding box center [654, 13] width 51 height 17
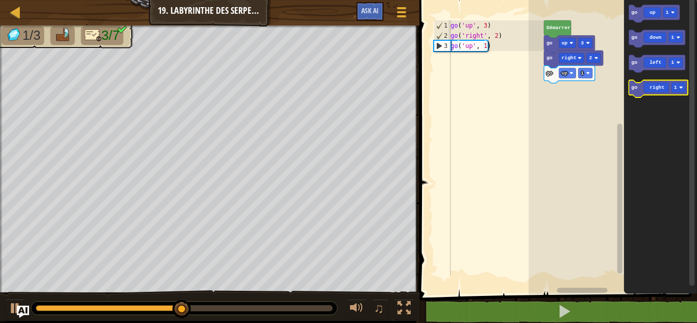
click at [633, 88] on text "go" at bounding box center [634, 88] width 6 height 6
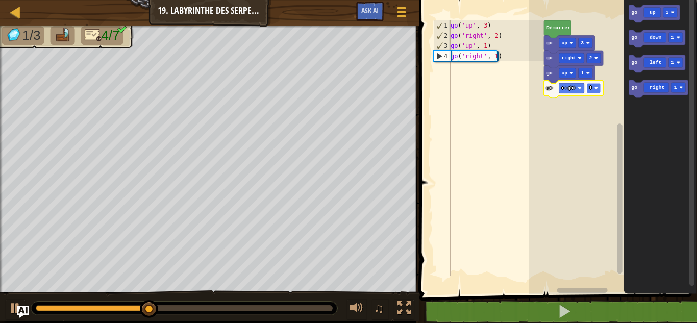
click at [594, 89] on rect "Espace de travail de Blocky" at bounding box center [593, 88] width 14 height 10
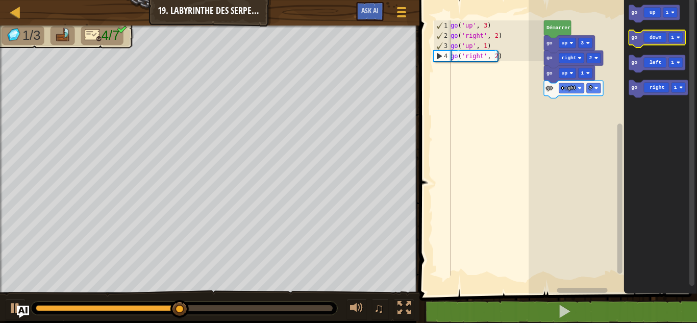
click at [638, 45] on icon "Espace de travail de Blocky" at bounding box center [657, 38] width 57 height 17
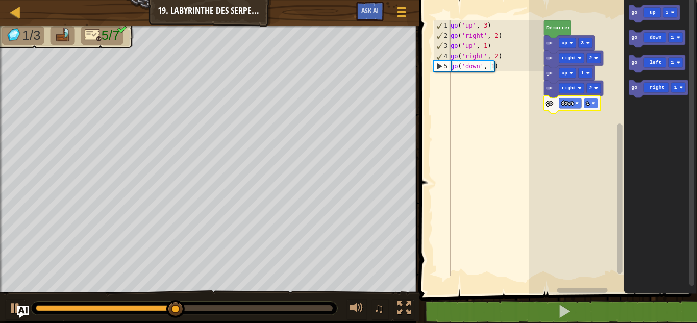
click at [590, 100] on rect "Espace de travail de Blocky" at bounding box center [591, 103] width 14 height 10
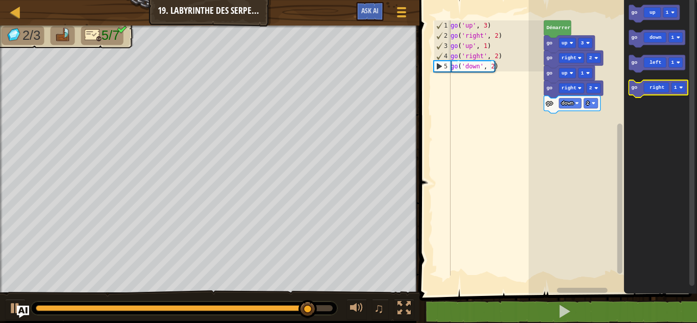
click at [640, 93] on icon "Espace de travail de Blocky" at bounding box center [658, 88] width 59 height 17
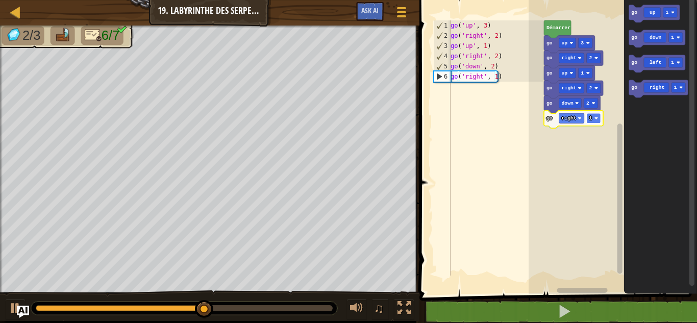
click at [594, 115] on rect "Espace de travail de Blocky" at bounding box center [593, 118] width 14 height 10
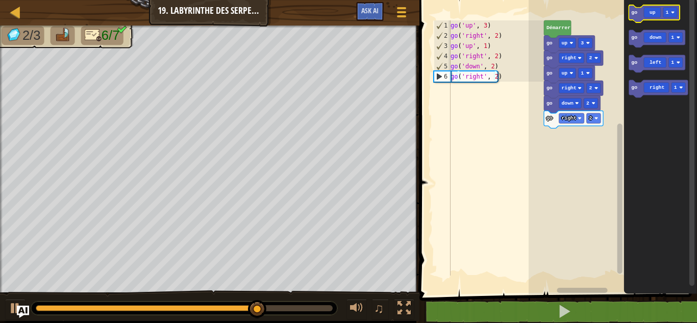
click at [638, 14] on icon "Espace de travail de Blocky" at bounding box center [654, 13] width 51 height 17
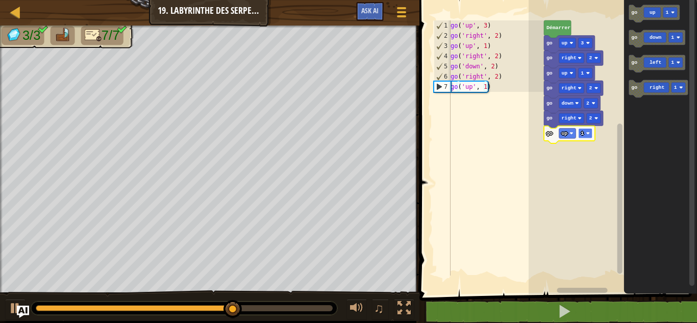
click at [586, 132] on rect "Espace de travail de Blocky" at bounding box center [585, 133] width 14 height 10
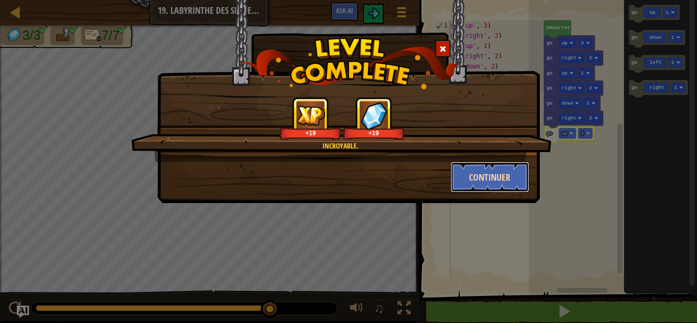
click at [485, 164] on button "Continuer" at bounding box center [490, 177] width 79 height 31
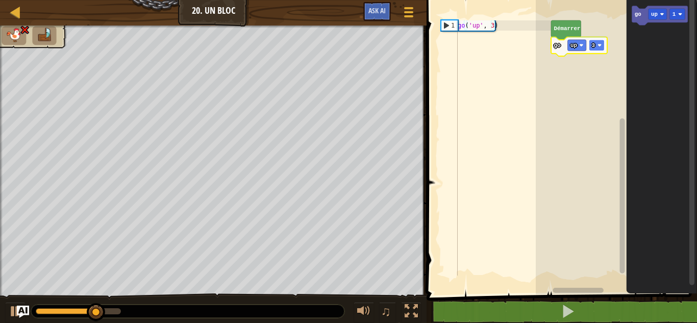
click at [597, 44] on image "Espace de travail de Blocky" at bounding box center [599, 45] width 4 height 4
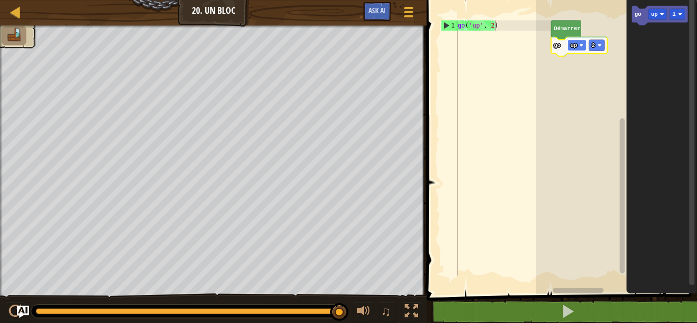
click at [576, 44] on text "up" at bounding box center [573, 45] width 7 height 6
click at [632, 162] on icon "Espace de travail de Blocky" at bounding box center [661, 145] width 70 height 300
click at [634, 16] on text "go" at bounding box center [637, 14] width 7 height 6
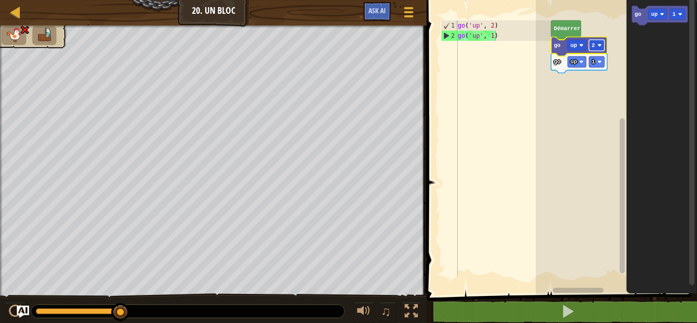
click at [598, 45] on image "Espace de travail de Blocky" at bounding box center [599, 45] width 4 height 4
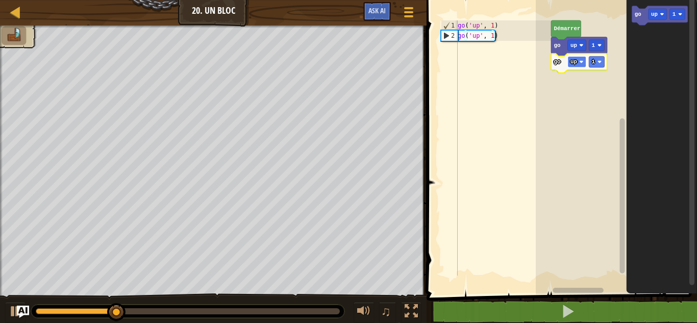
click at [578, 64] on rect "Espace de travail de Blocky" at bounding box center [576, 61] width 18 height 11
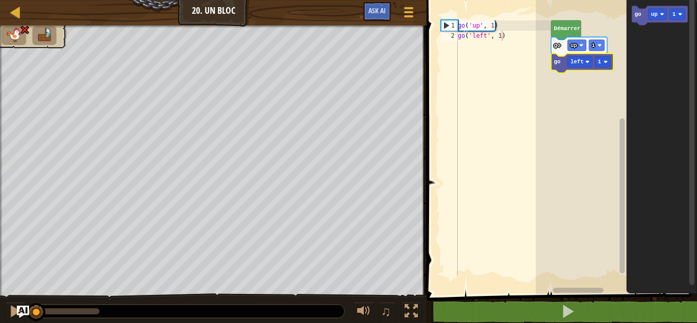
drag, startPoint x: 100, startPoint y: 314, endPoint x: 0, endPoint y: 320, distance: 100.2
click at [0, 320] on div "♫" at bounding box center [213, 308] width 427 height 31
click at [575, 60] on text "left" at bounding box center [576, 62] width 13 height 6
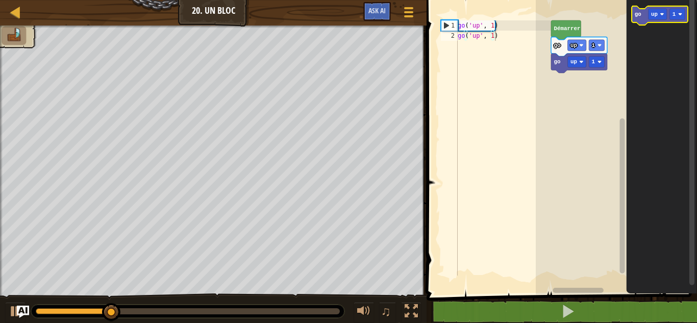
click at [639, 20] on icon "Espace de travail de Blocky" at bounding box center [660, 15] width 56 height 19
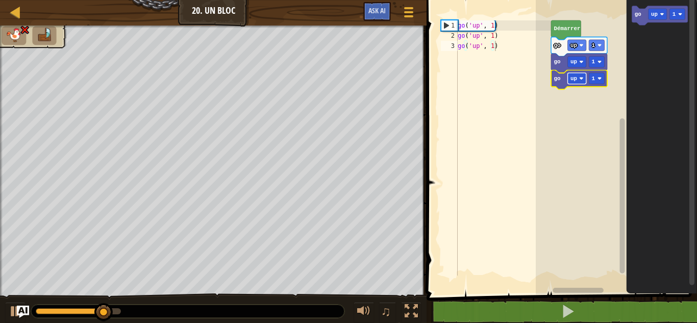
click at [576, 77] on text "up" at bounding box center [573, 79] width 7 height 6
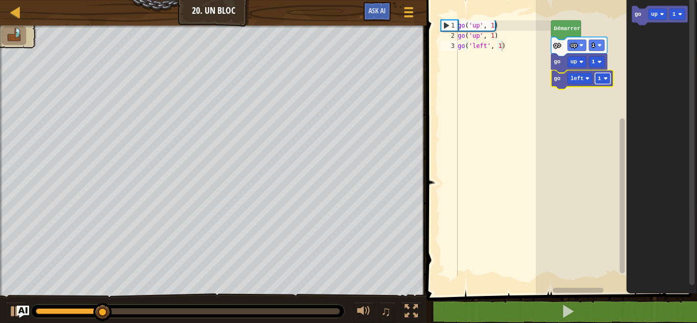
click at [599, 80] on text "1" at bounding box center [599, 79] width 4 height 6
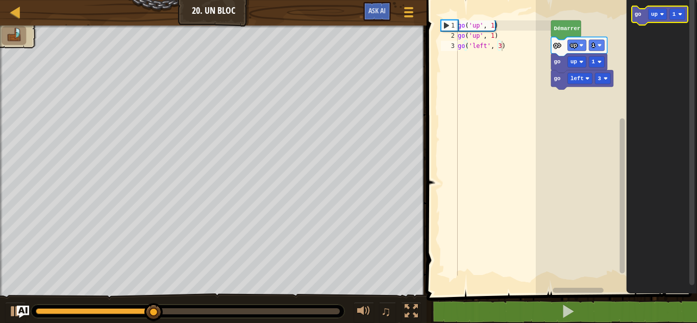
click at [638, 14] on text "go" at bounding box center [637, 14] width 7 height 6
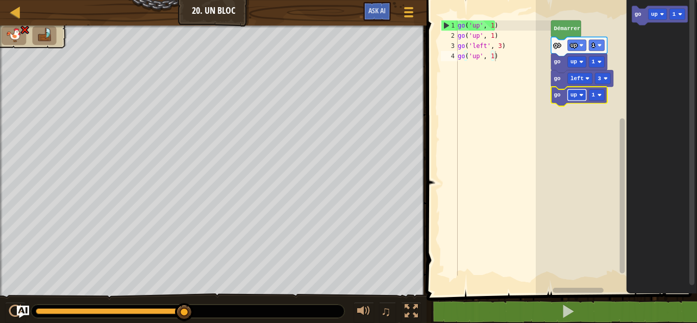
click at [577, 96] on rect "Espace de travail de Blocky" at bounding box center [576, 94] width 18 height 11
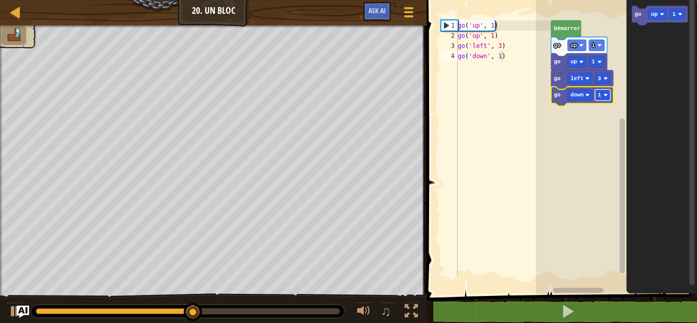
click at [602, 98] on rect "Espace de travail de Blocky" at bounding box center [602, 94] width 15 height 11
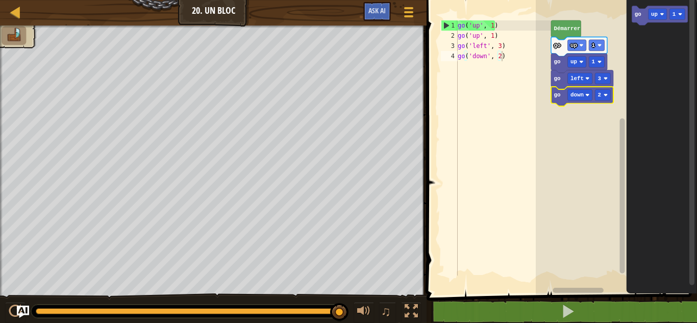
click at [599, 135] on rect "Espace de travail de Blocky" at bounding box center [616, 145] width 161 height 300
type textarea "go('down', 2)"
click at [459, 162] on div "go ( 'up' , 1 ) go ( 'up' , 1 ) go ( 'left' , 3 ) go ( 'down' , 2 )" at bounding box center [503, 158] width 95 height 276
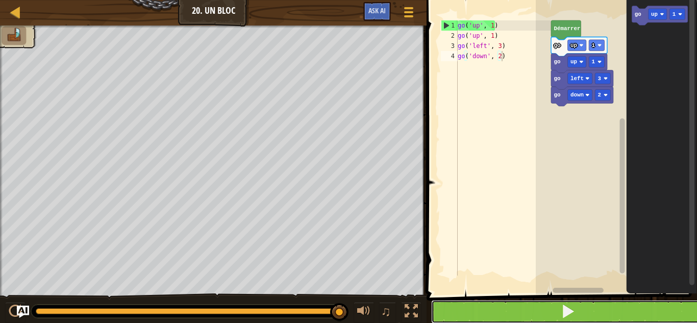
click at [503, 315] on button at bounding box center [567, 311] width 273 height 23
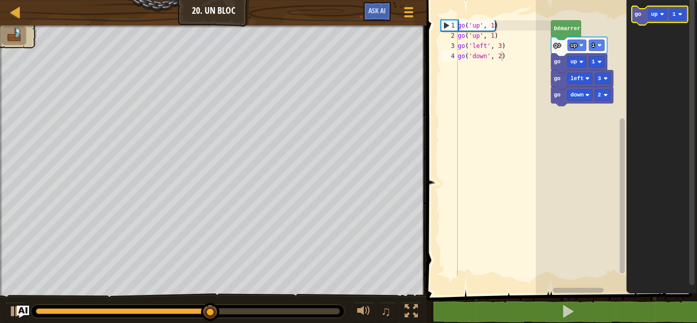
click at [635, 15] on text "go" at bounding box center [637, 14] width 7 height 6
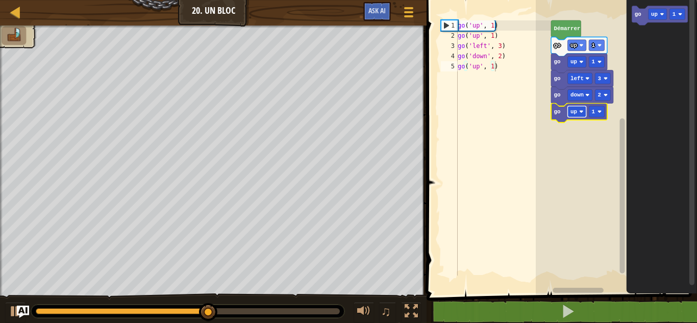
click at [577, 112] on rect "Espace de travail de Blocky" at bounding box center [576, 111] width 18 height 11
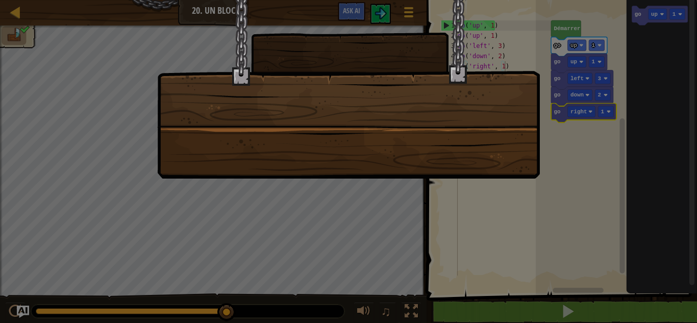
drag, startPoint x: 350, startPoint y: 113, endPoint x: 319, endPoint y: 117, distance: 30.5
click at [319, 117] on div at bounding box center [348, 89] width 383 height 179
click at [460, 255] on div at bounding box center [348, 161] width 697 height 323
drag, startPoint x: 356, startPoint y: 217, endPoint x: 316, endPoint y: 177, distance: 57.0
click at [316, 177] on div at bounding box center [348, 161] width 697 height 323
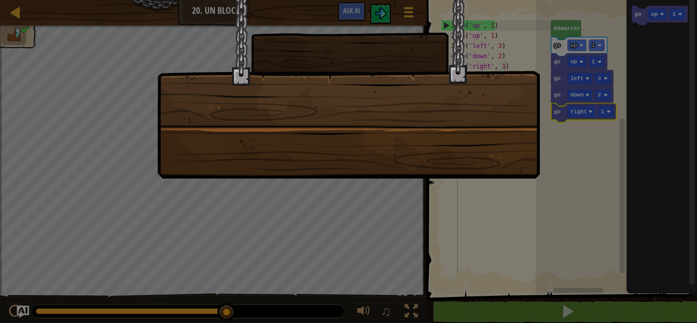
click at [316, 177] on div at bounding box center [348, 89] width 383 height 179
click at [89, 185] on div at bounding box center [348, 161] width 697 height 323
drag, startPoint x: 89, startPoint y: 185, endPoint x: 139, endPoint y: 203, distance: 52.9
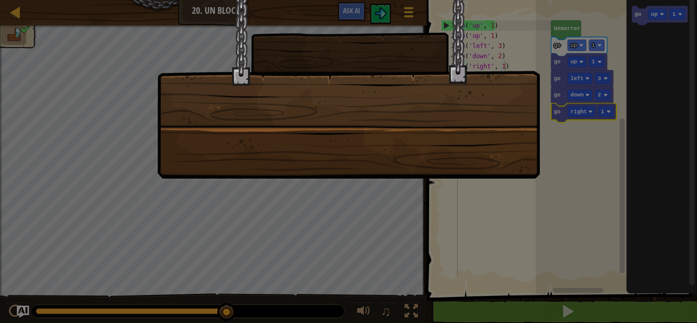
click at [139, 203] on div at bounding box center [348, 161] width 697 height 323
click at [197, 66] on div at bounding box center [348, 89] width 383 height 179
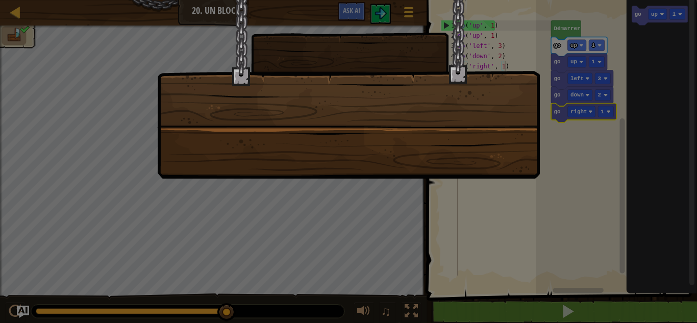
click at [197, 66] on div at bounding box center [348, 89] width 383 height 179
drag, startPoint x: 197, startPoint y: 66, endPoint x: 213, endPoint y: 99, distance: 36.3
click at [213, 99] on div at bounding box center [348, 89] width 383 height 179
click at [147, 71] on div at bounding box center [348, 161] width 697 height 323
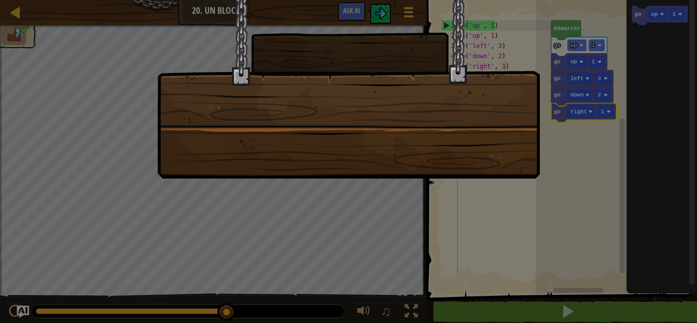
click at [147, 71] on div at bounding box center [348, 161] width 697 height 323
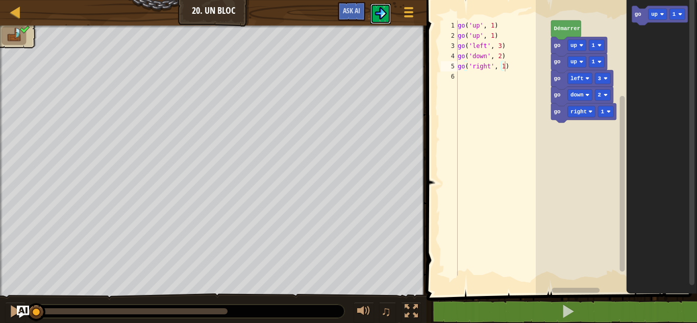
click at [384, 17] on img at bounding box center [381, 13] width 12 height 12
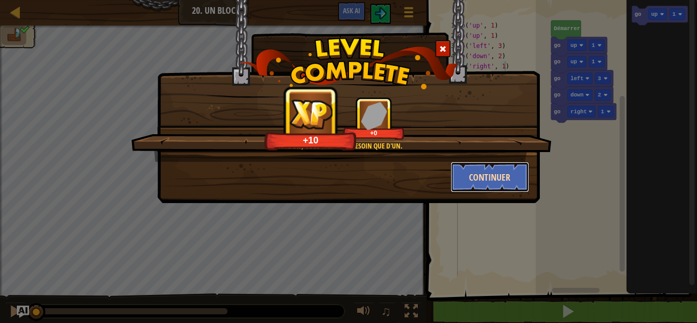
click at [486, 171] on button "Continuer" at bounding box center [490, 177] width 79 height 31
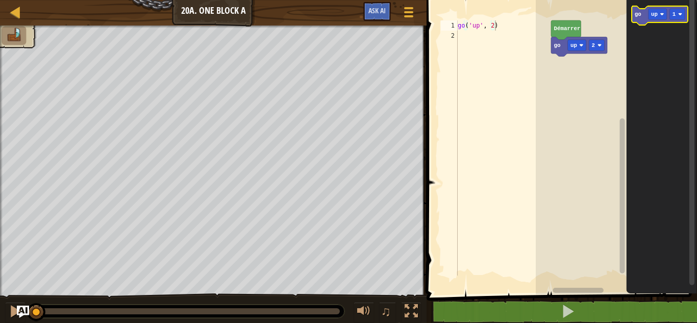
click at [639, 18] on icon "Espace de travail de Blocky" at bounding box center [660, 15] width 56 height 19
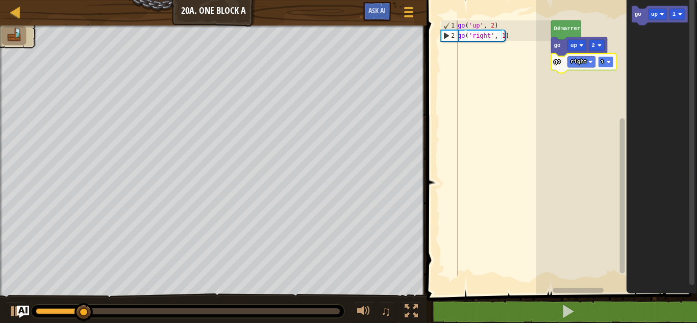
click at [598, 67] on rect "Espace de travail de Blocky" at bounding box center [605, 61] width 15 height 11
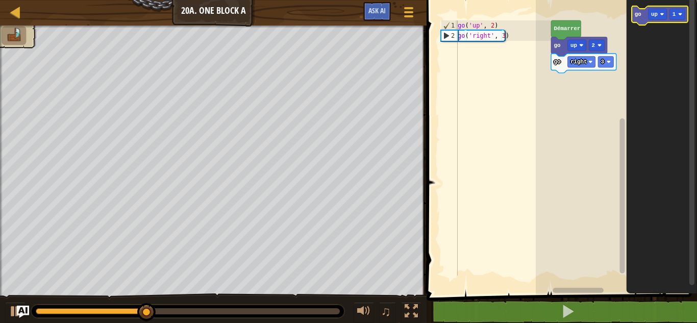
click at [639, 18] on icon "Espace de travail de Blocky" at bounding box center [660, 15] width 56 height 19
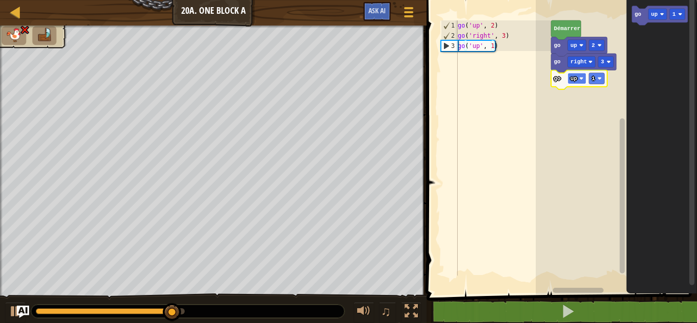
click at [578, 79] on rect "Espace de travail de Blocky" at bounding box center [576, 78] width 18 height 11
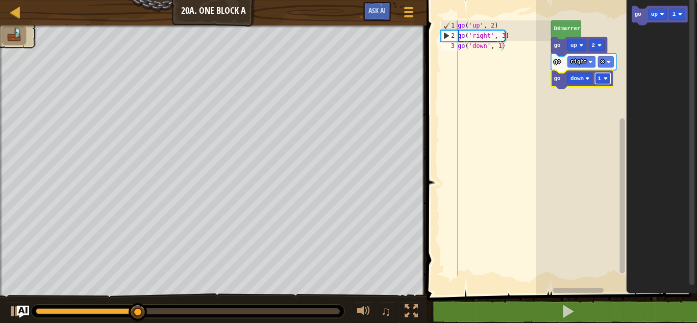
click at [598, 81] on text "1" at bounding box center [599, 79] width 4 height 6
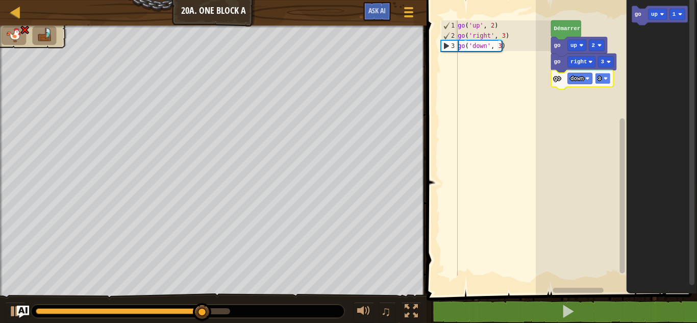
click at [602, 78] on rect "Espace de travail de Blocky" at bounding box center [602, 78] width 15 height 11
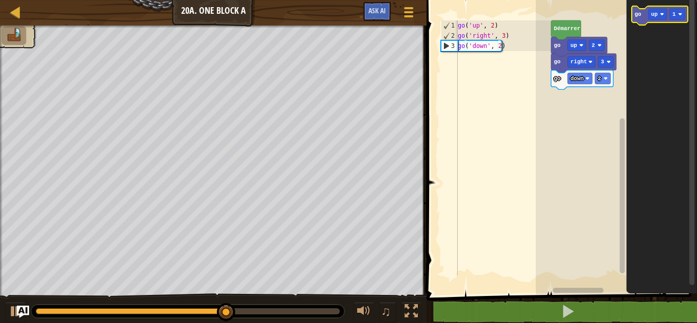
click at [637, 22] on icon "Espace de travail de Blocky" at bounding box center [660, 15] width 56 height 19
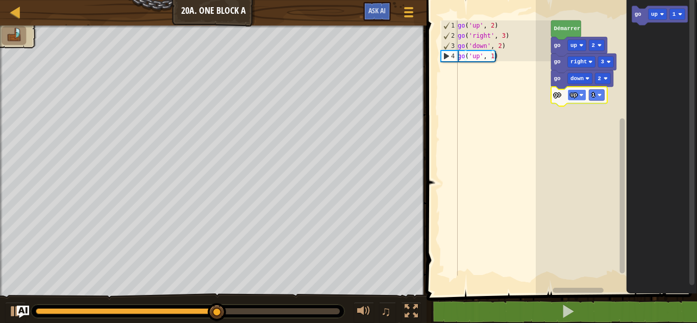
click at [579, 93] on rect "Espace de travail de Blocky" at bounding box center [576, 94] width 18 height 11
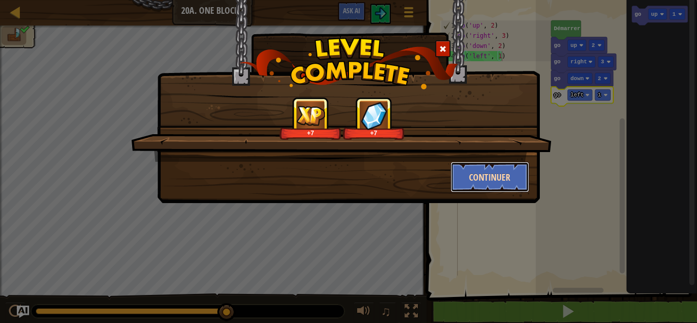
click at [502, 169] on button "Continuer" at bounding box center [490, 177] width 79 height 31
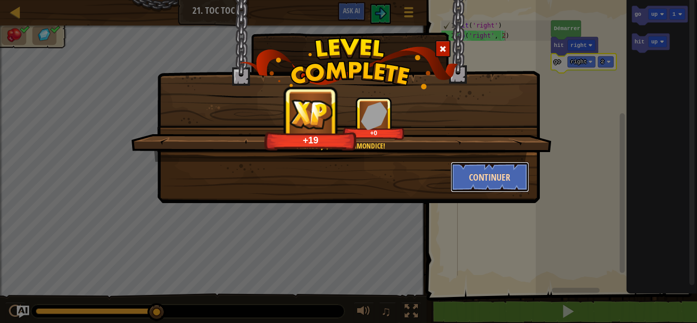
click at [494, 172] on button "Continuer" at bounding box center [490, 177] width 79 height 31
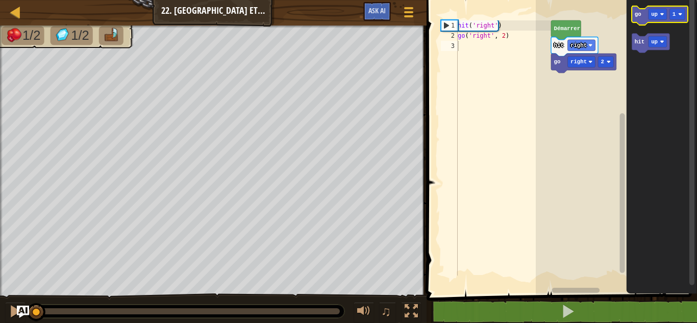
click at [637, 18] on icon "Espace de travail de Blocky" at bounding box center [660, 15] width 56 height 19
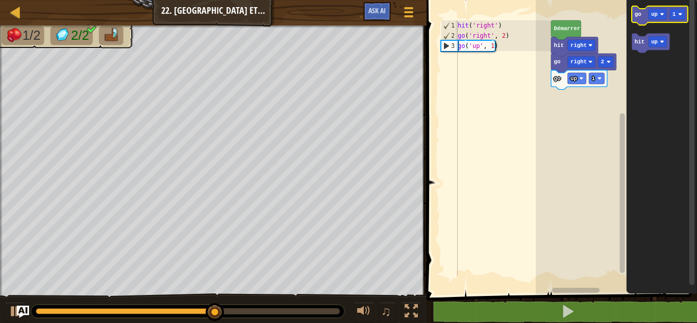
click at [637, 17] on text "go" at bounding box center [638, 14] width 7 height 6
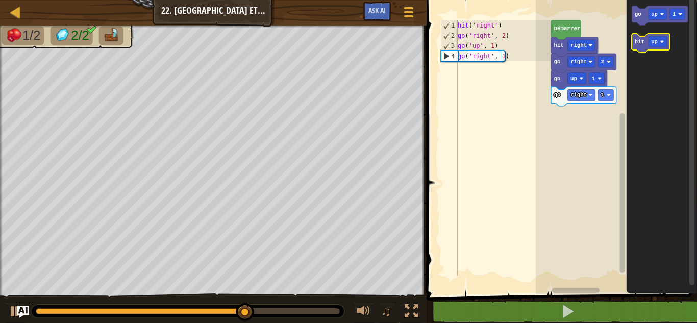
click at [638, 49] on icon "Espace de travail de Blocky" at bounding box center [651, 43] width 38 height 19
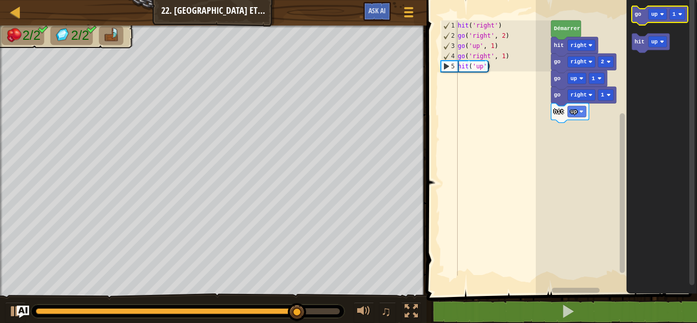
click at [639, 17] on text "go" at bounding box center [638, 14] width 7 height 6
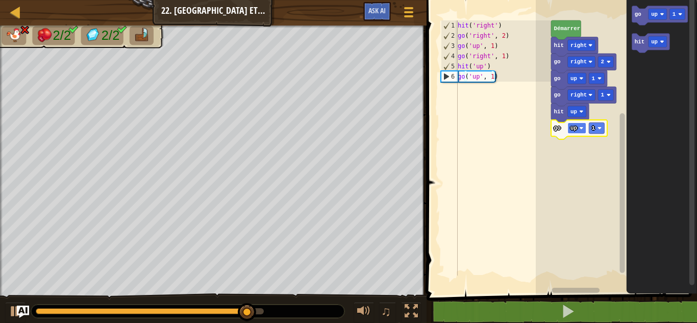
click at [573, 126] on text "up" at bounding box center [573, 128] width 7 height 6
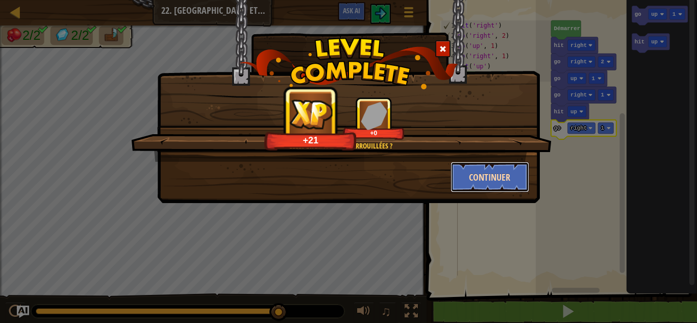
click at [502, 173] on button "Continuer" at bounding box center [490, 177] width 79 height 31
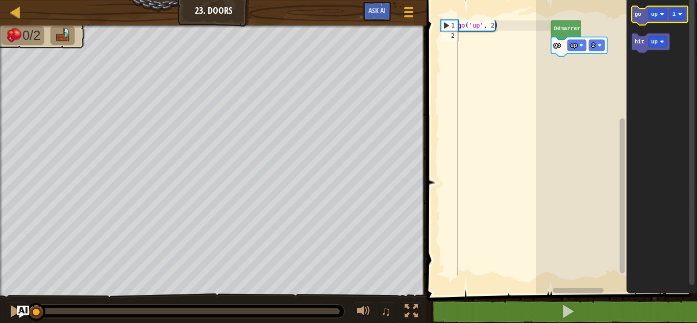
click at [638, 11] on text "go" at bounding box center [637, 14] width 7 height 6
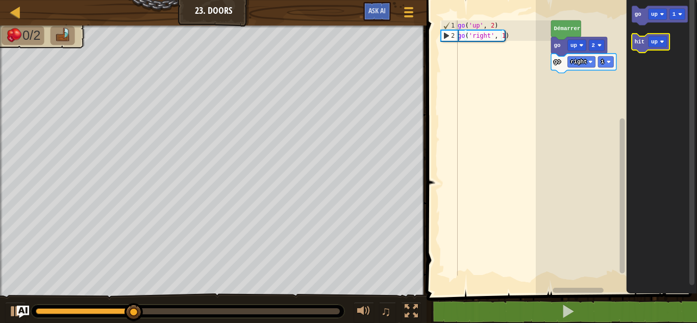
click at [640, 42] on text "hit" at bounding box center [639, 42] width 10 height 6
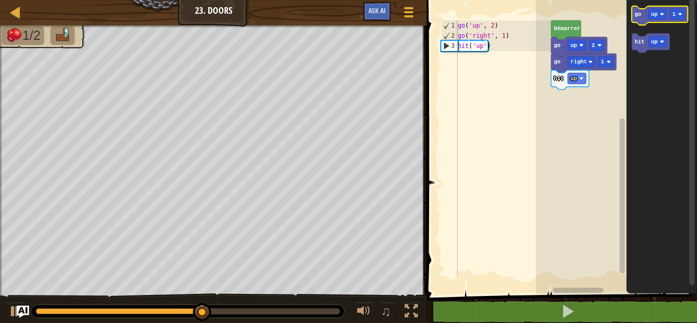
click at [636, 14] on text "go" at bounding box center [637, 14] width 7 height 6
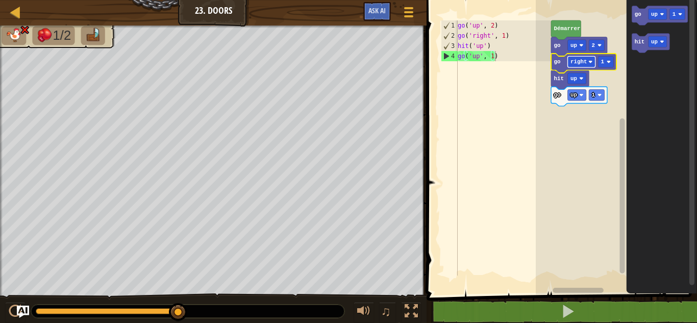
click at [580, 58] on rect "Espace de travail de Blocky" at bounding box center [581, 61] width 28 height 11
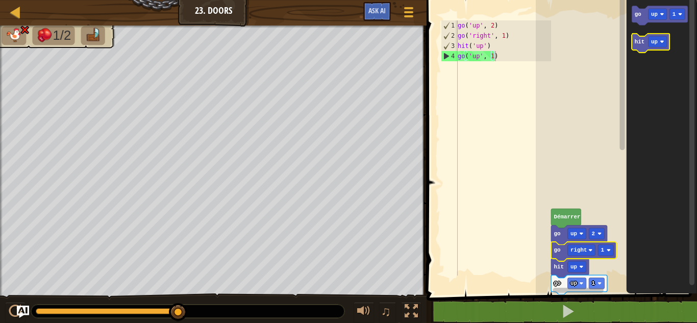
click at [641, 41] on div "Démarrer go up 2 go right 1 hit up go up 1 go up 1 hit up" at bounding box center [616, 145] width 161 height 300
click at [631, 36] on icon "go up 1 hit up" at bounding box center [661, 145] width 70 height 300
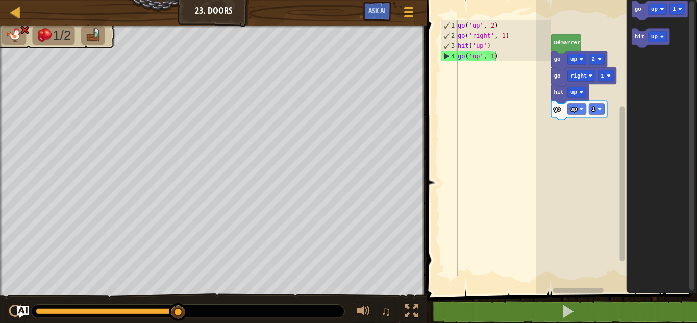
click at [621, 244] on rect "Espace de travail de Blocky" at bounding box center [621, 184] width 5 height 155
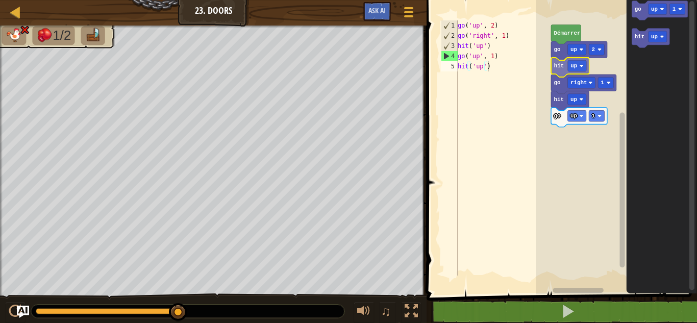
click at [557, 68] on div "Démarrer go up 2 hit up go right 1 hit up go up 1 go up 1 hit up hit up" at bounding box center [616, 145] width 161 height 300
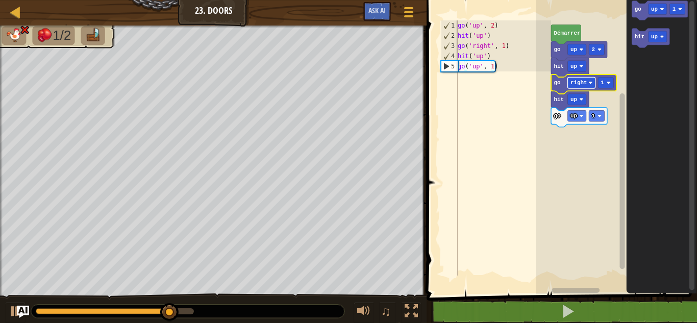
click at [586, 81] on rect "Espace de travail de Blocky" at bounding box center [581, 82] width 28 height 11
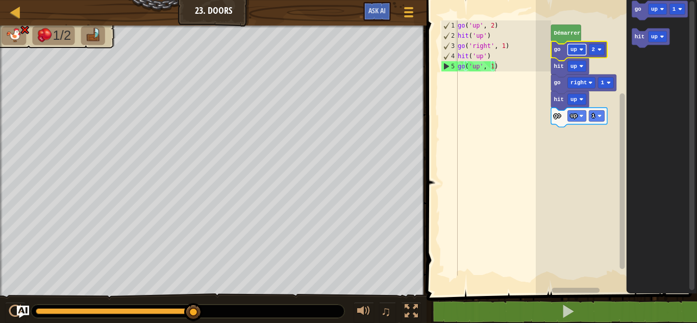
click at [574, 46] on rect "Espace de travail de Blocky" at bounding box center [576, 49] width 18 height 11
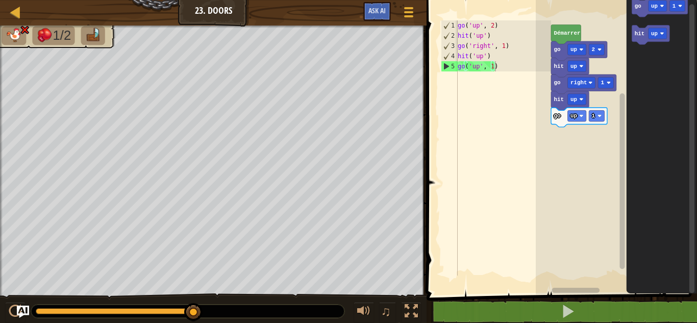
click at [576, 65] on div "Démarrer go up 2 hit up go right 1 hit up go up 1 go up 1 hit up" at bounding box center [616, 145] width 161 height 300
click at [576, 65] on text "up" at bounding box center [573, 66] width 7 height 6
click at [638, 6] on text "go" at bounding box center [637, 6] width 7 height 6
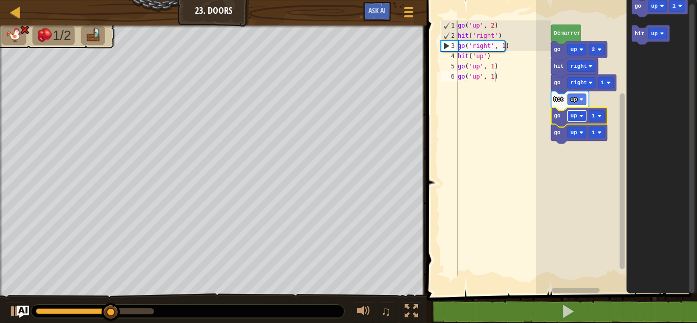
click at [574, 119] on rect "Espace de travail de Blocky" at bounding box center [576, 115] width 18 height 11
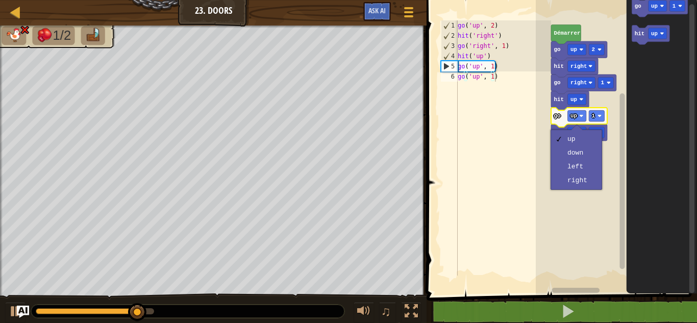
type textarea "go('up', 1)"
click at [529, 147] on div "go ( 'up' , 2 ) hit ( 'right' ) go ( 'right' , 1 ) hit ( 'up' ) go ( 'up' , 1 )…" at bounding box center [503, 158] width 95 height 276
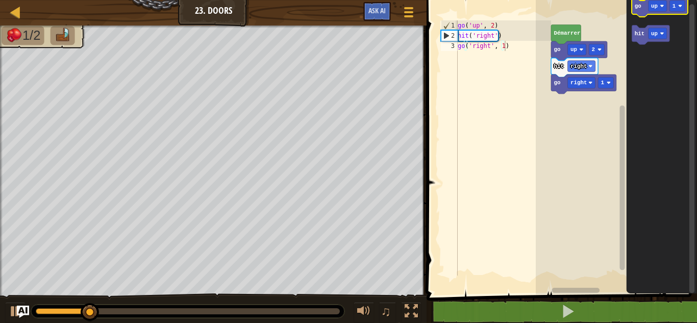
click at [641, 11] on icon "Espace de travail de Blocky" at bounding box center [660, 6] width 56 height 19
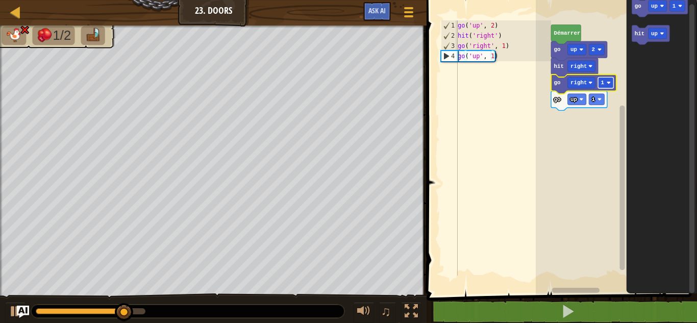
click at [606, 80] on rect "Espace de travail de Blocky" at bounding box center [605, 82] width 15 height 11
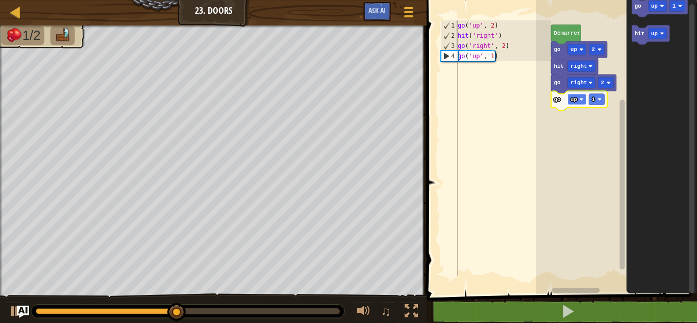
click at [569, 101] on rect "Espace de travail de Blocky" at bounding box center [576, 99] width 18 height 11
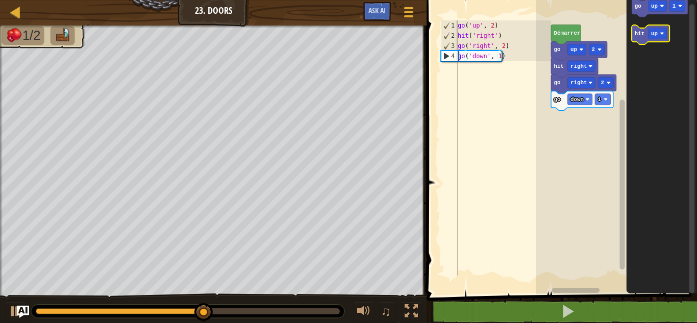
click at [635, 37] on text "hit" at bounding box center [639, 34] width 10 height 6
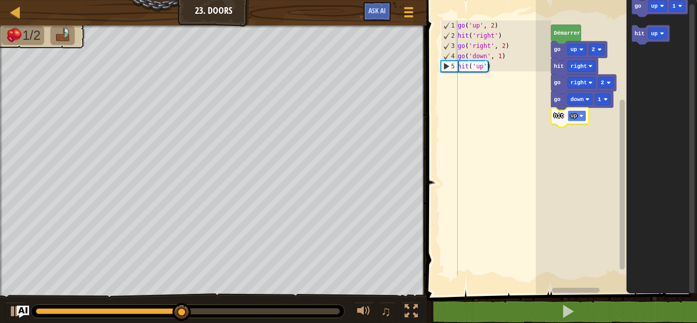
click at [579, 118] on rect "Espace de travail de Blocky" at bounding box center [576, 115] width 18 height 11
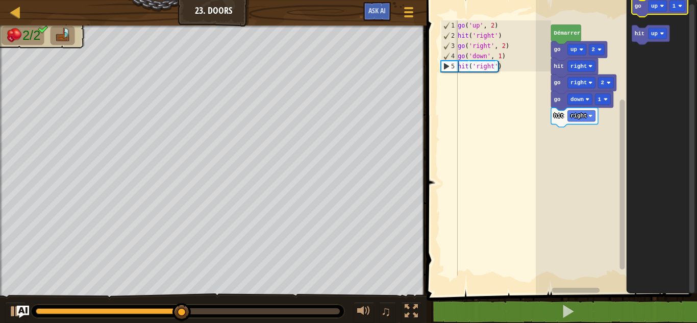
click at [643, 8] on icon "Espace de travail de Blocky" at bounding box center [660, 6] width 56 height 19
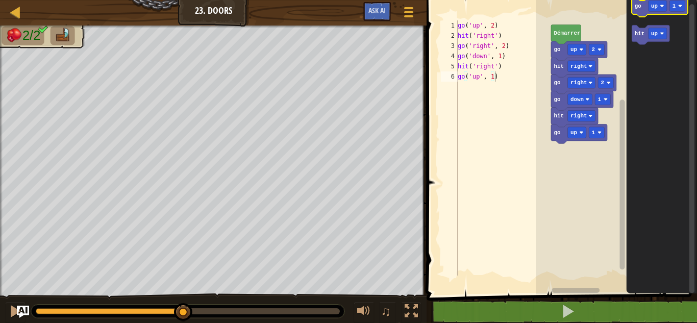
click at [643, 8] on icon "Espace de travail de Blocky" at bounding box center [660, 6] width 56 height 19
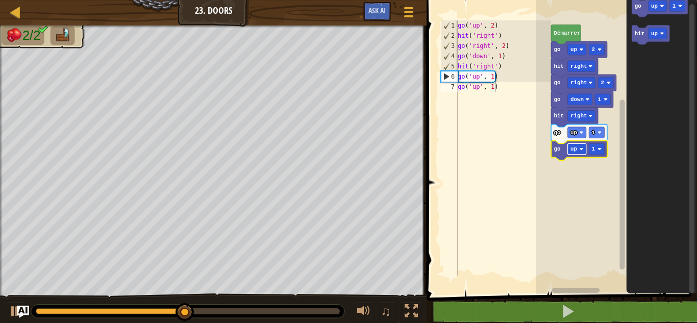
click at [580, 149] on image "Espace de travail de Blocky" at bounding box center [581, 149] width 4 height 4
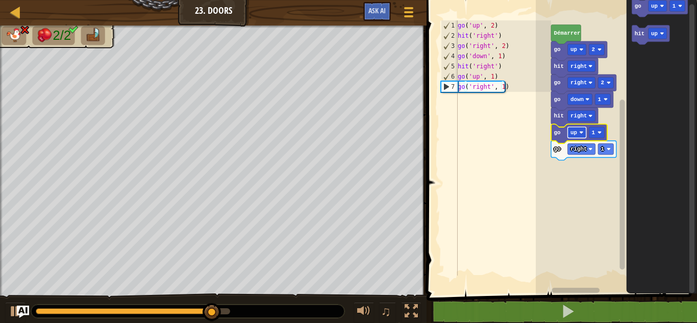
click at [575, 134] on text "up" at bounding box center [573, 133] width 7 height 6
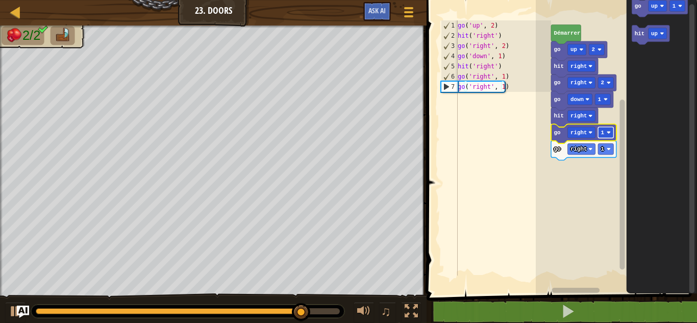
click at [605, 132] on rect "Espace de travail de Blocky" at bounding box center [605, 132] width 15 height 11
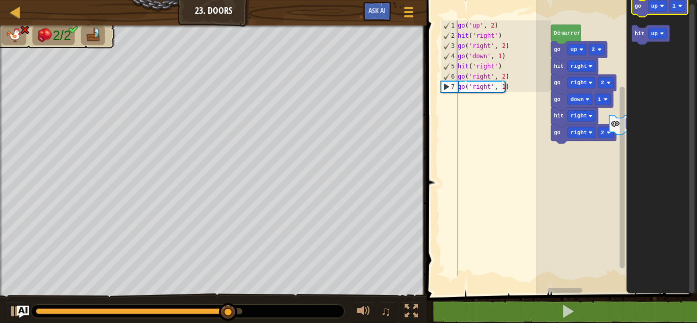
click at [640, 8] on text "go" at bounding box center [637, 6] width 7 height 6
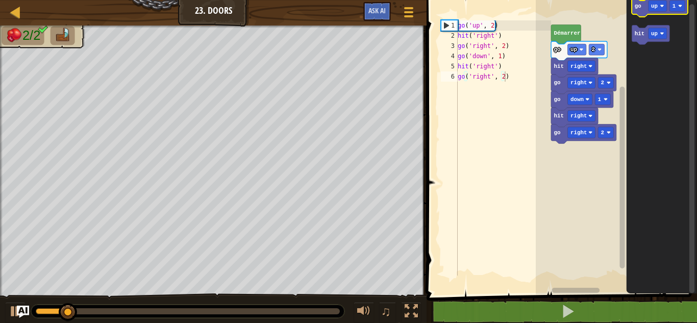
click at [640, 17] on icon "Espace de travail de Blocky" at bounding box center [660, 6] width 56 height 19
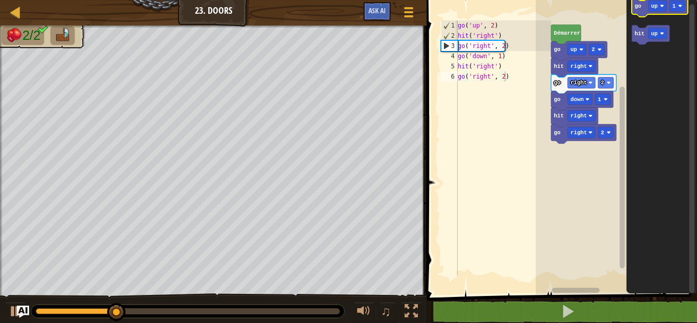
click at [634, 7] on icon "Espace de travail de Blocky" at bounding box center [660, 6] width 56 height 19
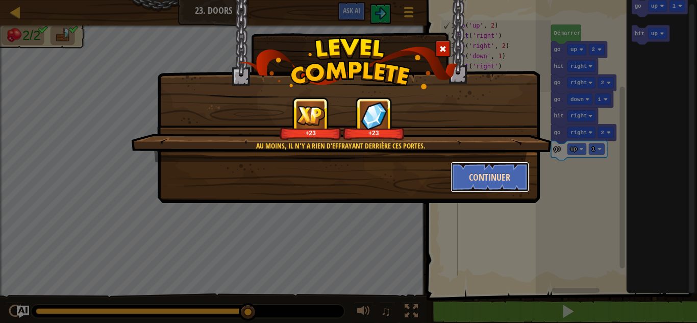
click at [514, 175] on button "Continuer" at bounding box center [490, 177] width 79 height 31
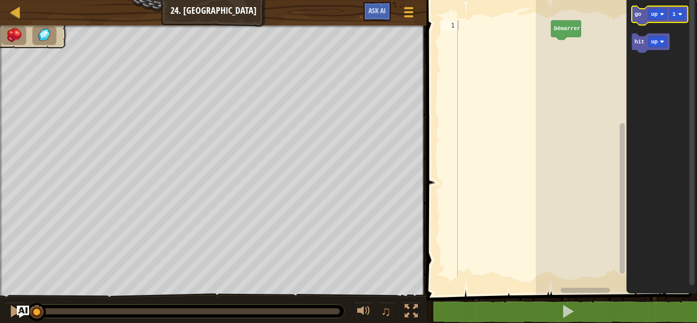
click at [634, 22] on icon "Espace de travail de Blocky" at bounding box center [660, 15] width 56 height 19
click at [639, 13] on text "go" at bounding box center [637, 14] width 7 height 6
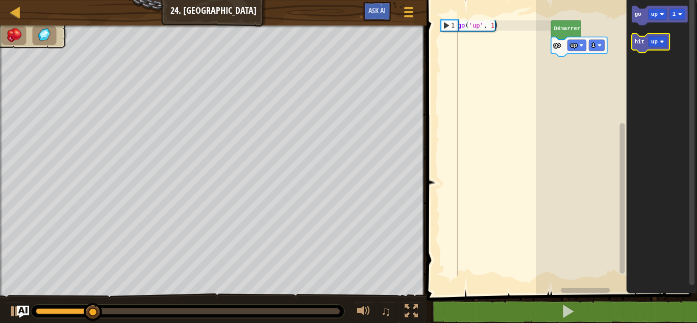
click at [635, 49] on icon "Espace de travail de Blocky" at bounding box center [651, 43] width 38 height 19
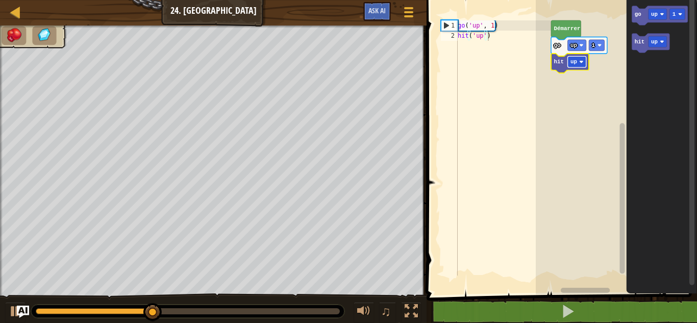
click at [575, 63] on text "up" at bounding box center [573, 62] width 7 height 6
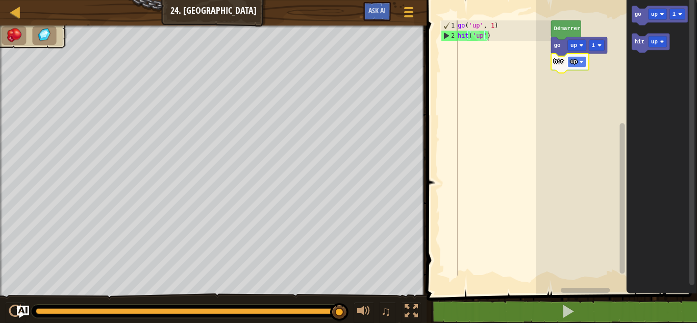
click at [579, 62] on rect "Espace de travail de Blocky" at bounding box center [576, 61] width 18 height 11
click at [631, 22] on icon "Espace de travail de Blocky" at bounding box center [661, 145] width 70 height 300
click at [634, 20] on icon "Espace de travail de Blocky" at bounding box center [660, 15] width 56 height 19
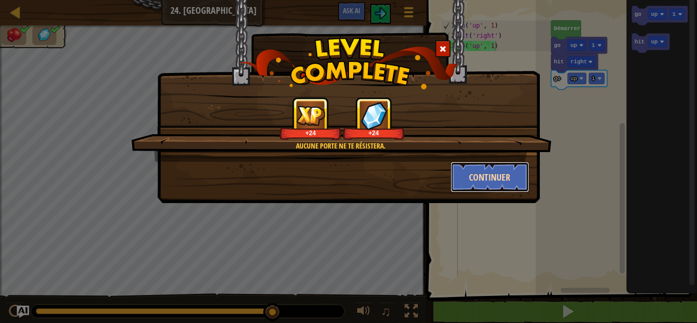
click at [487, 179] on button "Continuer" at bounding box center [490, 177] width 79 height 31
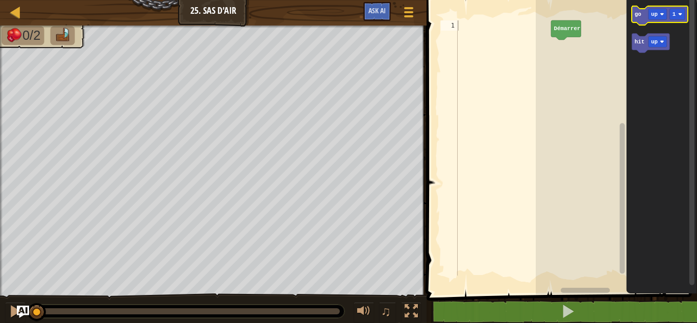
click at [636, 14] on text "go" at bounding box center [637, 14] width 7 height 6
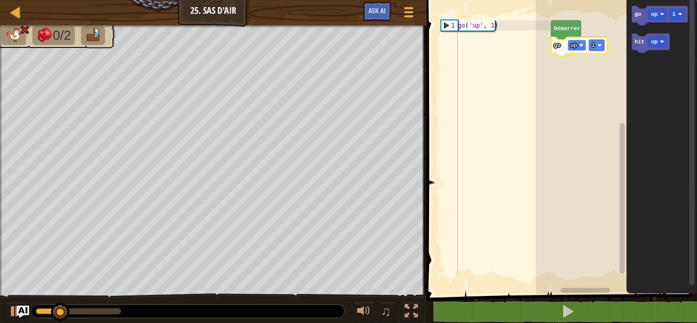
click at [575, 47] on text "up" at bounding box center [573, 45] width 7 height 6
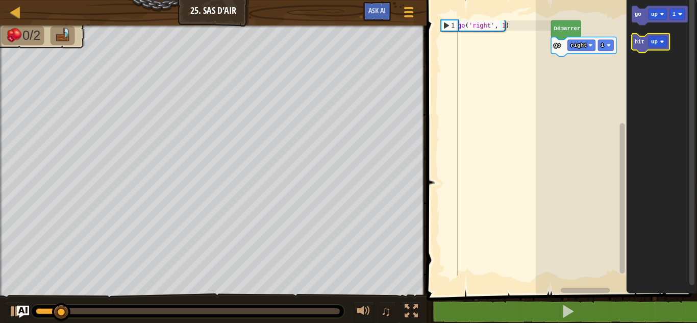
click at [633, 47] on icon "Espace de travail de Blocky" at bounding box center [651, 43] width 38 height 19
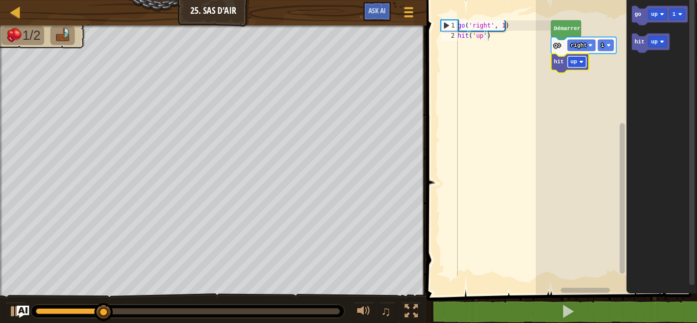
click at [579, 64] on image "Espace de travail de Blocky" at bounding box center [581, 62] width 4 height 4
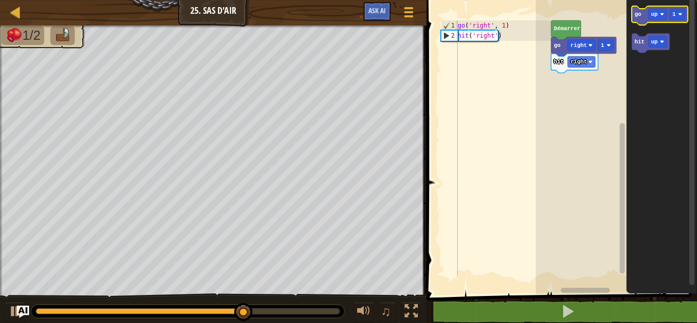
click at [643, 16] on icon "Espace de travail de Blocky" at bounding box center [660, 15] width 56 height 19
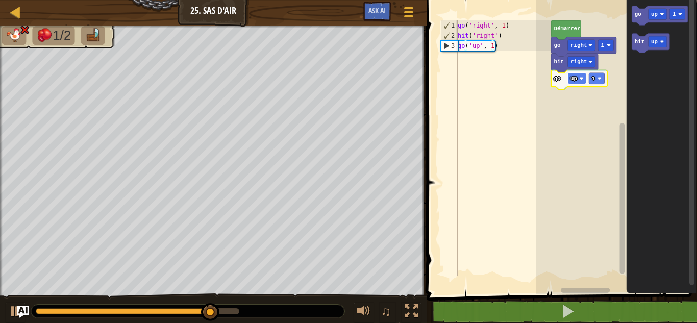
click at [578, 76] on rect "Espace de travail de Blocky" at bounding box center [576, 78] width 18 height 11
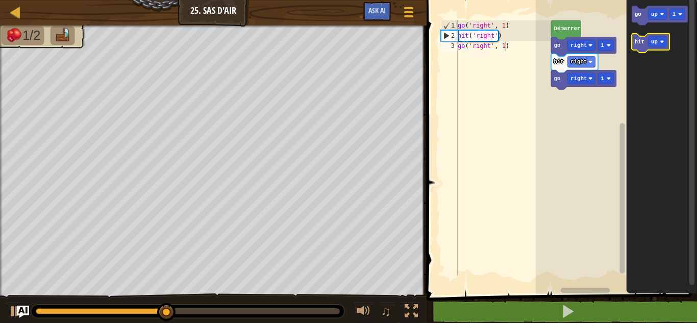
click at [639, 49] on icon "Espace de travail de Blocky" at bounding box center [651, 43] width 38 height 19
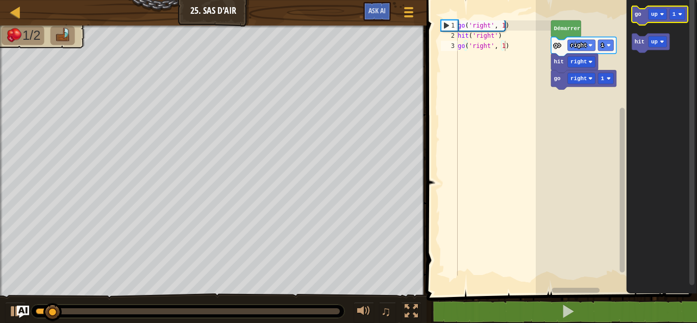
click at [637, 15] on text "go" at bounding box center [637, 14] width 7 height 6
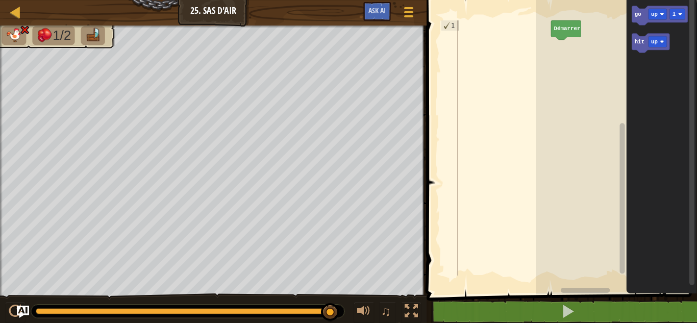
click at [637, 109] on icon "Espace de travail de Blocky" at bounding box center [661, 145] width 70 height 300
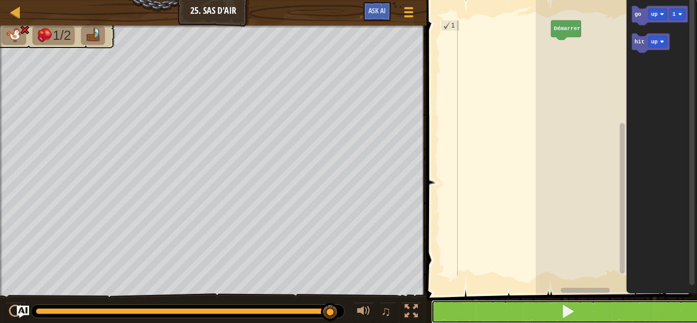
click at [519, 309] on button at bounding box center [567, 311] width 273 height 23
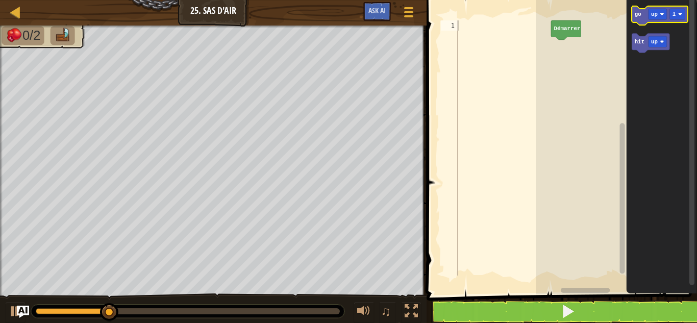
click at [638, 15] on text "go" at bounding box center [637, 14] width 7 height 6
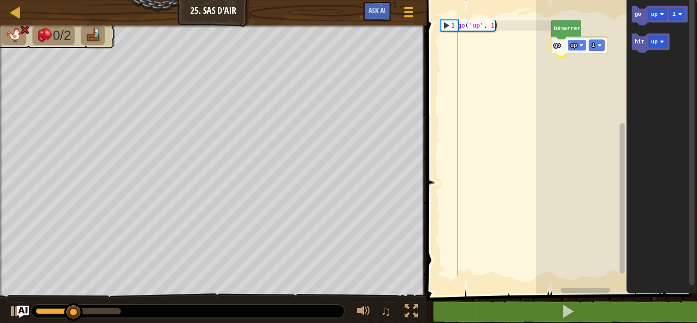
click at [575, 44] on text "up" at bounding box center [573, 45] width 7 height 6
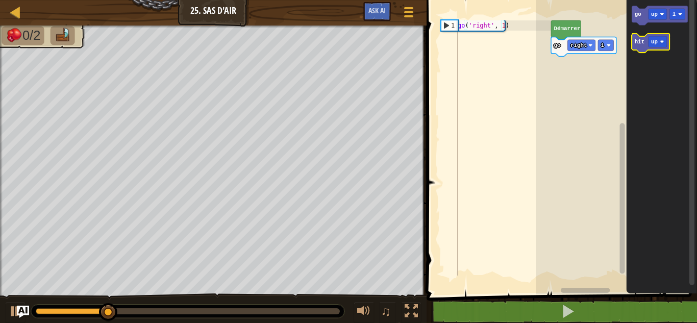
click at [641, 41] on text "hit" at bounding box center [639, 42] width 10 height 6
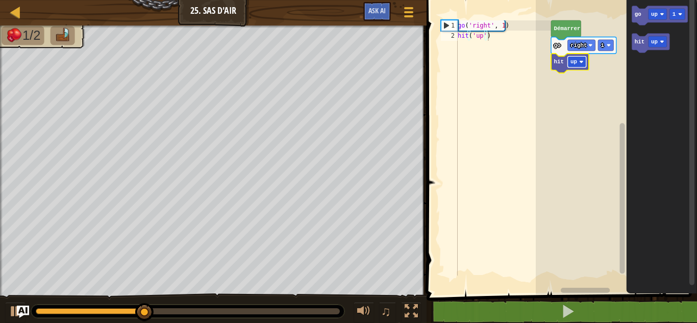
click at [581, 61] on image "Espace de travail de Blocky" at bounding box center [581, 62] width 4 height 4
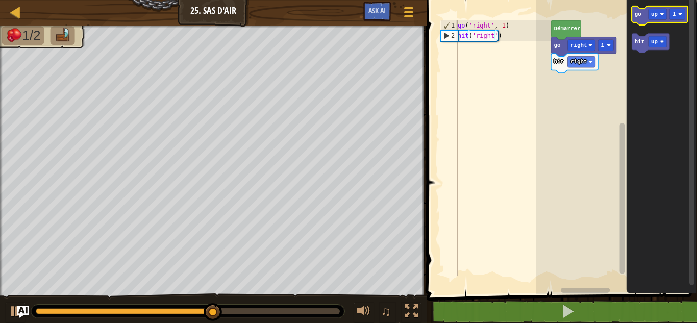
click at [633, 14] on icon "Espace de travail de Blocky" at bounding box center [660, 15] width 56 height 19
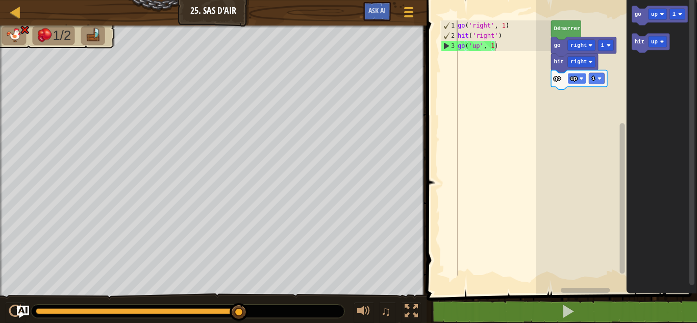
click at [576, 81] on text "up" at bounding box center [573, 79] width 7 height 6
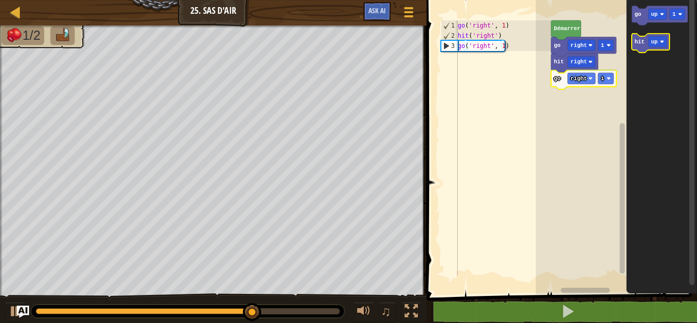
click at [633, 44] on icon "Espace de travail de Blocky" at bounding box center [651, 43] width 38 height 19
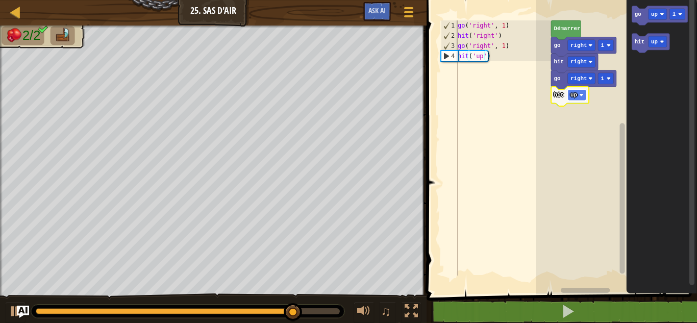
click at [571, 99] on rect "Espace de travail de Blocky" at bounding box center [576, 94] width 18 height 11
click at [641, 62] on icon "Espace de travail de Blocky" at bounding box center [661, 145] width 70 height 300
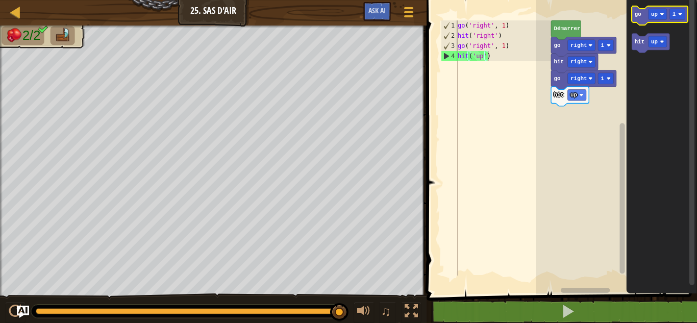
click at [643, 10] on icon "Espace de travail de Blocky" at bounding box center [660, 15] width 56 height 19
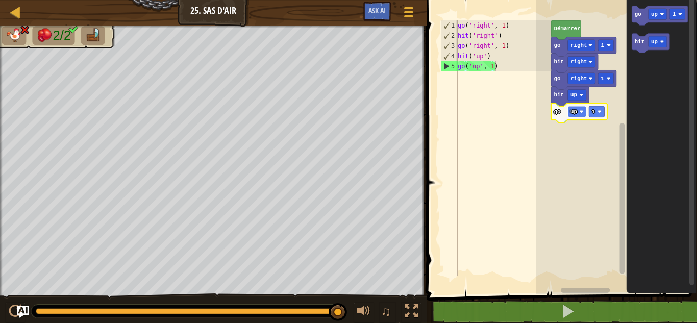
click at [575, 109] on text "up" at bounding box center [573, 112] width 7 height 6
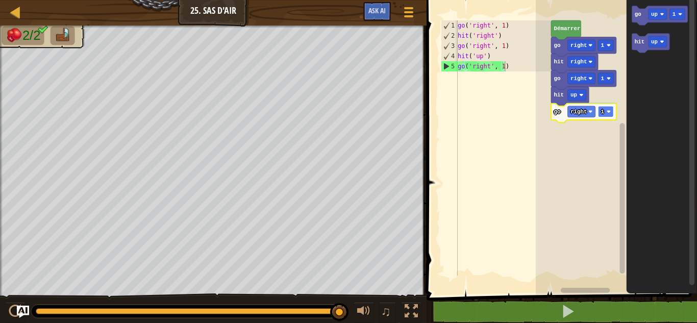
click at [605, 109] on rect "Espace de travail de Blocky" at bounding box center [605, 111] width 15 height 11
click at [599, 107] on rect "Espace de travail de Blocky" at bounding box center [605, 111] width 15 height 11
click at [605, 116] on rect "Espace de travail de Blocky" at bounding box center [605, 111] width 15 height 11
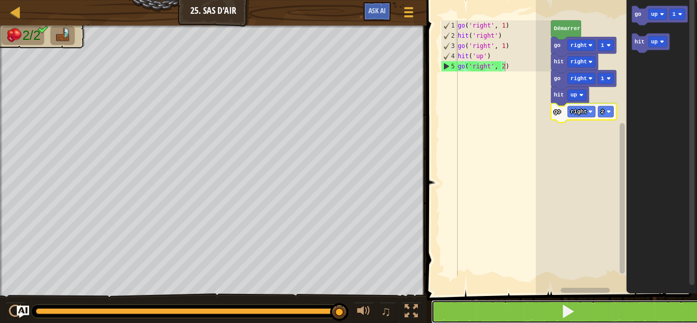
click at [501, 311] on button at bounding box center [567, 311] width 273 height 23
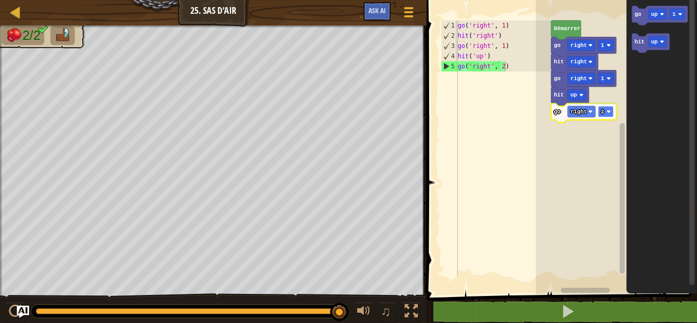
click at [609, 108] on rect "Espace de travail de Blocky" at bounding box center [605, 111] width 15 height 11
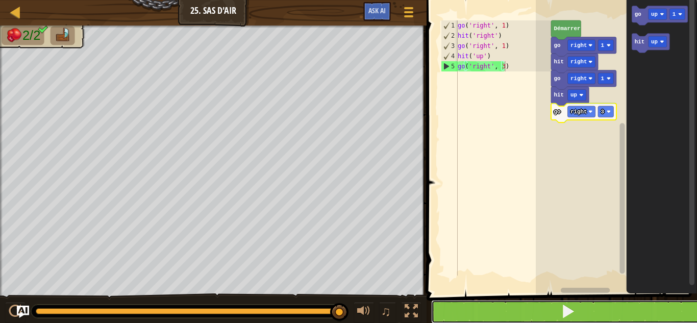
click at [573, 315] on button at bounding box center [567, 311] width 273 height 23
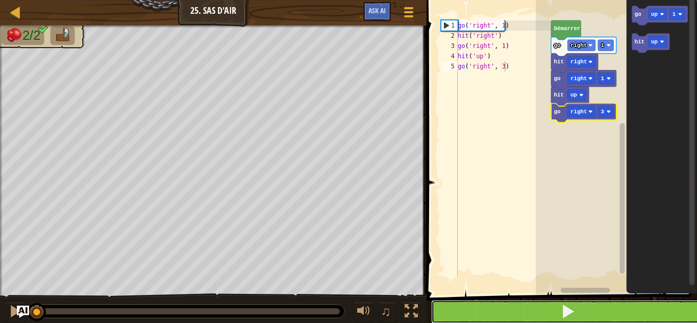
click at [573, 315] on span at bounding box center [568, 311] width 14 height 14
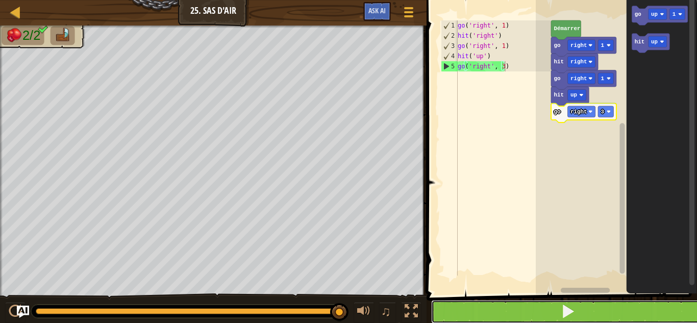
click at [558, 319] on button at bounding box center [567, 311] width 273 height 23
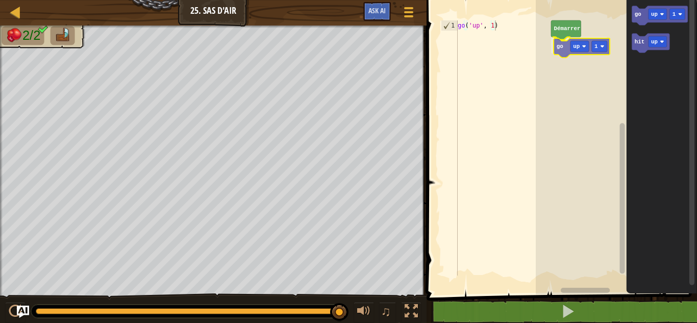
click at [560, 46] on div "Démarrer go up 1 go up 1 hit up go up 1" at bounding box center [616, 145] width 161 height 300
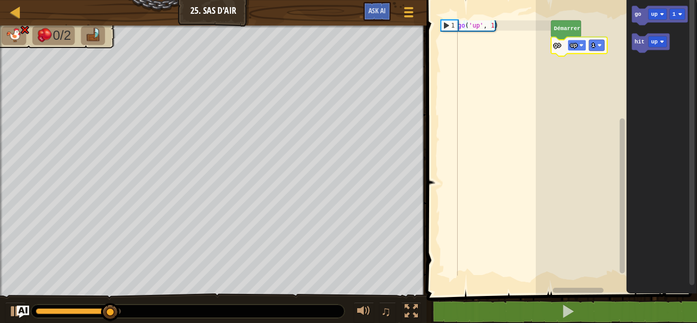
click at [572, 45] on text "up" at bounding box center [573, 45] width 7 height 6
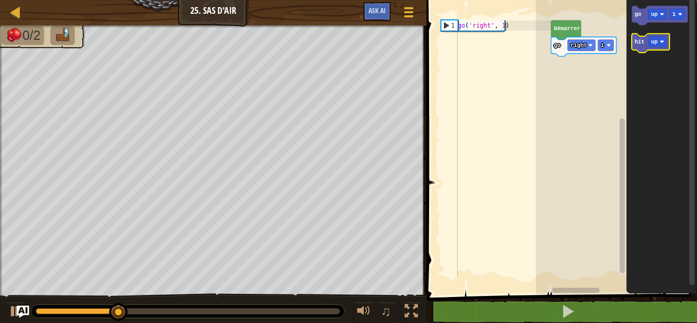
click at [638, 42] on text "hit" at bounding box center [639, 42] width 10 height 6
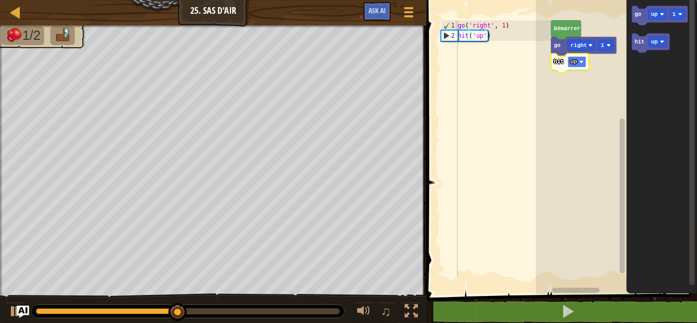
click at [579, 64] on rect "Espace de travail de Blocky" at bounding box center [576, 61] width 18 height 11
click at [576, 59] on text "right" at bounding box center [578, 62] width 17 height 6
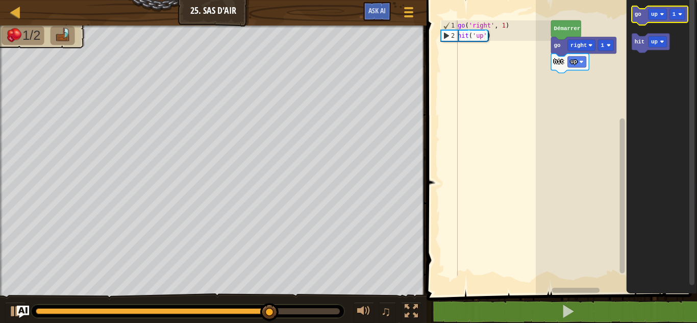
click at [632, 20] on icon "Espace de travail de Blocky" at bounding box center [660, 15] width 56 height 19
click at [639, 22] on icon "Espace de travail de Blocky" at bounding box center [660, 15] width 56 height 19
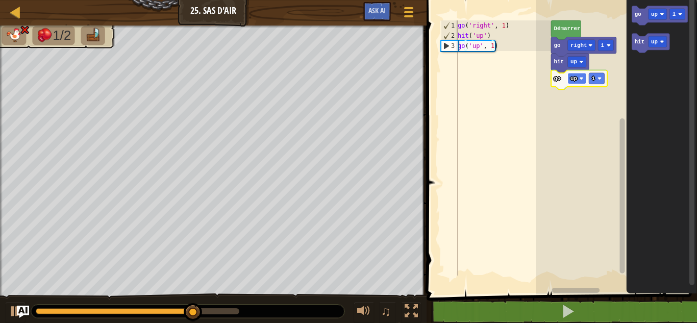
click at [582, 80] on image "Espace de travail de Blocky" at bounding box center [581, 79] width 4 height 4
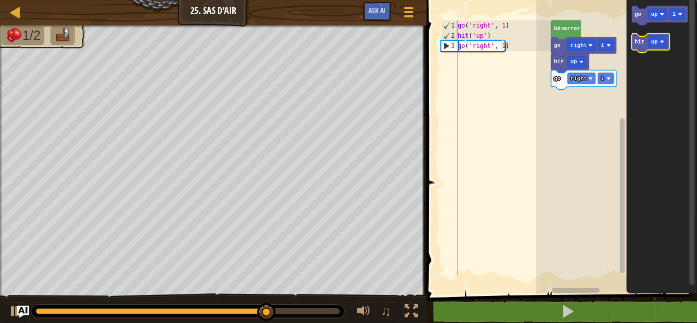
click at [637, 42] on text "hit" at bounding box center [639, 42] width 10 height 6
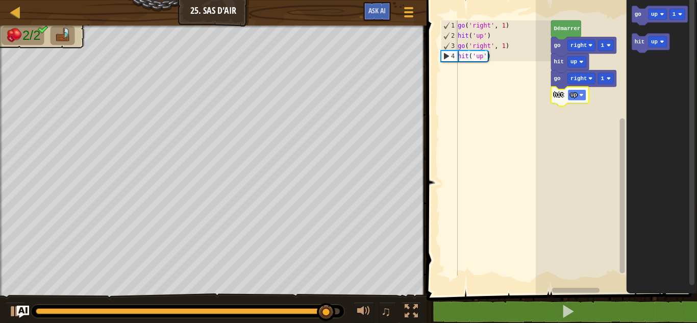
click at [581, 95] on image "Espace de travail de Blocky" at bounding box center [581, 95] width 4 height 4
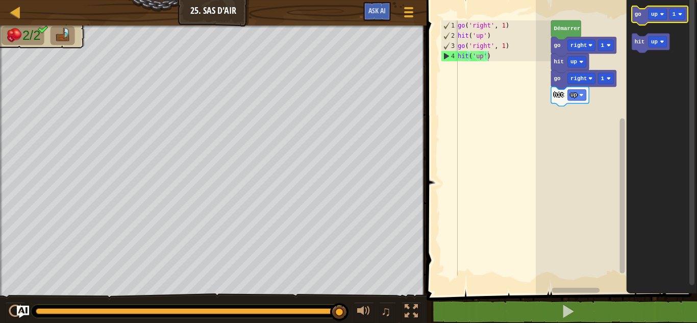
click at [638, 18] on icon "Espace de travail de Blocky" at bounding box center [660, 15] width 56 height 19
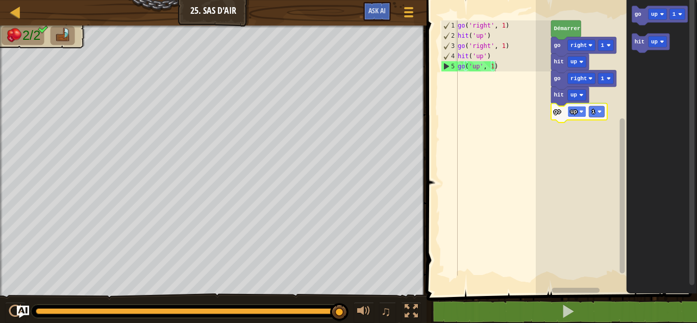
click at [579, 112] on rect "Espace de travail de Blocky" at bounding box center [576, 111] width 18 height 11
click at [602, 112] on text "1" at bounding box center [603, 112] width 4 height 6
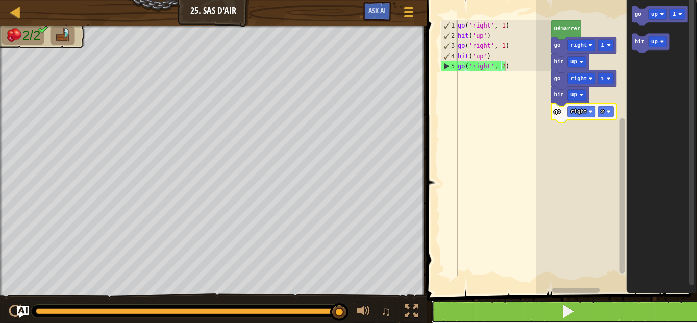
click at [571, 312] on span at bounding box center [568, 311] width 14 height 14
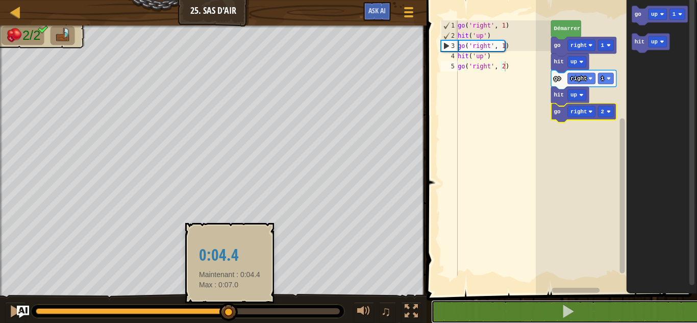
drag, startPoint x: 333, startPoint y: 315, endPoint x: 230, endPoint y: 309, distance: 103.7
click at [230, 309] on div at bounding box center [228, 312] width 18 height 18
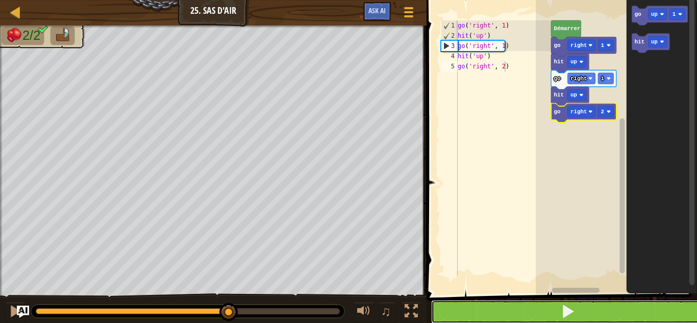
click at [509, 302] on button at bounding box center [567, 311] width 273 height 23
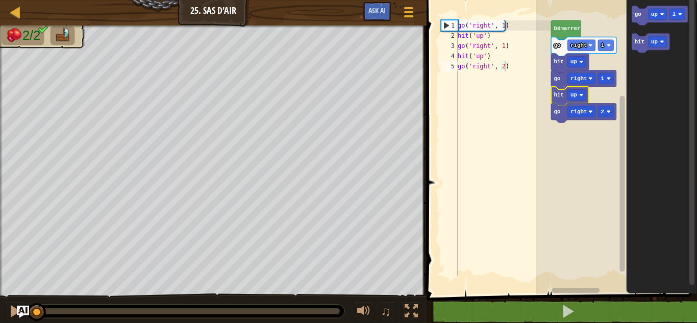
drag, startPoint x: 340, startPoint y: 313, endPoint x: 4, endPoint y: 347, distance: 337.5
click at [4, 0] on html "Carte Junior 25. Sas d'air Menu du jeu Ask AI 1 ההההההההההההההההההההההההההההההה…" at bounding box center [348, 0] width 697 height 0
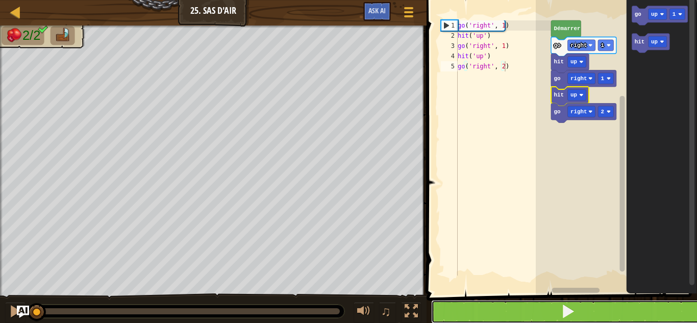
click at [444, 308] on button at bounding box center [567, 311] width 273 height 23
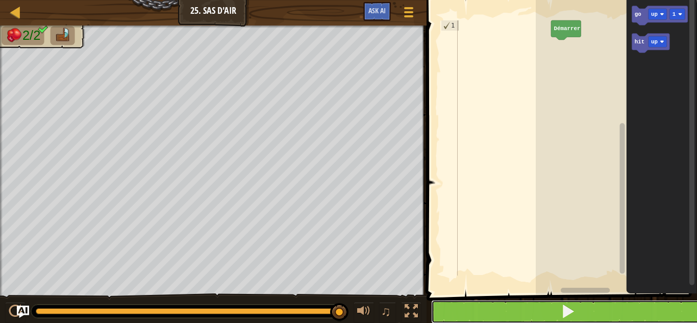
click at [560, 301] on button at bounding box center [567, 311] width 273 height 23
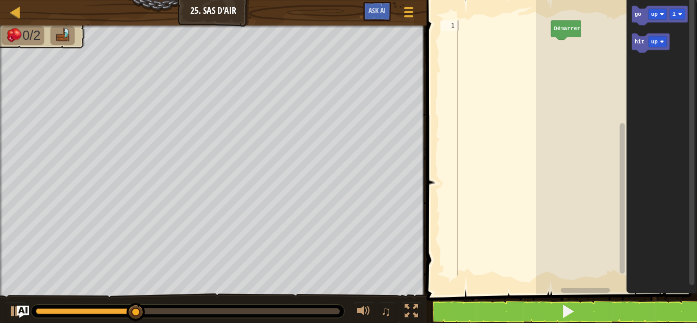
click at [525, 298] on span at bounding box center [562, 133] width 279 height 336
click at [527, 306] on button at bounding box center [567, 311] width 273 height 23
click at [12, 310] on div at bounding box center [15, 311] width 13 height 13
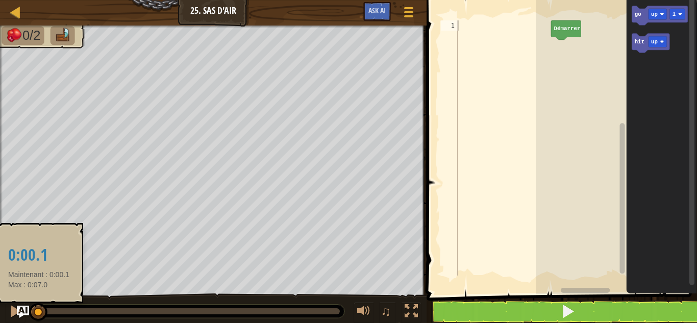
drag, startPoint x: 140, startPoint y: 309, endPoint x: 41, endPoint y: 312, distance: 99.0
click at [41, 312] on div at bounding box center [38, 312] width 18 height 18
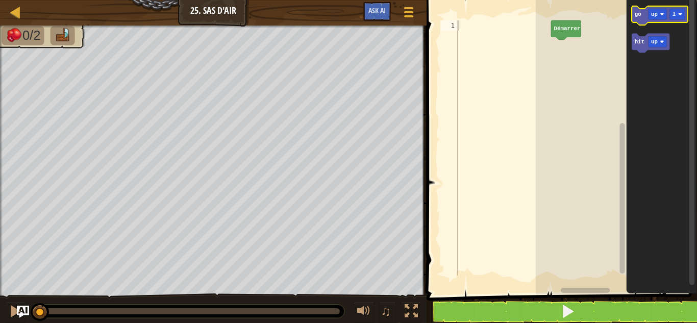
click at [639, 15] on text "go" at bounding box center [637, 14] width 7 height 6
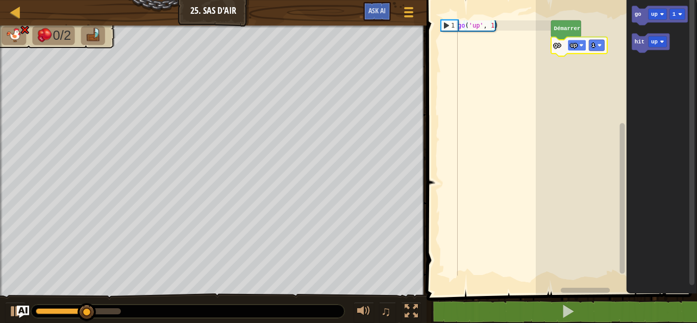
click at [574, 46] on text "up" at bounding box center [573, 45] width 7 height 6
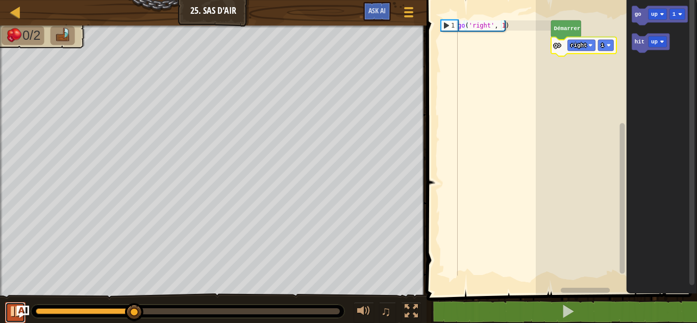
click at [10, 311] on div at bounding box center [15, 311] width 13 height 13
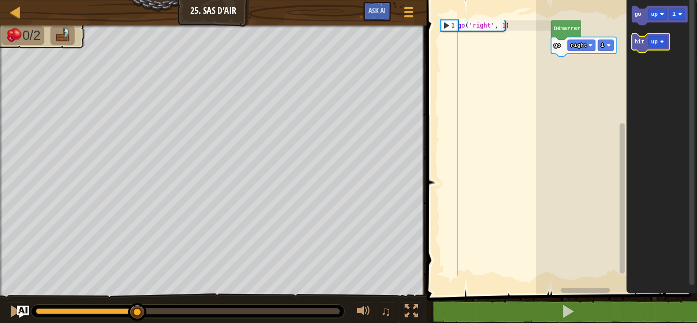
click at [635, 51] on rect "Espace de travail de Blocky" at bounding box center [651, 43] width 38 height 19
click at [636, 40] on text "hit" at bounding box center [639, 42] width 10 height 6
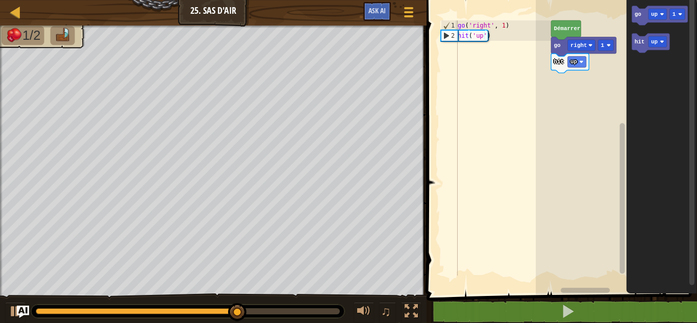
click at [17, 301] on div "♫" at bounding box center [213, 308] width 427 height 31
click at [169, 307] on div at bounding box center [187, 311] width 313 height 13
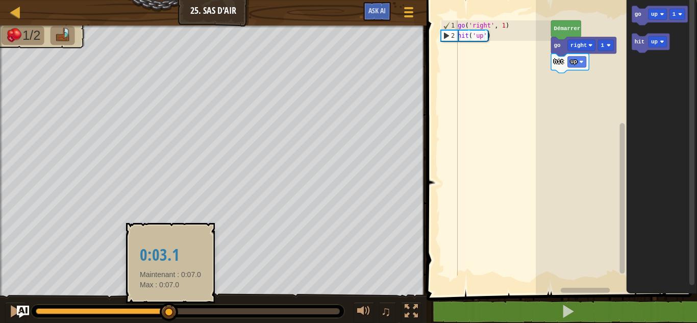
click at [169, 310] on div at bounding box center [103, 311] width 134 height 6
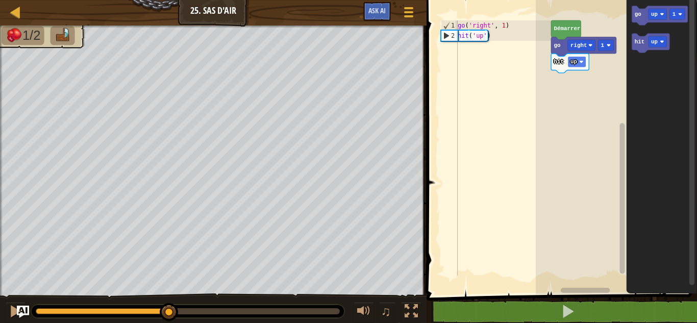
click at [580, 64] on image "Espace de travail de Blocky" at bounding box center [581, 62] width 4 height 4
click at [239, 309] on div at bounding box center [138, 311] width 204 height 6
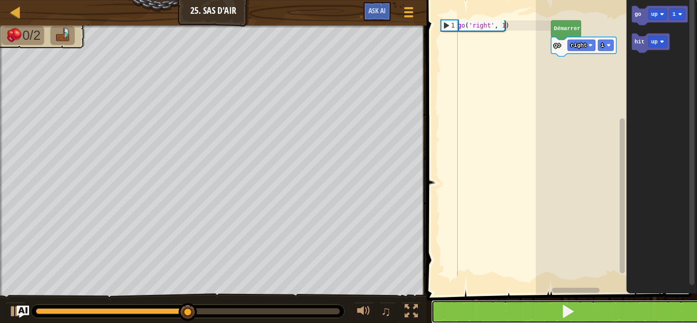
click at [514, 310] on button at bounding box center [567, 311] width 273 height 23
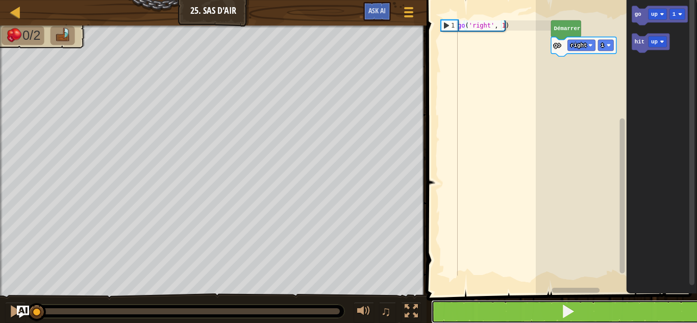
click at [514, 310] on button at bounding box center [567, 311] width 273 height 23
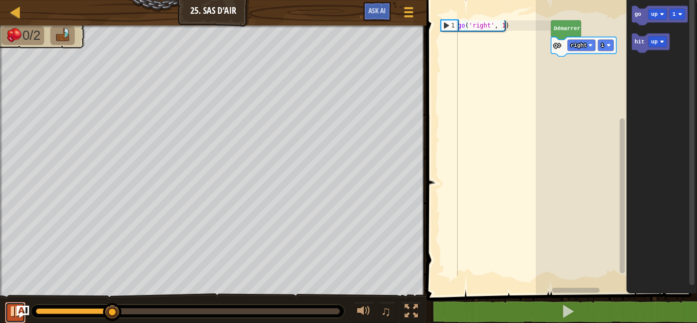
click at [16, 313] on div at bounding box center [15, 311] width 13 height 13
click at [637, 44] on text "hit" at bounding box center [639, 42] width 10 height 6
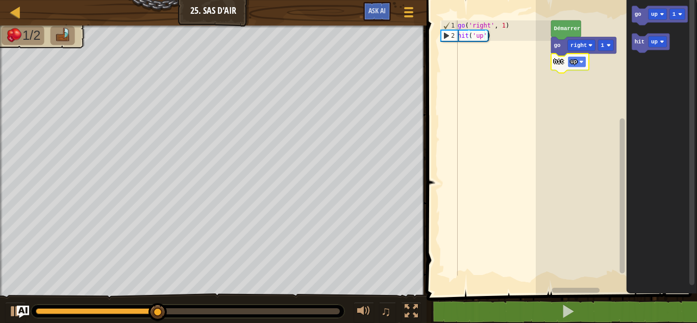
click at [581, 64] on rect "Espace de travail de Blocky" at bounding box center [576, 61] width 18 height 11
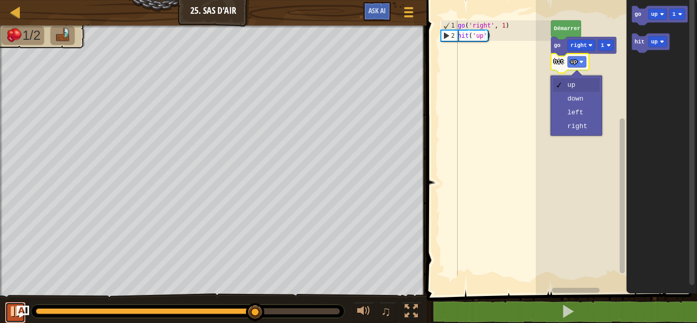
click at [11, 315] on div at bounding box center [15, 311] width 13 height 13
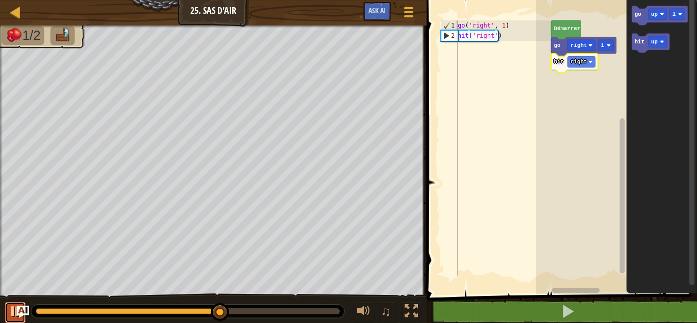
click at [13, 315] on div at bounding box center [15, 311] width 13 height 13
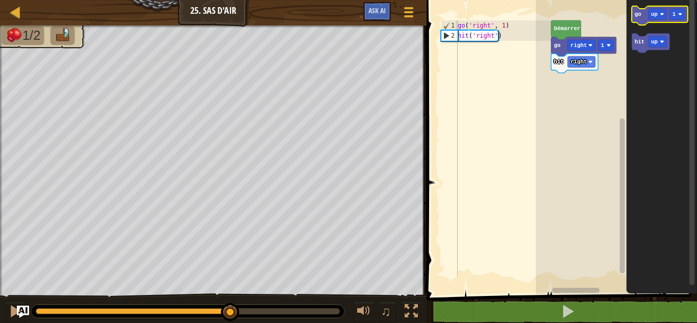
click at [641, 12] on icon "Espace de travail de Blocky" at bounding box center [660, 15] width 56 height 19
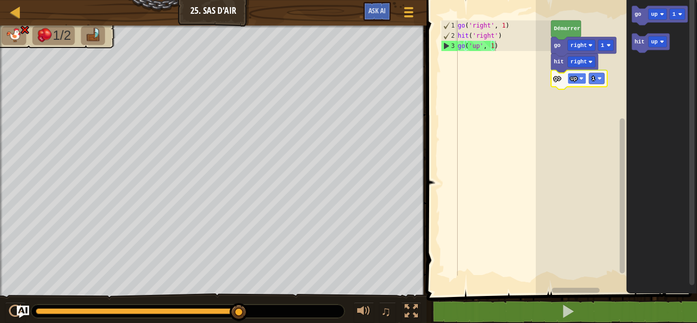
click at [572, 82] on text "up" at bounding box center [573, 79] width 7 height 6
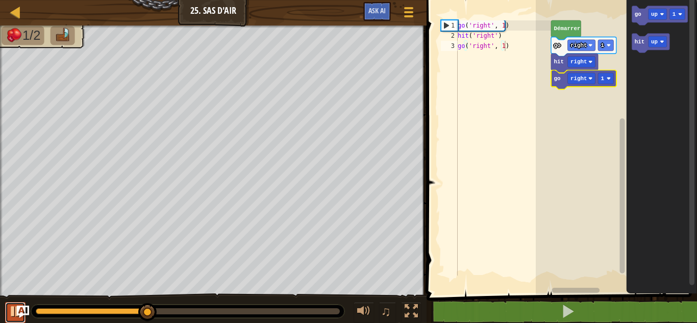
click at [12, 309] on div at bounding box center [15, 311] width 13 height 13
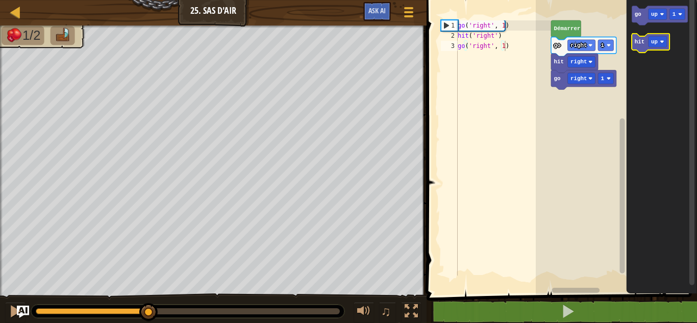
click at [638, 44] on text "hit" at bounding box center [639, 42] width 10 height 6
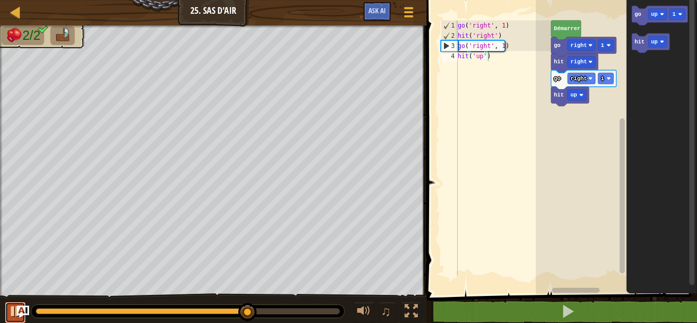
click at [12, 308] on div at bounding box center [15, 311] width 13 height 13
click at [579, 95] on rect "Espace de travail de Blocky" at bounding box center [576, 94] width 18 height 11
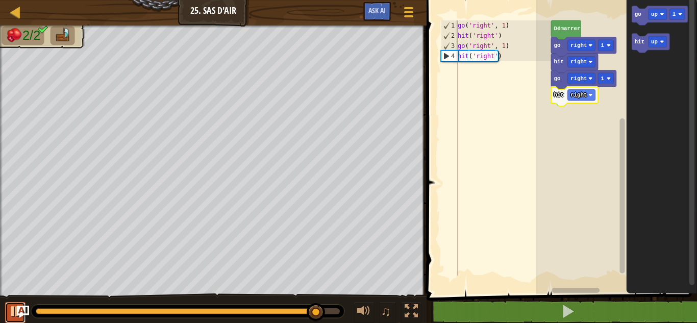
click at [16, 316] on div at bounding box center [15, 311] width 13 height 13
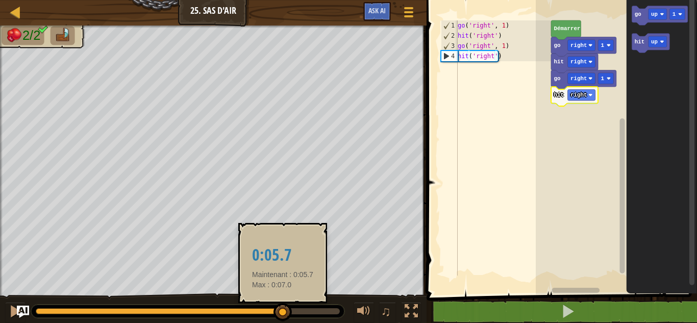
click at [283, 311] on div at bounding box center [159, 311] width 247 height 6
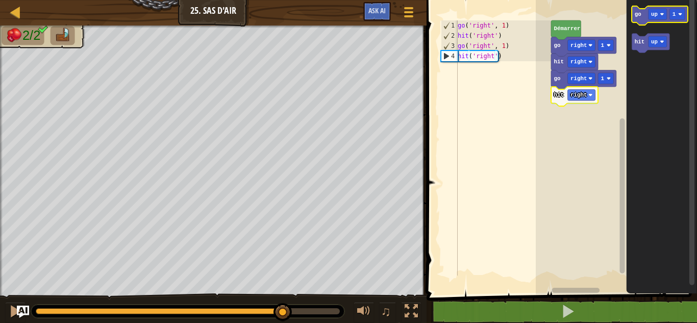
click at [638, 19] on icon "Espace de travail de Blocky" at bounding box center [660, 15] width 56 height 19
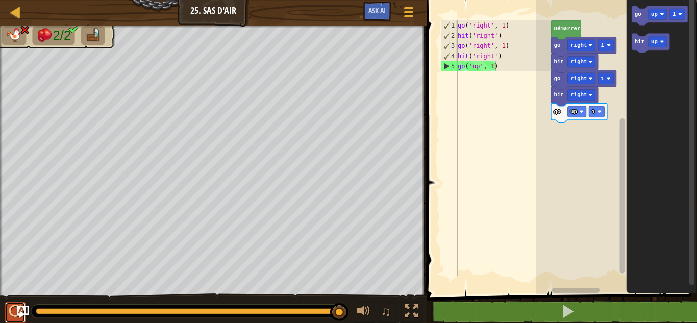
click at [13, 307] on div at bounding box center [15, 311] width 13 height 13
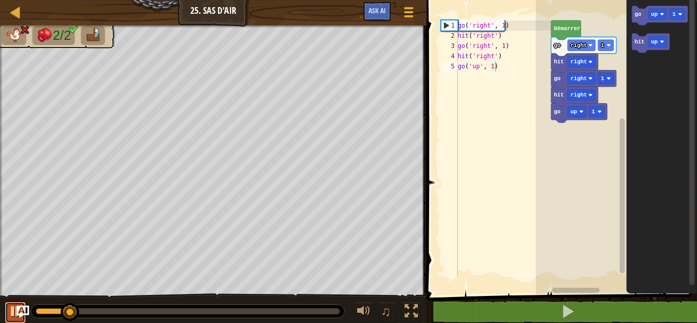
click at [13, 307] on div at bounding box center [15, 311] width 13 height 13
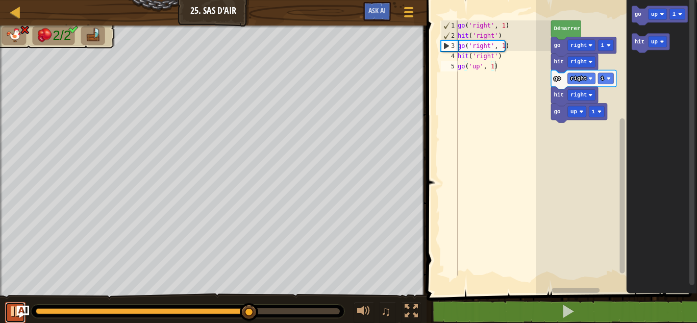
click at [13, 307] on div at bounding box center [15, 311] width 13 height 13
click at [577, 116] on rect "Espace de travail de Blocky" at bounding box center [576, 111] width 18 height 11
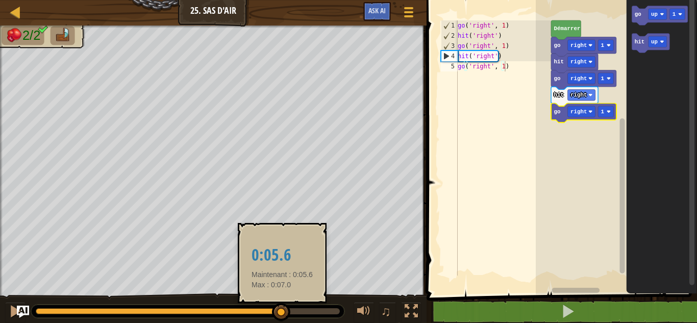
click at [282, 309] on div at bounding box center [159, 311] width 246 height 6
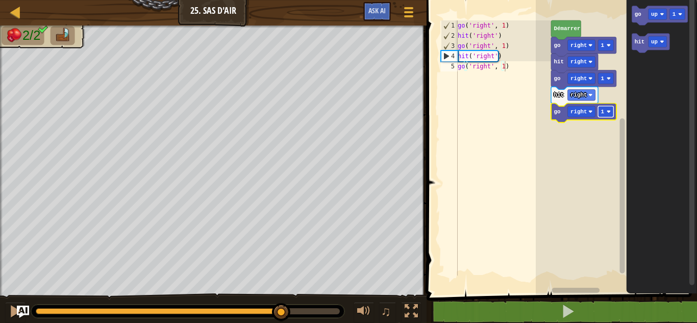
click at [604, 110] on rect "Espace de travail de Blocky" at bounding box center [605, 111] width 15 height 11
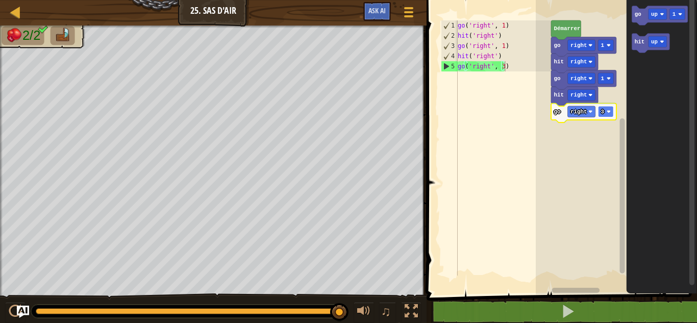
click at [600, 108] on rect "Espace de travail de Blocky" at bounding box center [605, 111] width 15 height 11
click at [201, 308] on div at bounding box center [187, 311] width 313 height 13
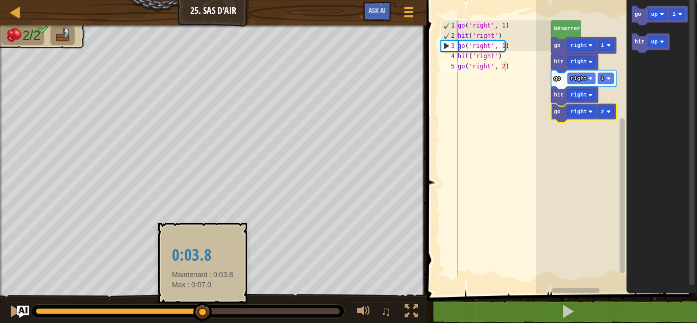
click at [203, 310] on div at bounding box center [119, 311] width 167 height 6
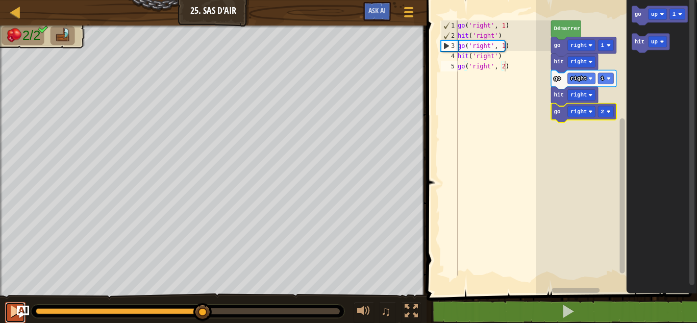
click at [14, 311] on div at bounding box center [15, 311] width 13 height 13
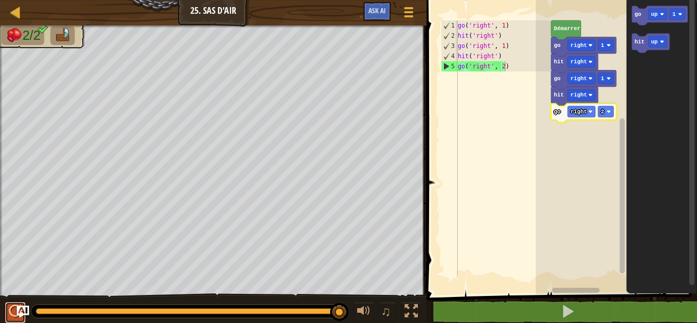
click at [6, 308] on button at bounding box center [15, 312] width 20 height 21
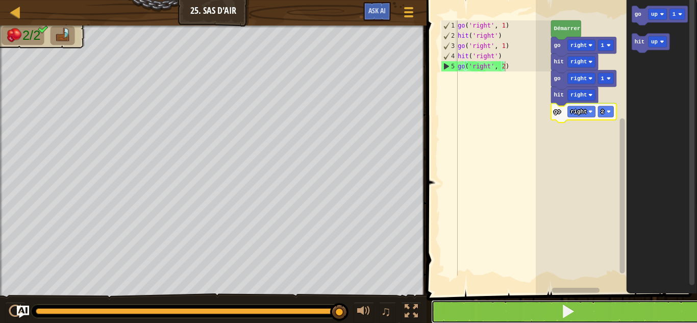
click at [468, 301] on button at bounding box center [567, 311] width 273 height 23
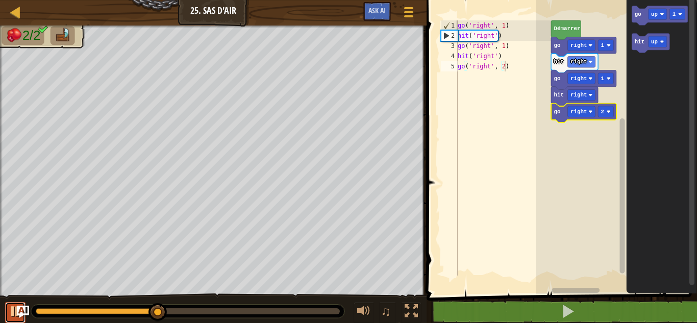
click at [16, 313] on div at bounding box center [15, 311] width 13 height 13
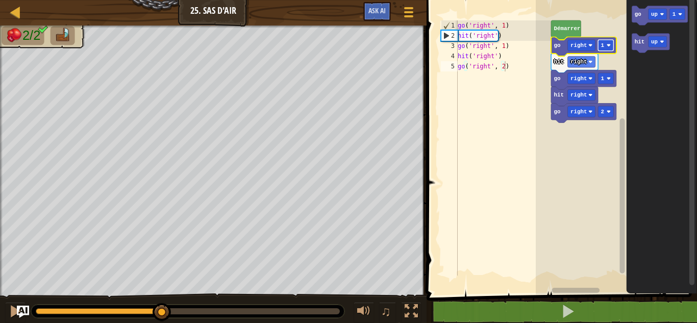
click at [604, 46] on rect "Espace de travail de Blocky" at bounding box center [605, 45] width 15 height 11
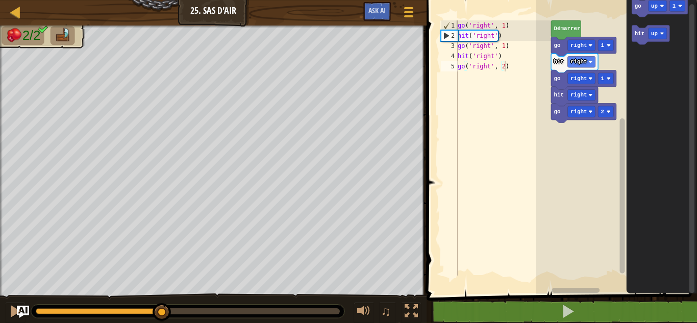
click at [605, 42] on div "Démarrer go right 1 hit right go right 1 hit right go right 2 go up 1 hit up" at bounding box center [616, 145] width 161 height 300
click at [605, 42] on rect "Espace de travail de Blocky" at bounding box center [605, 45] width 15 height 11
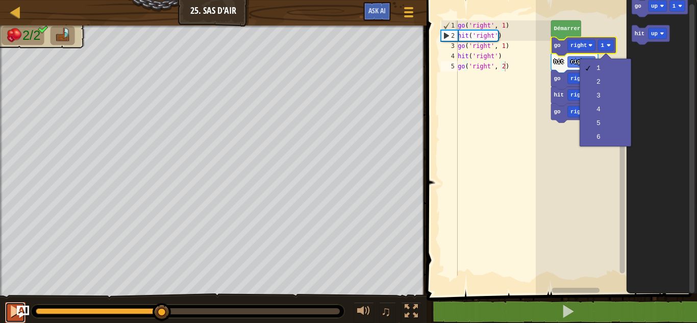
click at [11, 312] on div at bounding box center [15, 311] width 13 height 13
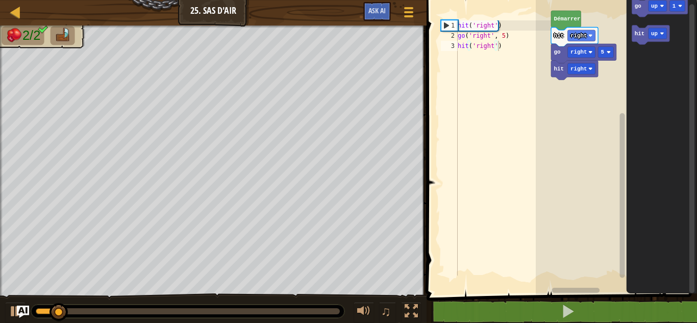
click at [558, 85] on rect "Espace de travail de Blocky" at bounding box center [616, 145] width 161 height 300
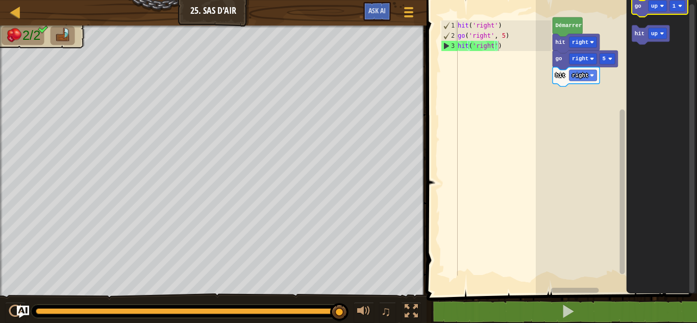
click at [639, 8] on text "go" at bounding box center [637, 6] width 7 height 6
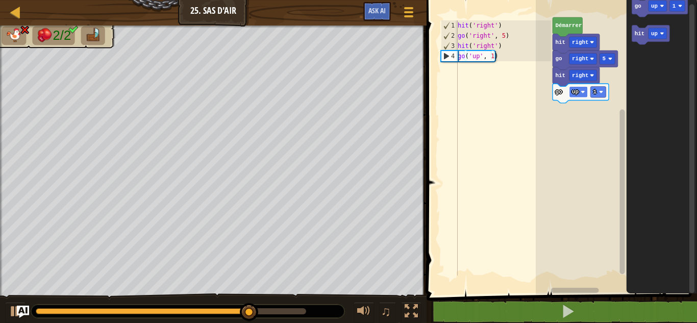
click at [579, 91] on rect "Espace de travail de Blocky" at bounding box center [578, 91] width 18 height 11
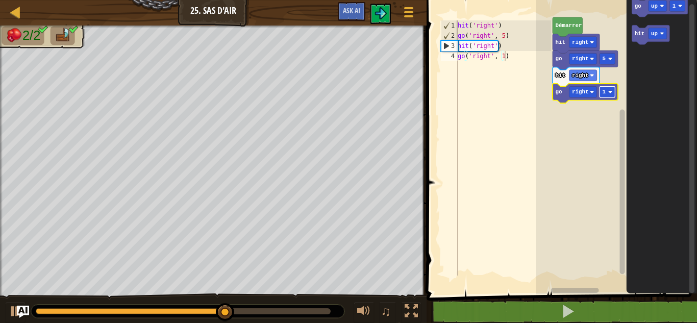
click at [603, 95] on text "1" at bounding box center [604, 92] width 4 height 6
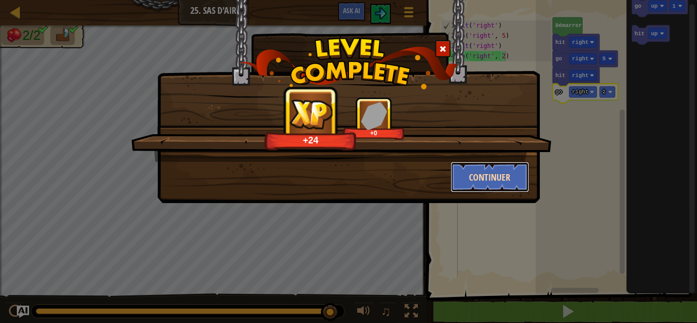
click at [491, 176] on button "Continuer" at bounding box center [490, 177] width 79 height 31
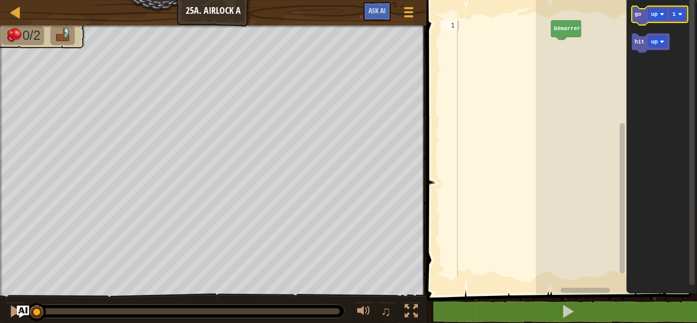
click at [639, 16] on text "go" at bounding box center [637, 14] width 7 height 6
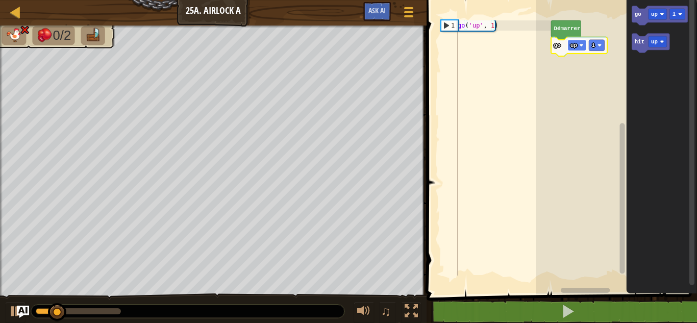
click at [584, 46] on rect "Espace de travail de Blocky" at bounding box center [576, 45] width 18 height 11
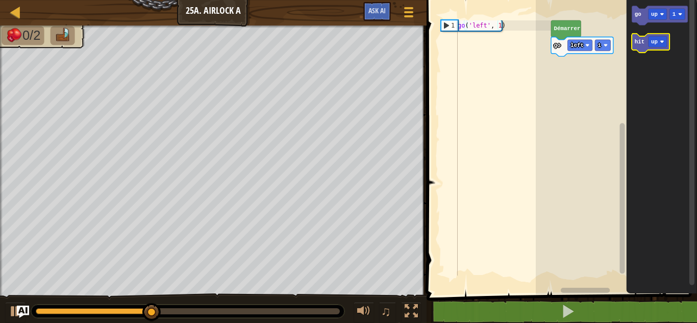
click at [641, 39] on text "hit" at bounding box center [639, 42] width 10 height 6
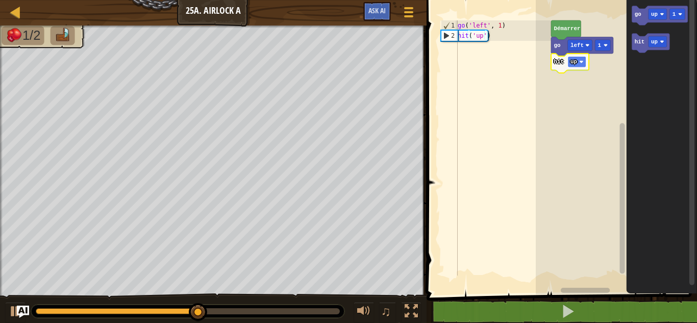
click at [585, 63] on rect "Espace de travail de Blocky" at bounding box center [576, 61] width 18 height 11
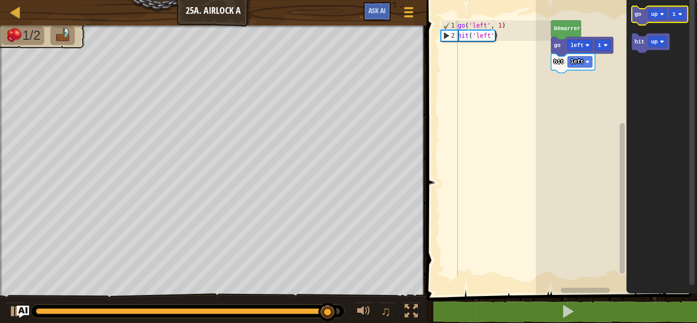
click at [638, 12] on text "go" at bounding box center [637, 14] width 7 height 6
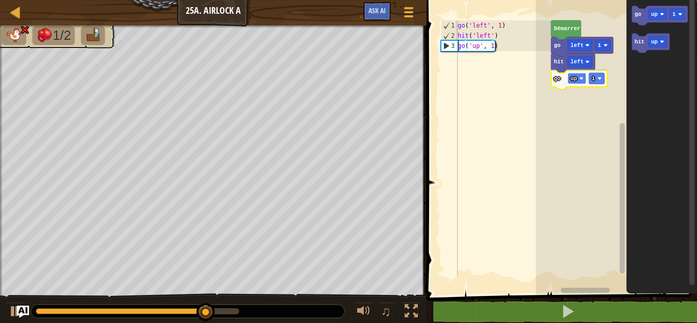
click at [576, 76] on text "up" at bounding box center [573, 79] width 7 height 6
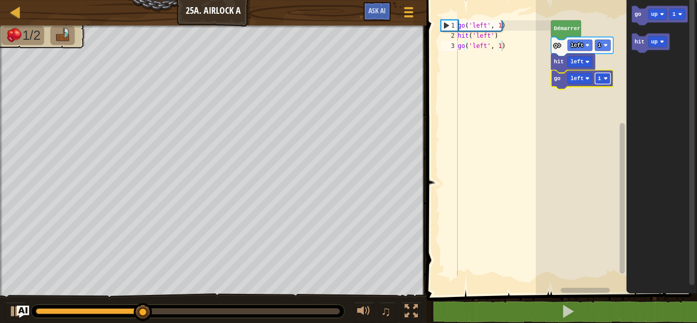
click at [603, 81] on rect "Espace de travail de Blocky" at bounding box center [602, 78] width 15 height 11
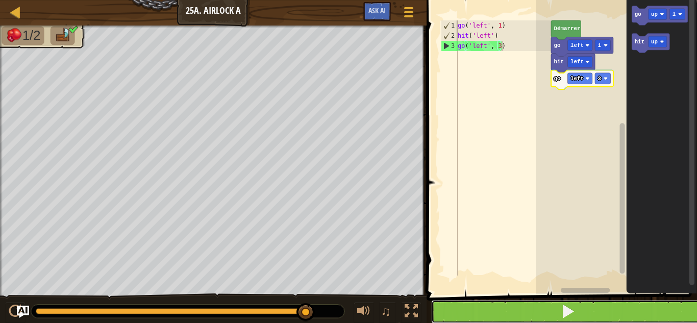
click at [504, 318] on button at bounding box center [567, 311] width 273 height 23
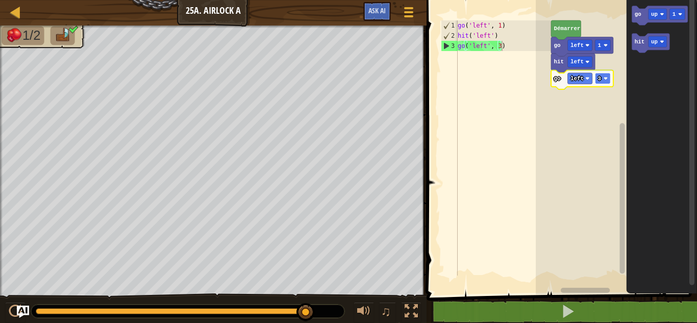
click at [601, 78] on rect "Espace de travail de Blocky" at bounding box center [602, 78] width 15 height 11
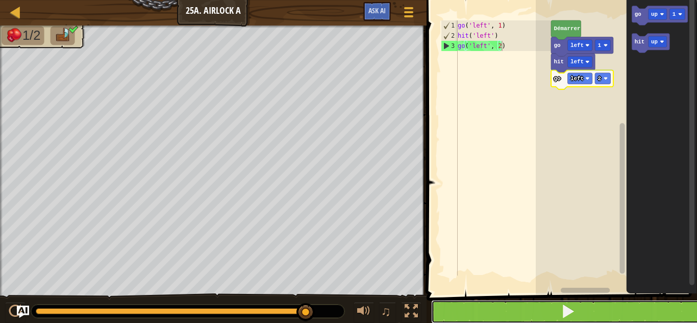
click at [500, 304] on button at bounding box center [567, 311] width 273 height 23
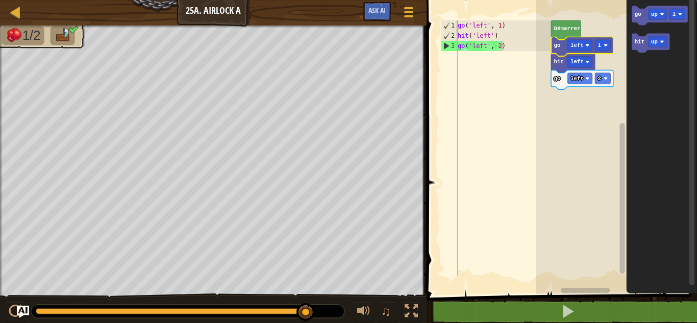
click at [600, 53] on icon "Espace de travail de Blocky" at bounding box center [582, 46] width 62 height 19
click at [601, 49] on rect "Espace de travail de Blocky" at bounding box center [602, 45] width 15 height 11
click at [564, 160] on rect "Espace de travail de Blocky" at bounding box center [616, 145] width 161 height 300
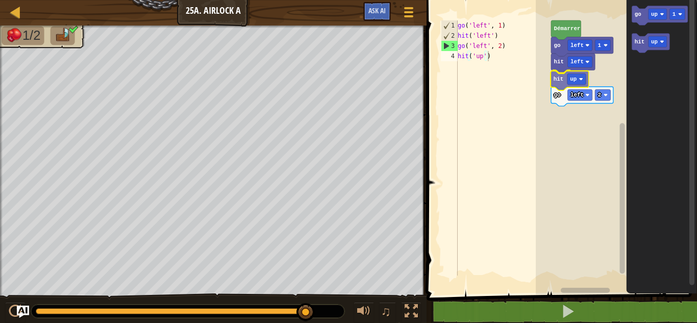
click at [556, 79] on div "Démarrer go left 1 hit left hit up go left 2 go up 1 hit up hit up" at bounding box center [616, 145] width 161 height 300
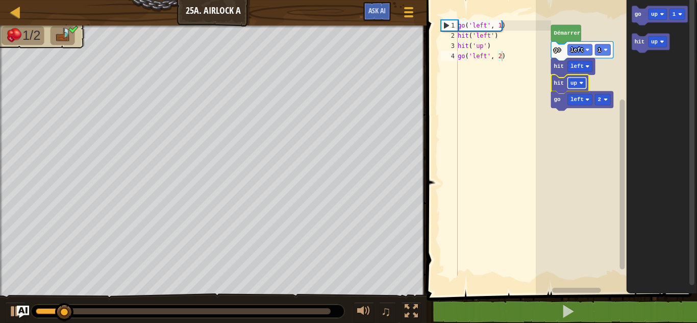
click at [571, 84] on text "up" at bounding box center [573, 83] width 7 height 6
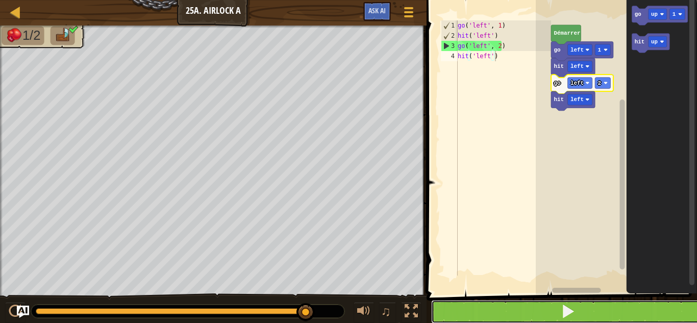
click at [472, 318] on button at bounding box center [567, 311] width 273 height 23
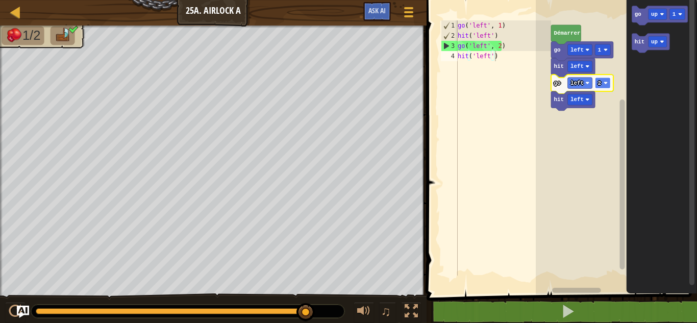
click at [603, 86] on rect "Espace de travail de Blocky" at bounding box center [602, 83] width 15 height 11
